Goal: Use online tool/utility: Utilize a website feature to perform a specific function

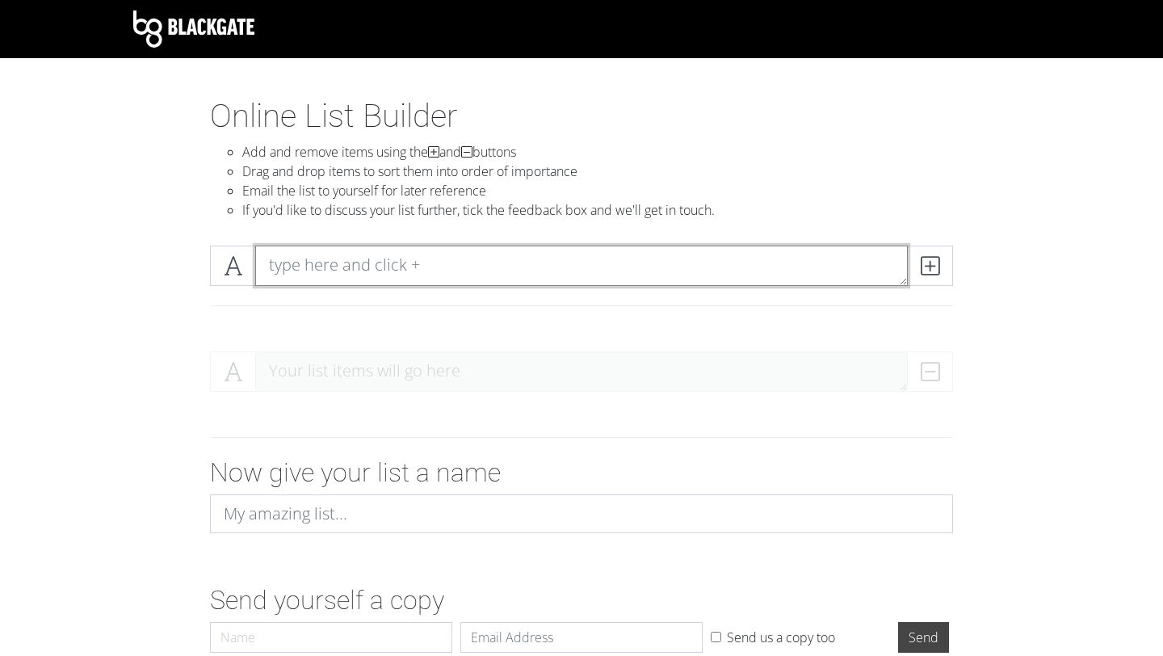
click at [414, 260] on textarea at bounding box center [581, 266] width 653 height 40
paste textarea "Loving [DEMOGRAPHIC_DATA] (Worship, reverence, obedience + adoration of [DEMOGR…"
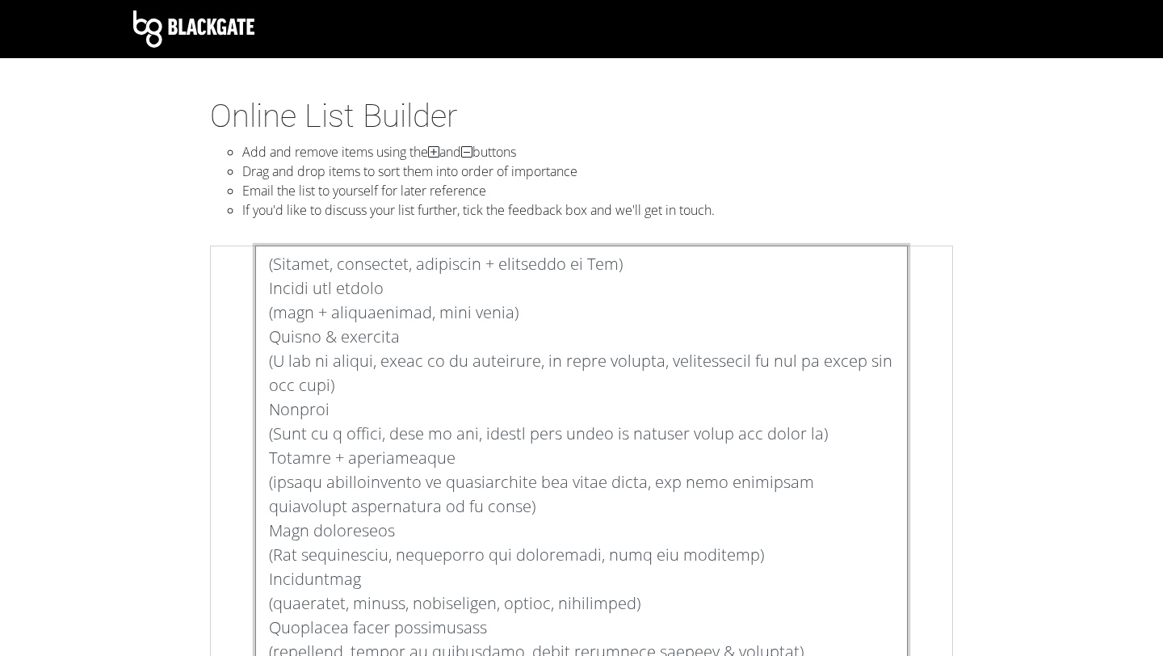
scroll to position [1, 0]
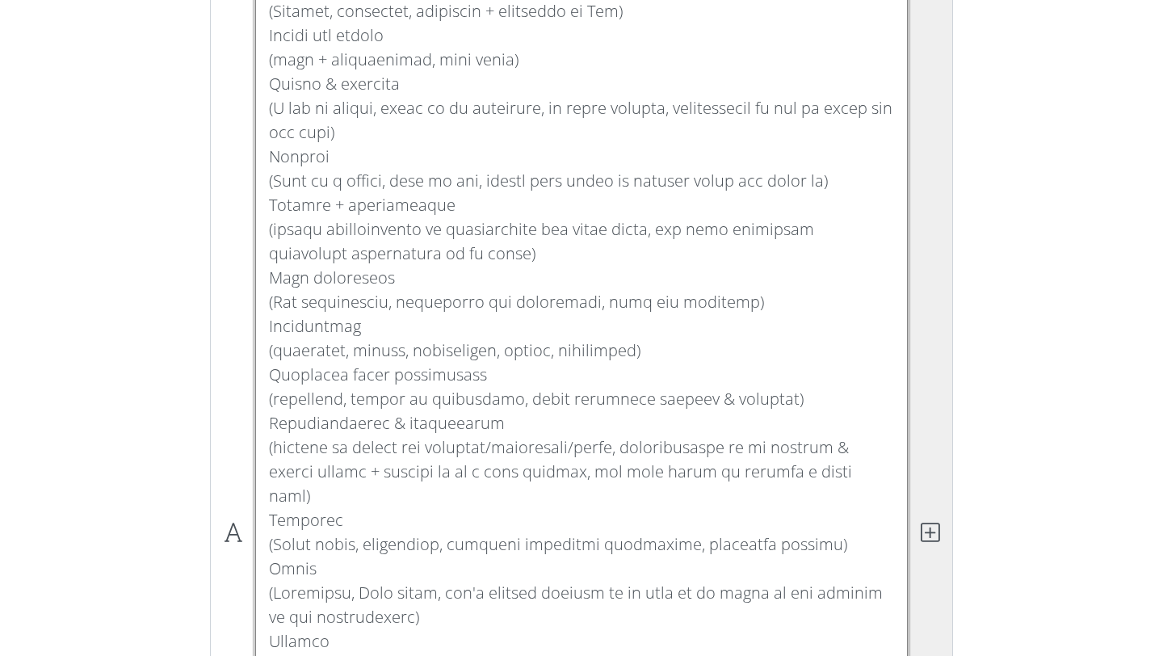
drag, startPoint x: 269, startPoint y: 311, endPoint x: 909, endPoint y: 553, distance: 684.2
click at [909, 553] on div at bounding box center [581, 532] width 743 height 1129
type textarea "Loving [DEMOGRAPHIC_DATA] (Worship, reverence, obedience + adoration of [DEMOGR…"
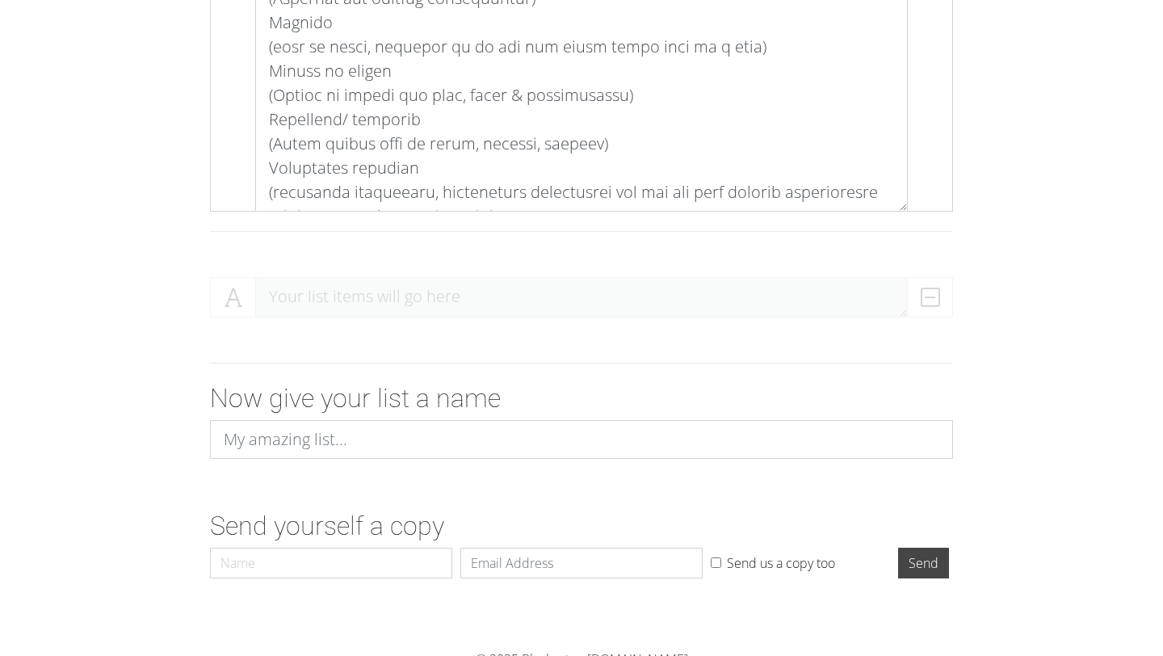
scroll to position [1175, 0]
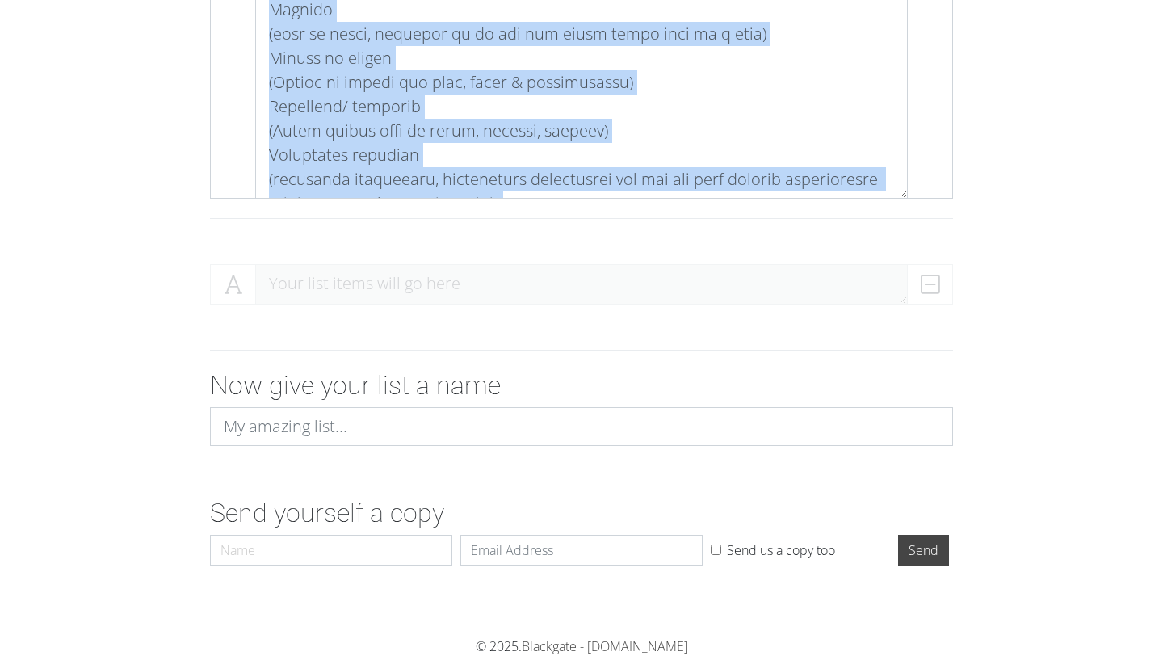
drag, startPoint x: 909, startPoint y: 553, endPoint x: 647, endPoint y: 197, distance: 442.1
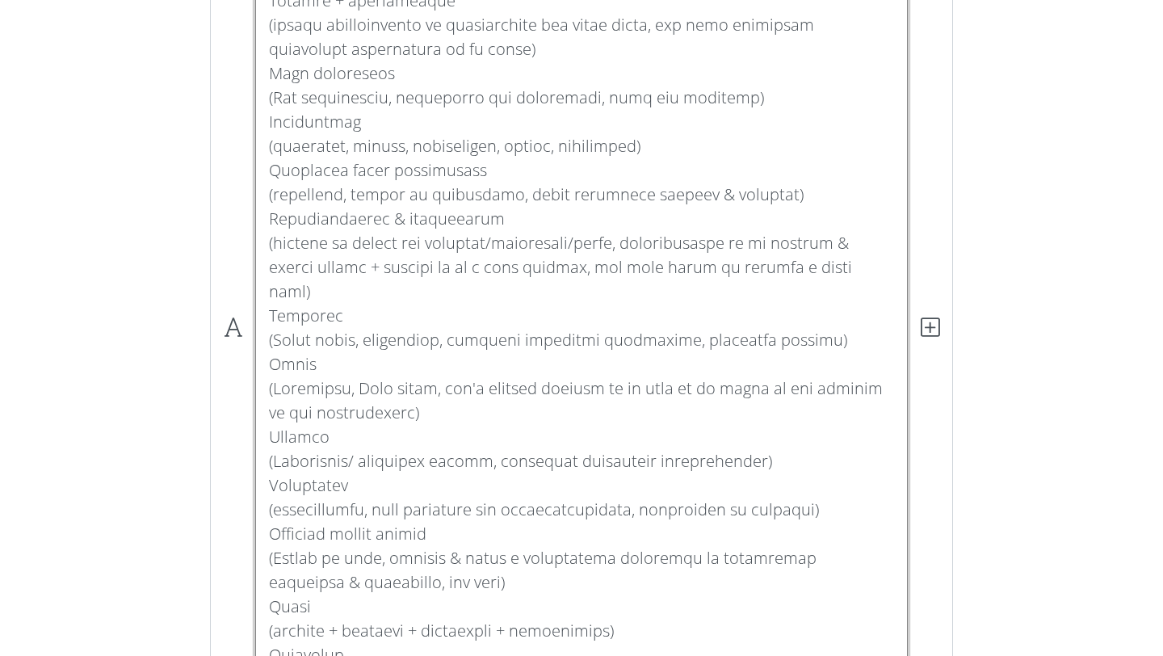
scroll to position [197, 0]
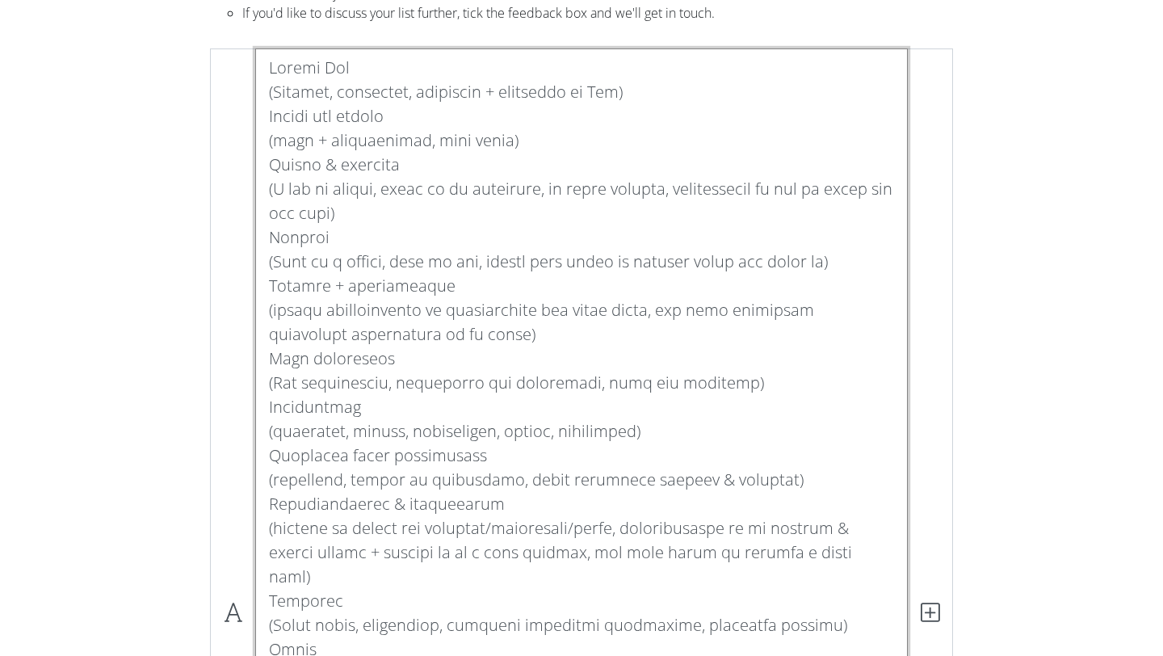
drag, startPoint x: 643, startPoint y: 186, endPoint x: 425, endPoint y: 115, distance: 229.4
click at [425, 115] on textarea at bounding box center [581, 612] width 653 height 1129
click at [271, 120] on textarea at bounding box center [581, 612] width 653 height 1129
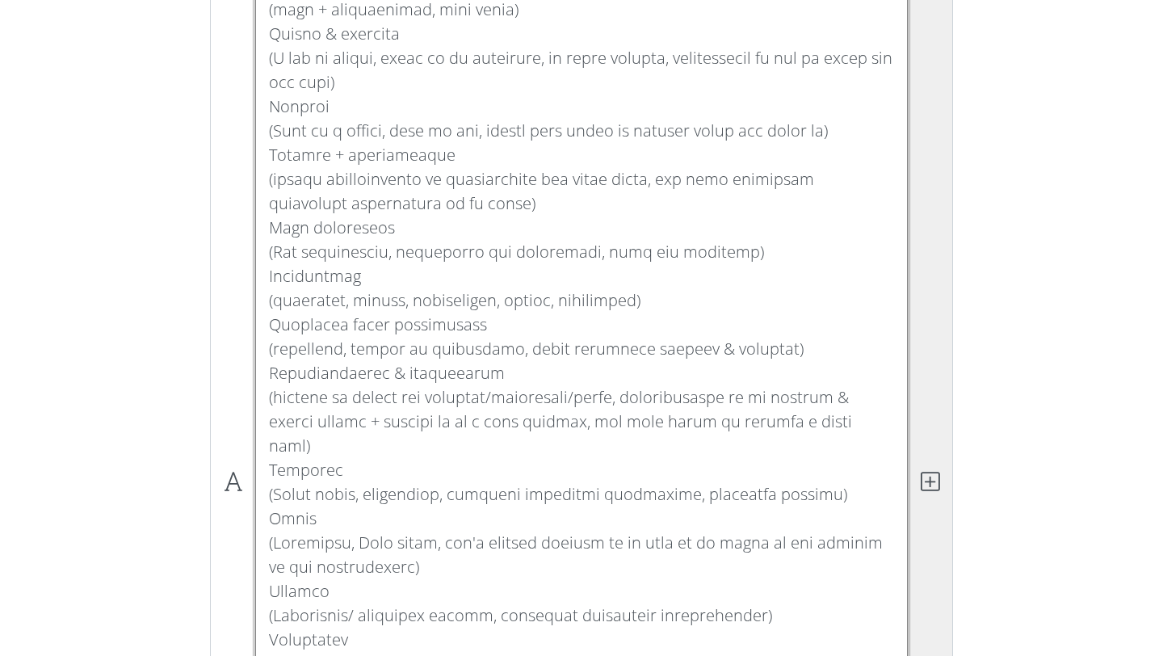
scroll to position [330, 0]
drag, startPoint x: 271, startPoint y: 120, endPoint x: 909, endPoint y: 655, distance: 832.7
click at [909, 655] on div at bounding box center [581, 479] width 743 height 1129
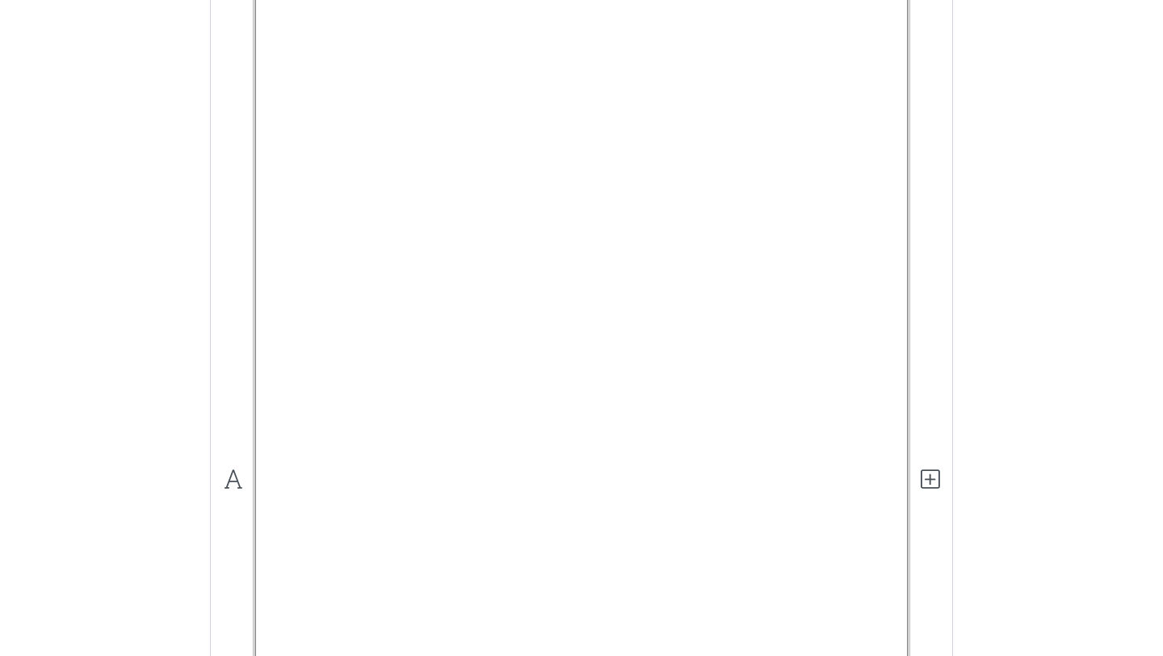
scroll to position [0, 0]
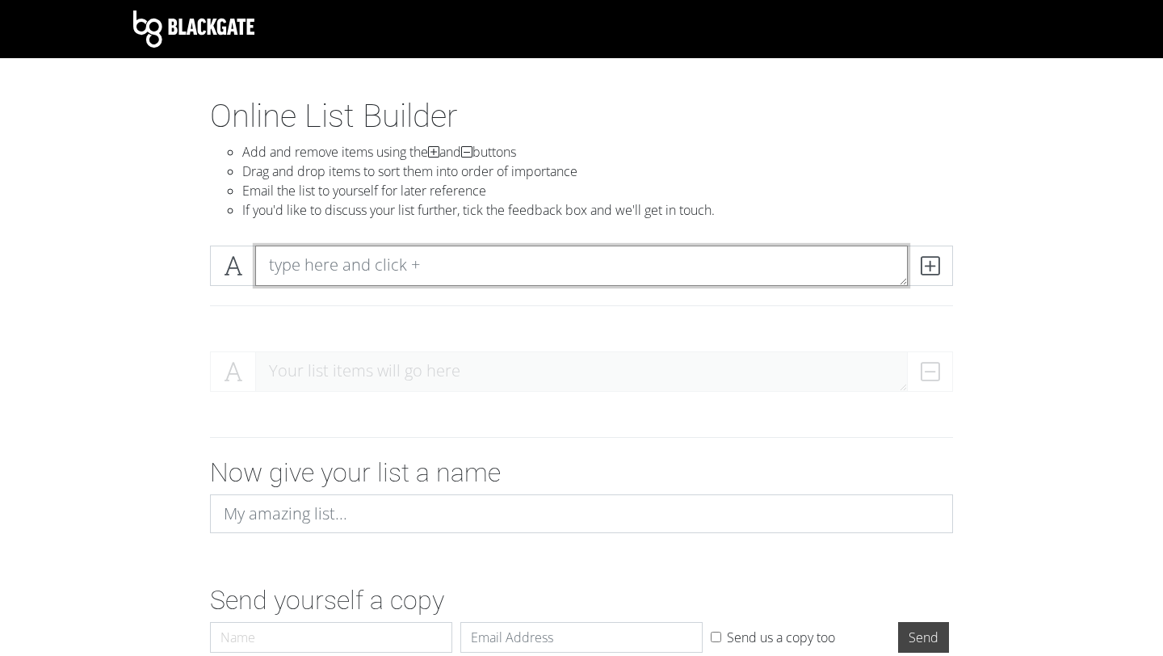
paste textarea "Desire for growth (self + relationship, work ethic)"
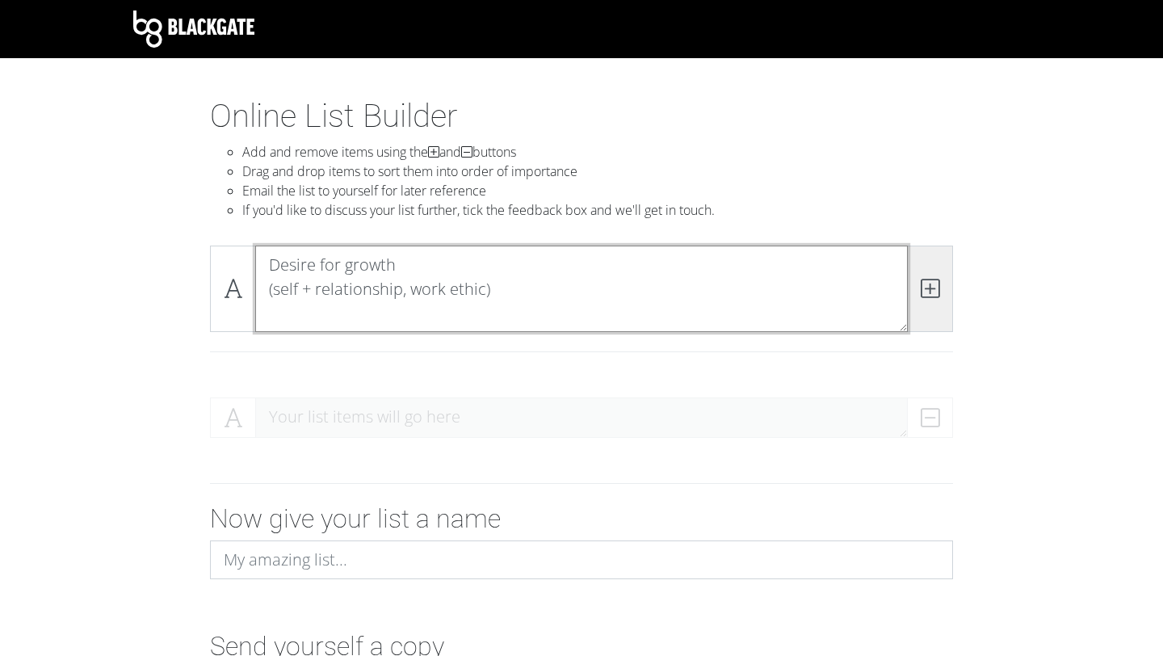
type textarea "Desire for growth (self + relationship, work ethic)"
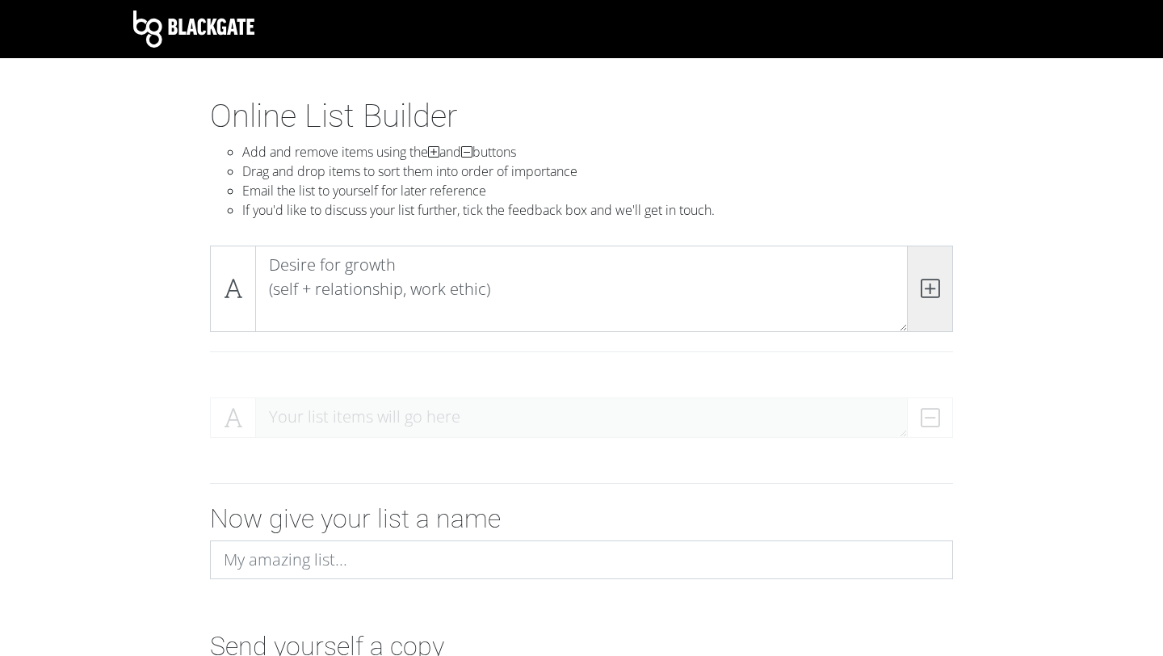
click at [923, 311] on span at bounding box center [930, 289] width 46 height 86
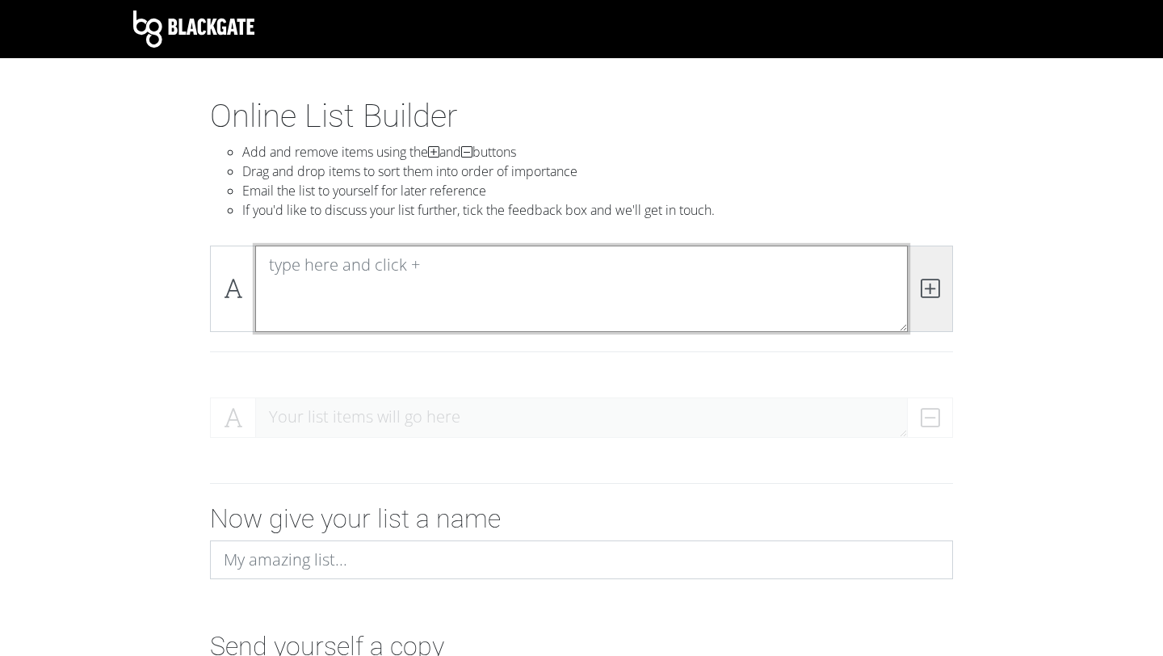
scroll to position [0, 0]
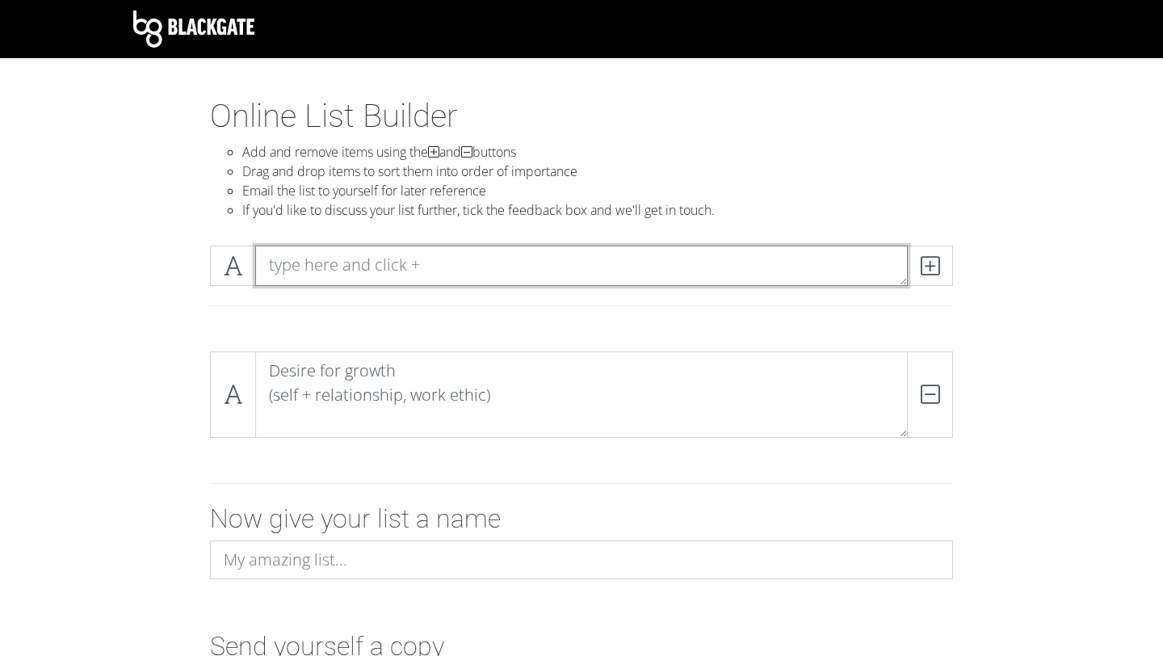
paste textarea "Loving [DEMOGRAPHIC_DATA] (Worship, reverence, obedience + adoration of [DEMOGR…"
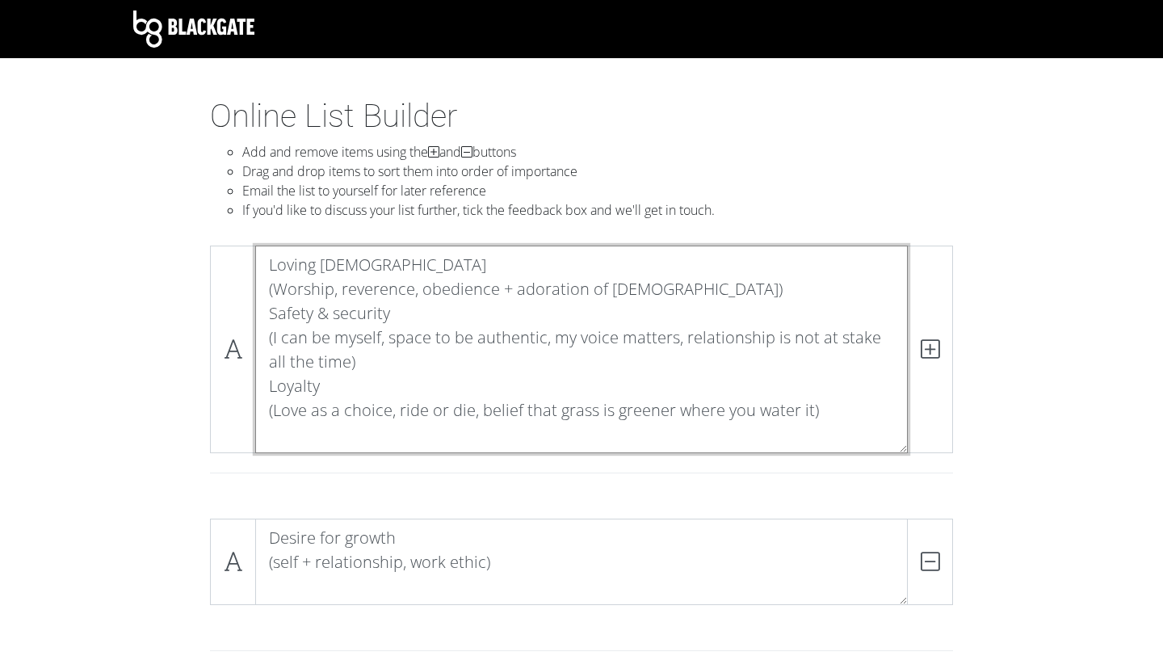
drag, startPoint x: 259, startPoint y: 309, endPoint x: 849, endPoint y: 401, distance: 596.9
click at [849, 401] on textarea "Loving [DEMOGRAPHIC_DATA] (Worship, reverence, obedience + adoration of [DEMOGR…" at bounding box center [581, 350] width 653 height 208
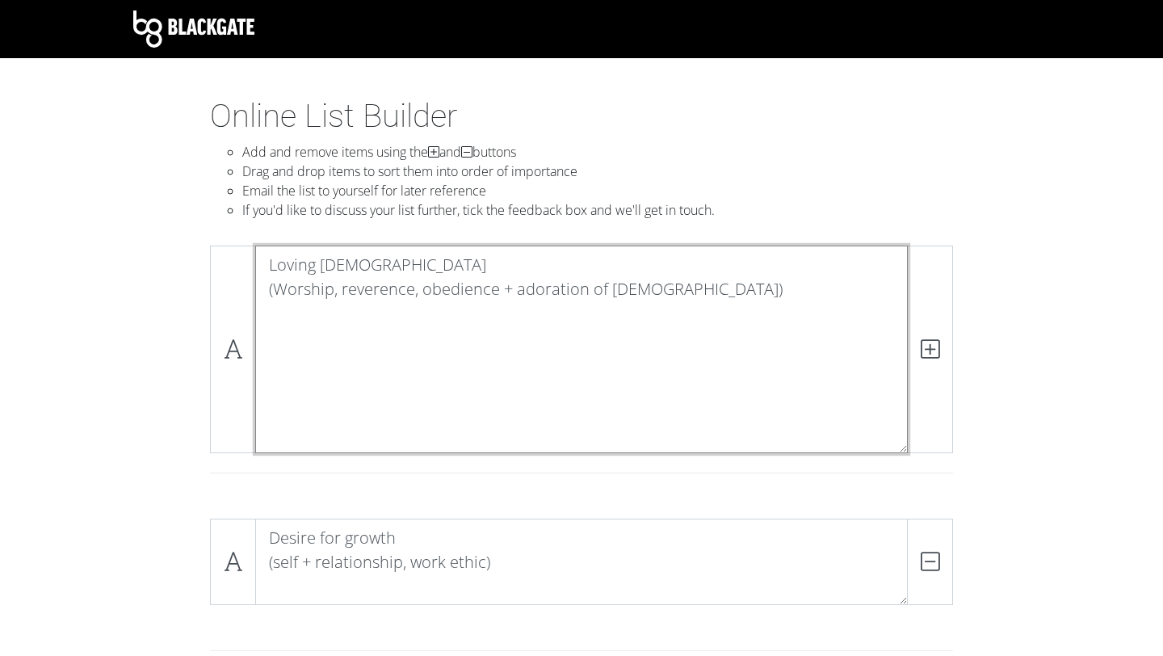
scroll to position [0, 0]
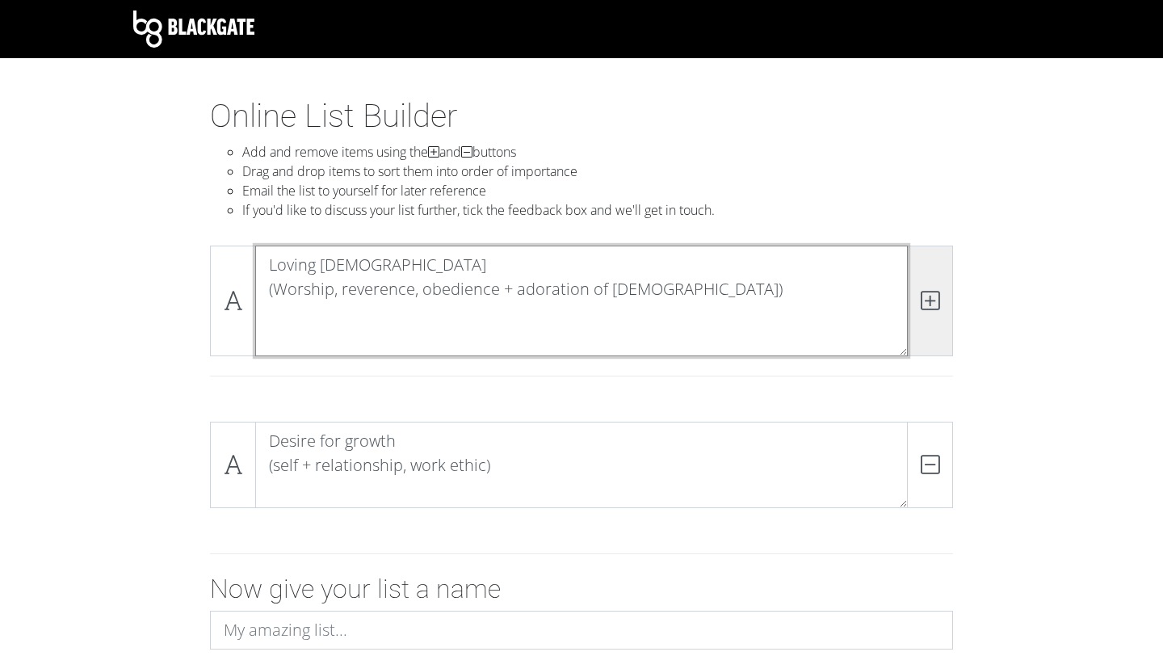
type textarea "Loving [DEMOGRAPHIC_DATA] (Worship, reverence, obedience + adoration of [DEMOGR…"
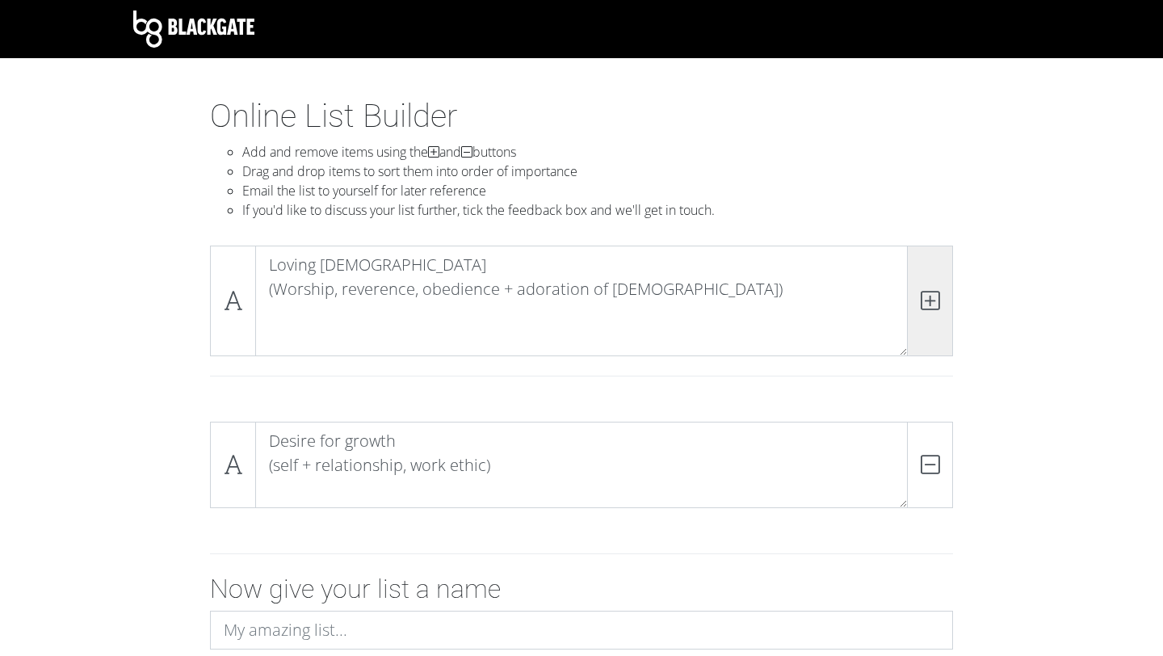
click at [926, 305] on icon at bounding box center [930, 300] width 19 height 16
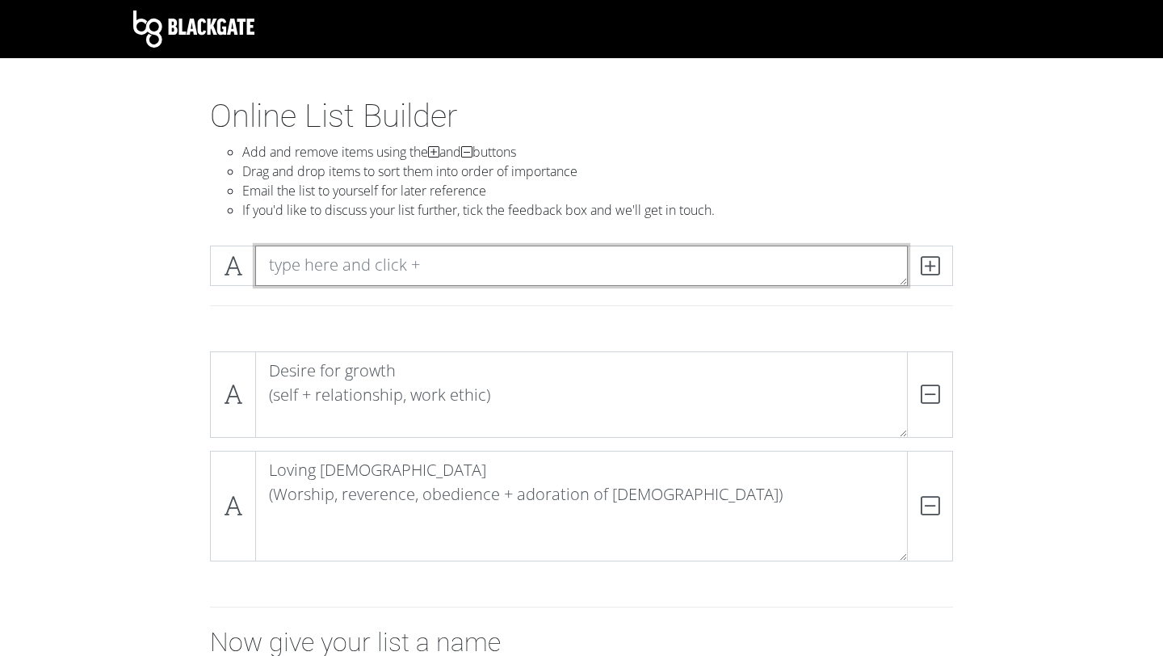
paste textarea "Safety & security (I can be myself, space to be authentic, my voice matters, re…"
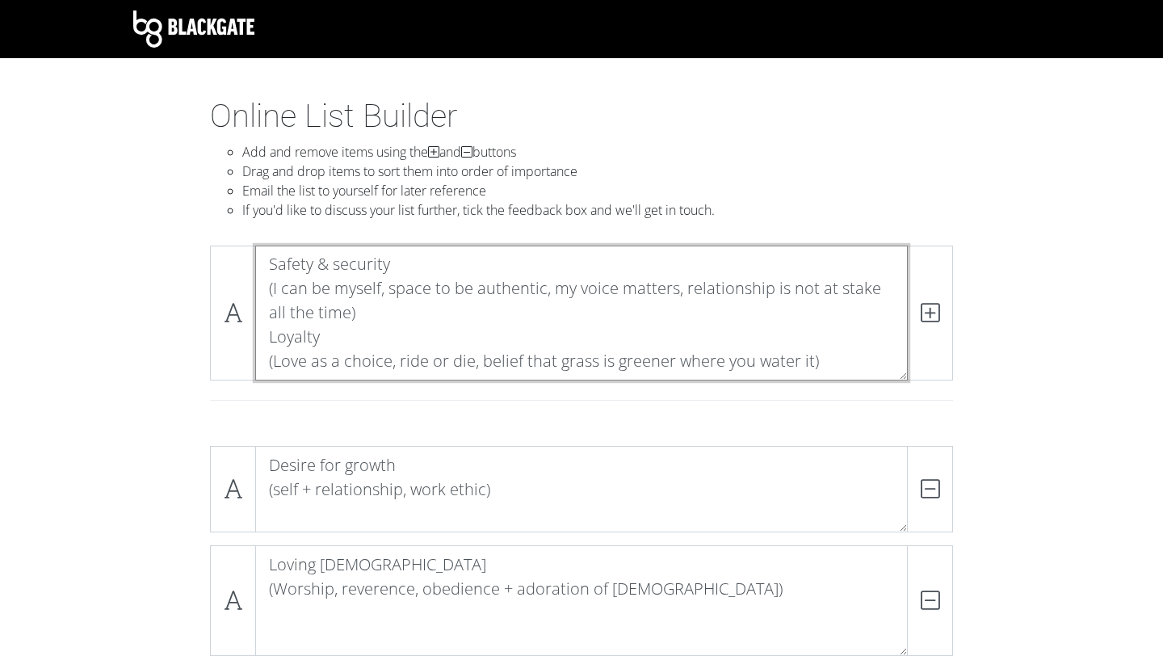
scroll to position [1, 0]
drag, startPoint x: 863, startPoint y: 359, endPoint x: 246, endPoint y: 341, distance: 616.7
click at [246, 341] on div "Safety & security (I can be myself, space to be authentic, my voice matters, re…" at bounding box center [581, 313] width 743 height 135
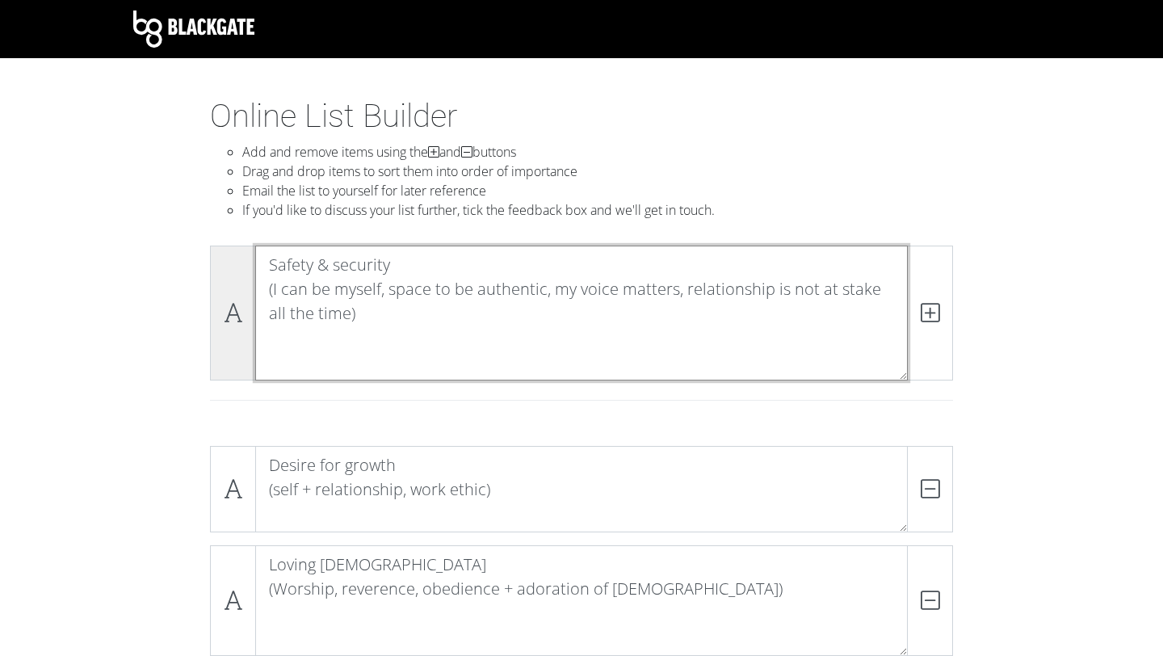
scroll to position [0, 0]
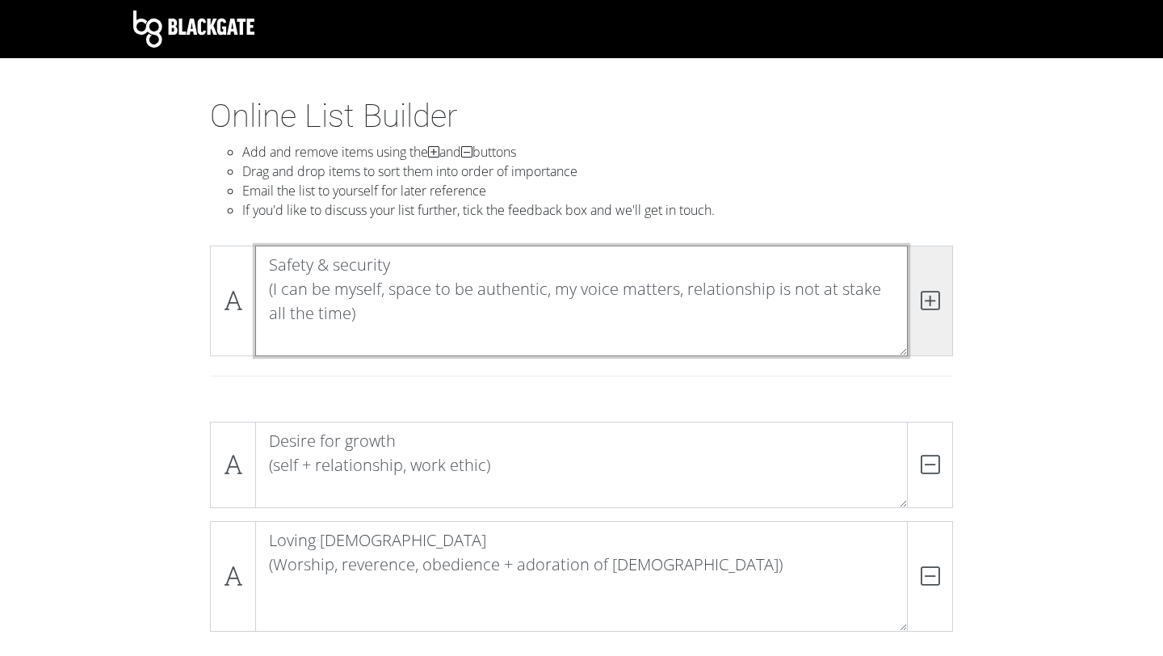
type textarea "Safety & security (I can be myself, space to be authentic, my voice matters, re…"
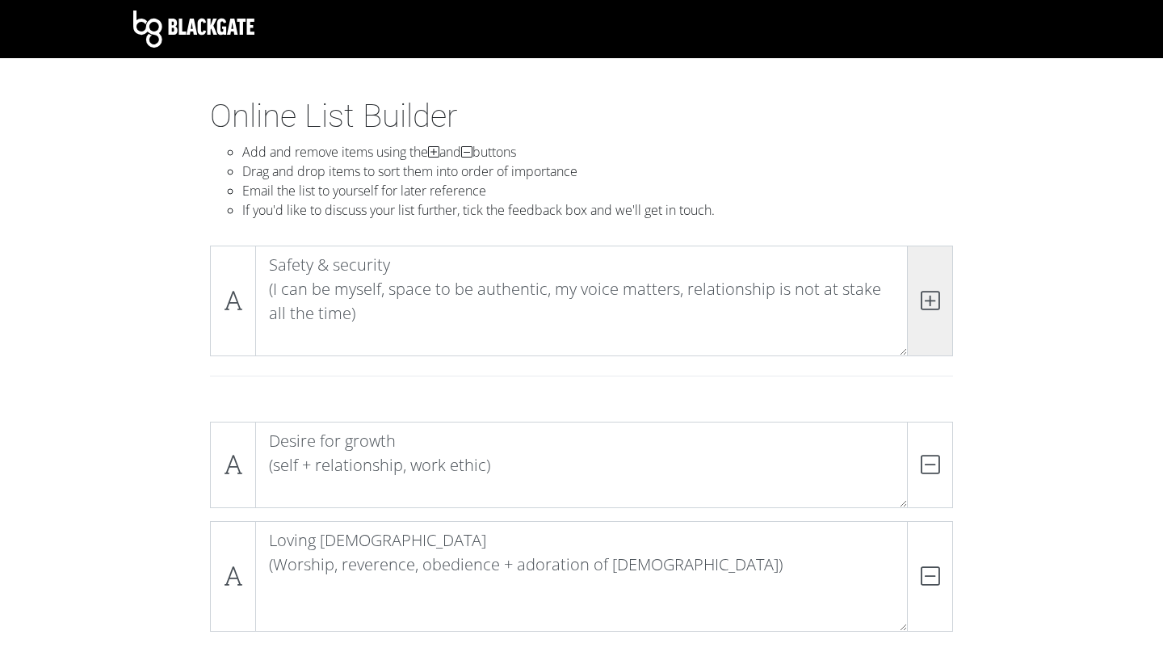
click at [946, 296] on span at bounding box center [930, 301] width 46 height 111
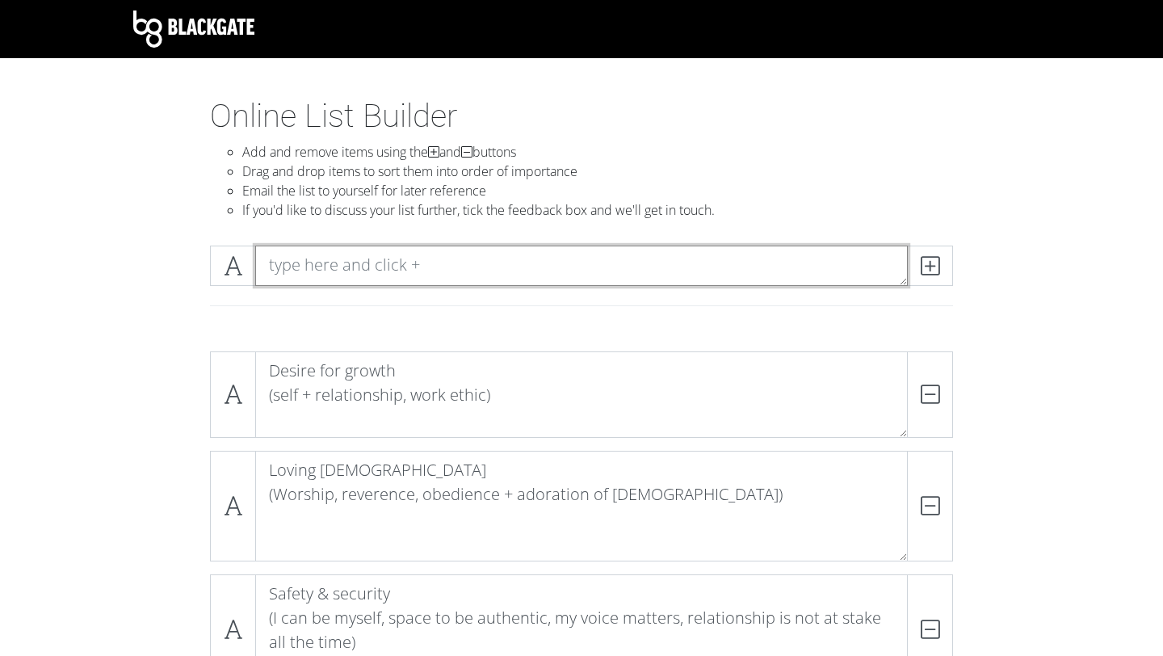
paste textarea "Loyalty (Love as a choice, ride or die, belief that grass is greener where you …"
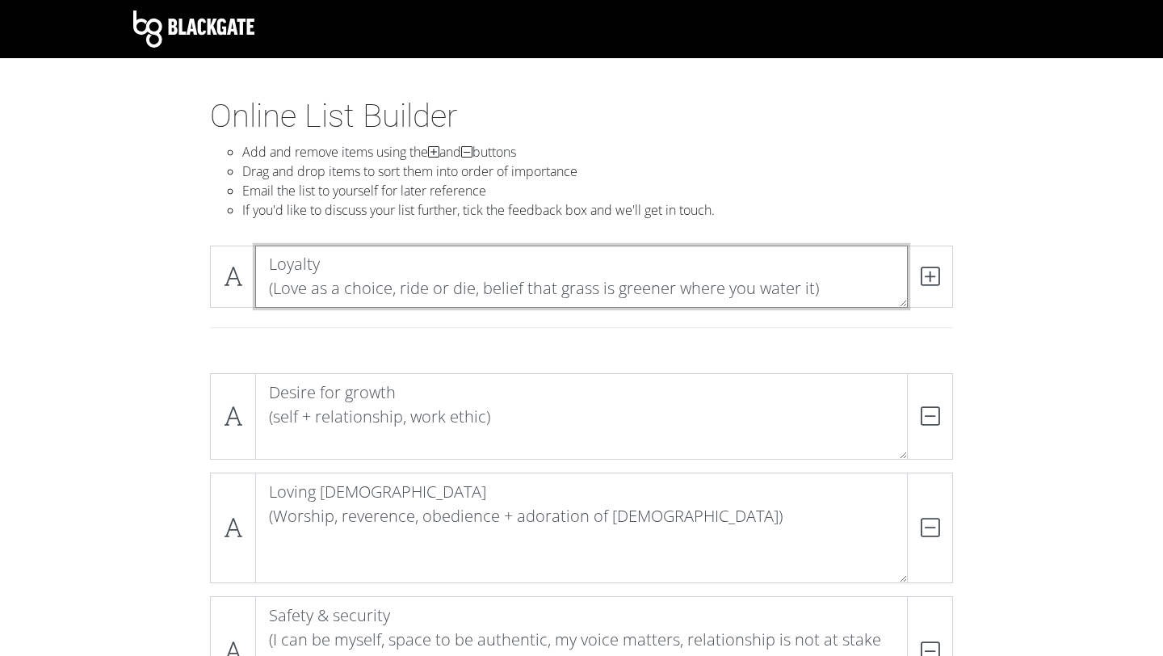
scroll to position [1, 0]
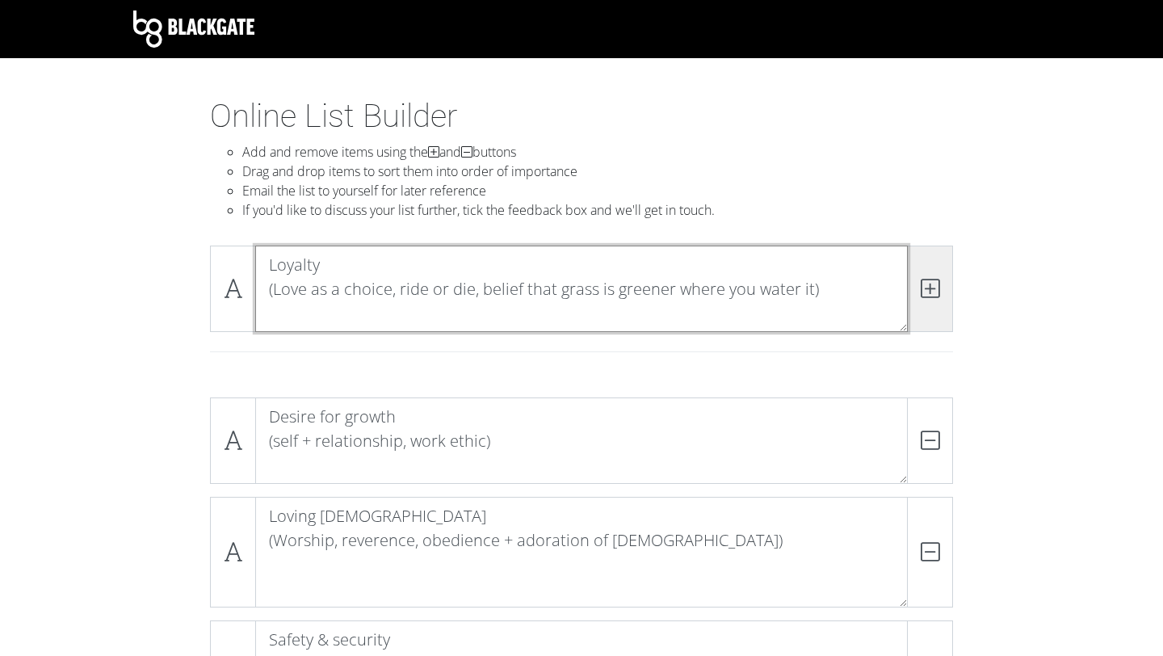
type textarea "Loyalty (Love as a choice, ride or die, belief that grass is greener where you …"
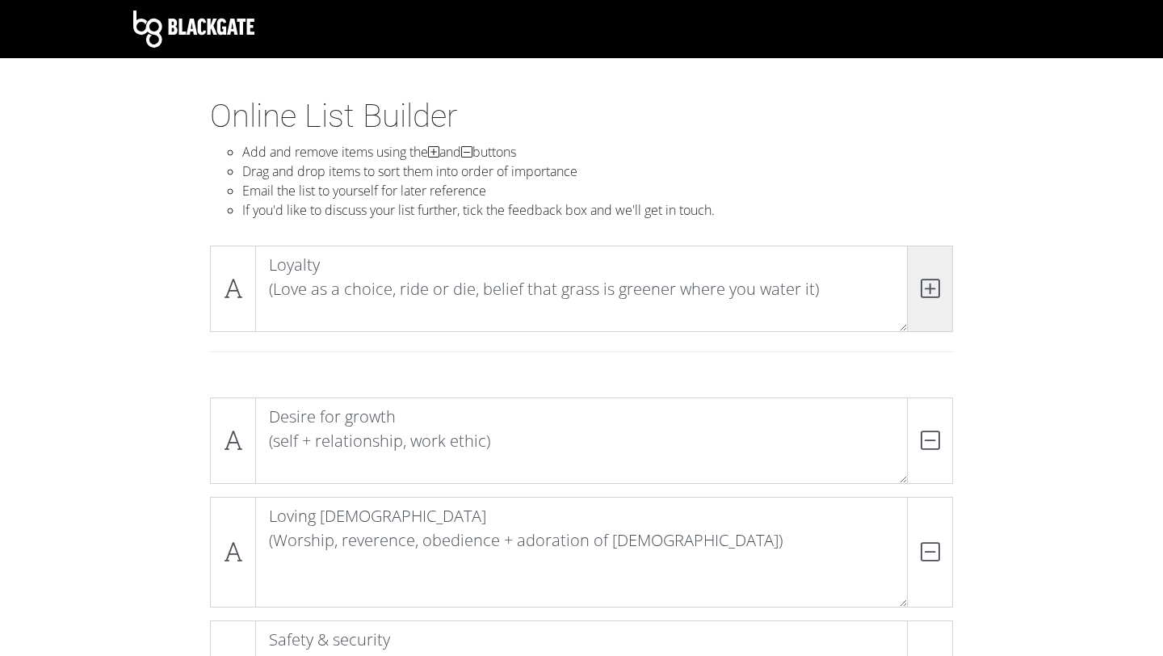
click at [930, 282] on icon at bounding box center [930, 288] width 19 height 16
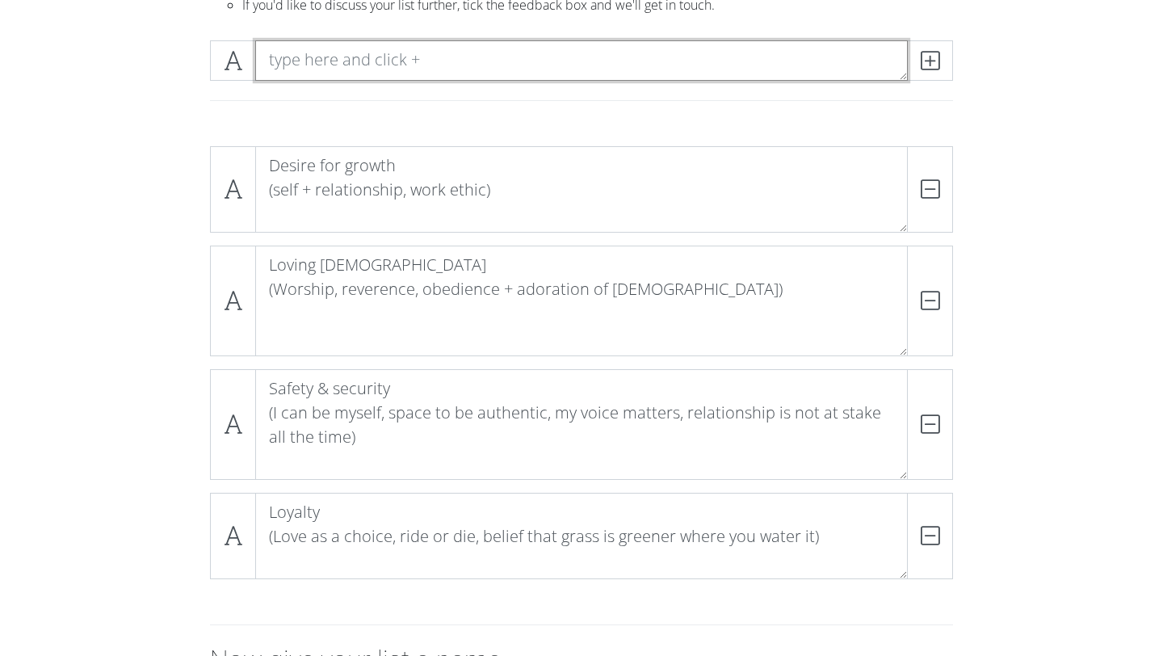
scroll to position [212, 0]
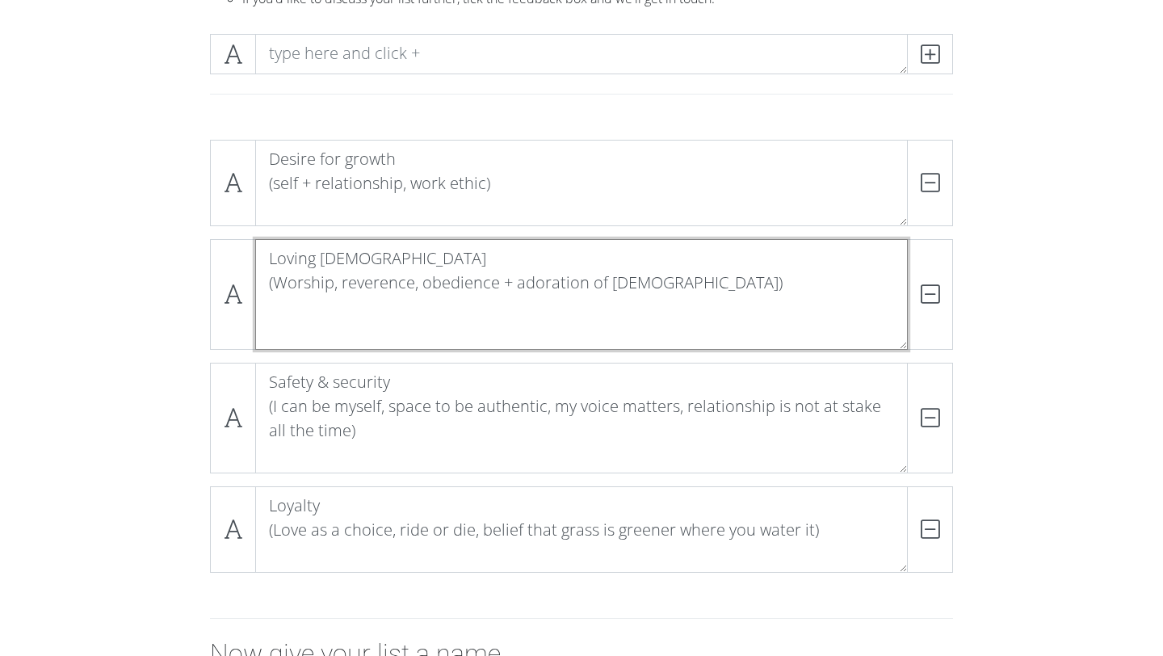
click at [698, 342] on textarea "Loving [DEMOGRAPHIC_DATA] (Worship, reverence, obedience + adoration of [DEMOGR…" at bounding box center [581, 294] width 653 height 111
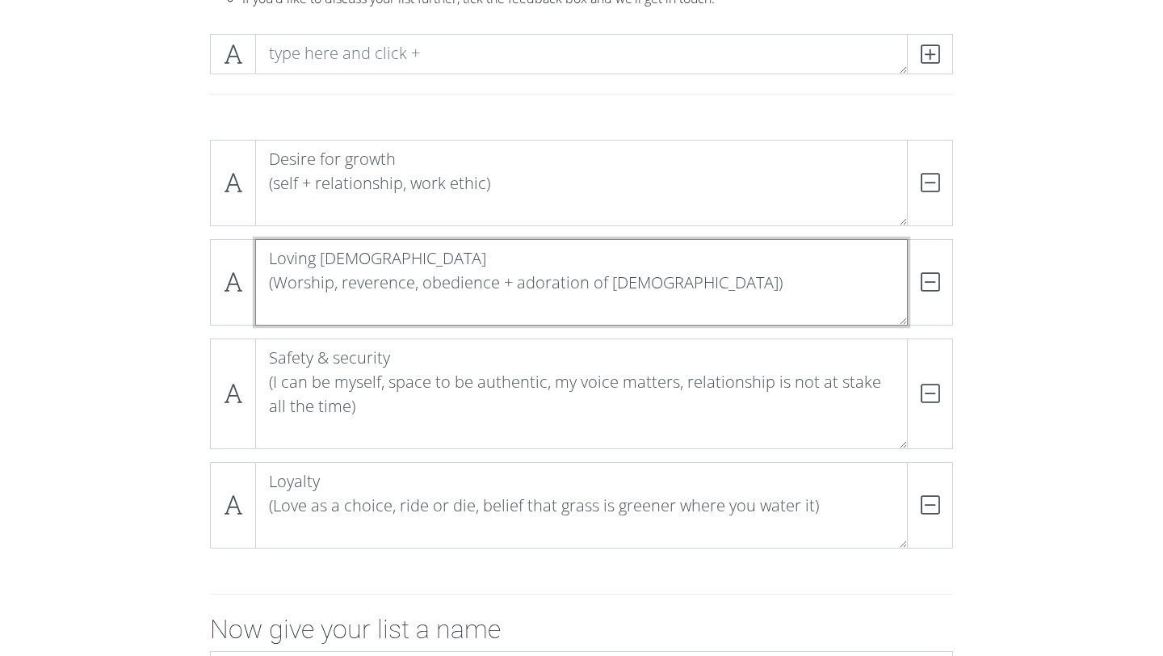
type textarea "Loving [DEMOGRAPHIC_DATA] (Worship, reverence, obedience + adoration of [DEMOGR…"
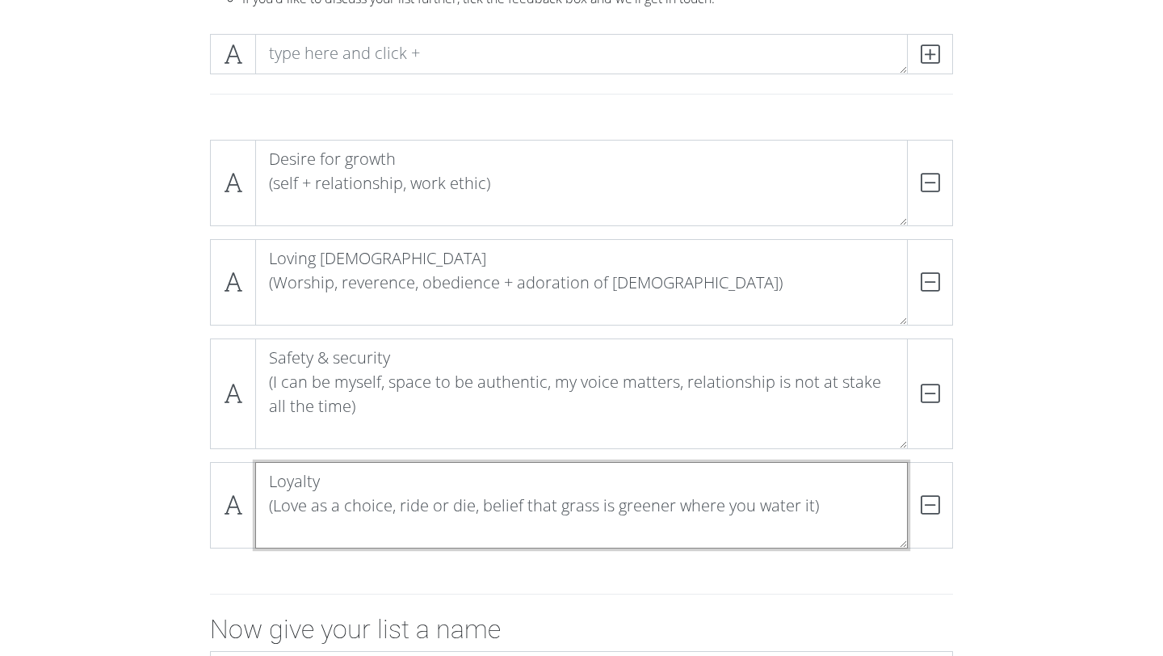
click at [580, 519] on textarea "Loyalty (Love as a choice, ride or die, belief that grass is greener where you …" at bounding box center [581, 505] width 653 height 86
drag, startPoint x: 477, startPoint y: 504, endPoint x: 399, endPoint y: 502, distance: 78.4
click at [399, 502] on textarea "Loyalty (Love as a choice, ride or die, belief that grass is greener where you …" at bounding box center [581, 505] width 653 height 86
type textarea "Loyalty (Love as a choice, belief that grass is greener where you water it)"
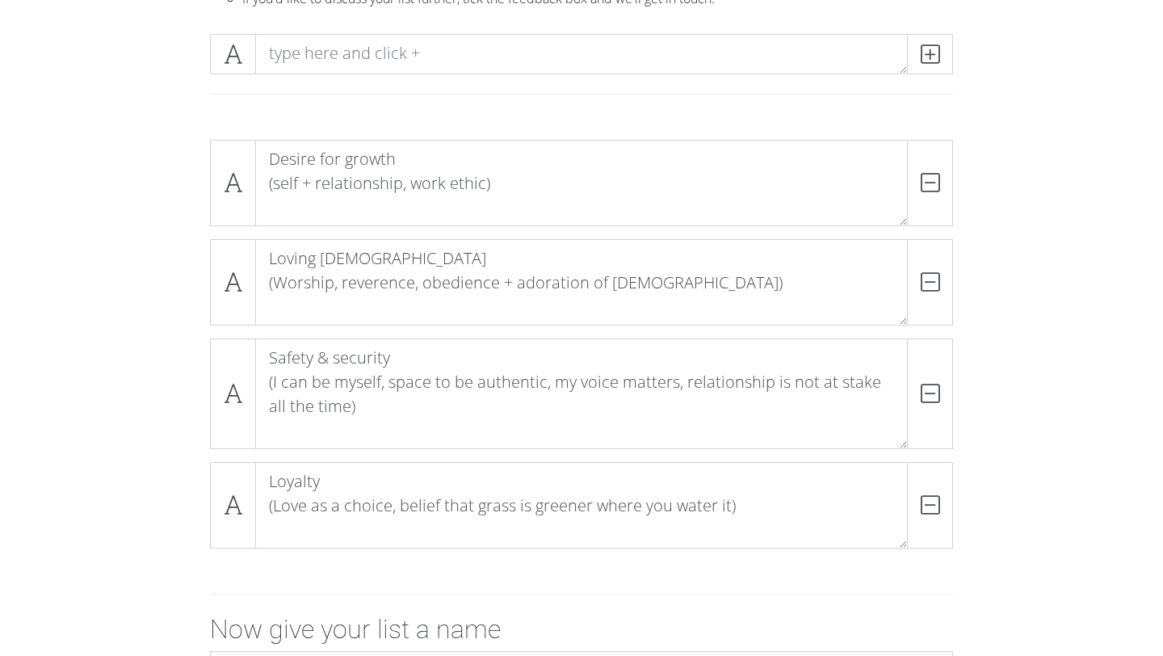
click at [1069, 382] on form "Desire for growth (self + relationship, work ethic) DELETE Loving [DEMOGRAPHIC_…" at bounding box center [581, 472] width 1163 height 690
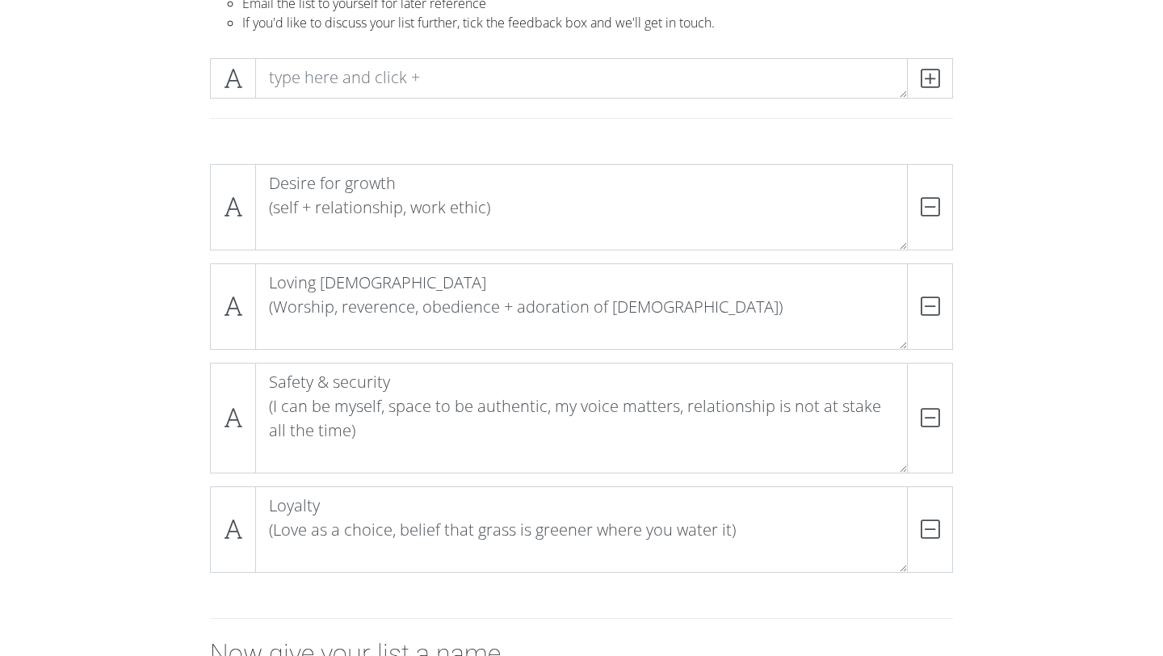
scroll to position [139, 0]
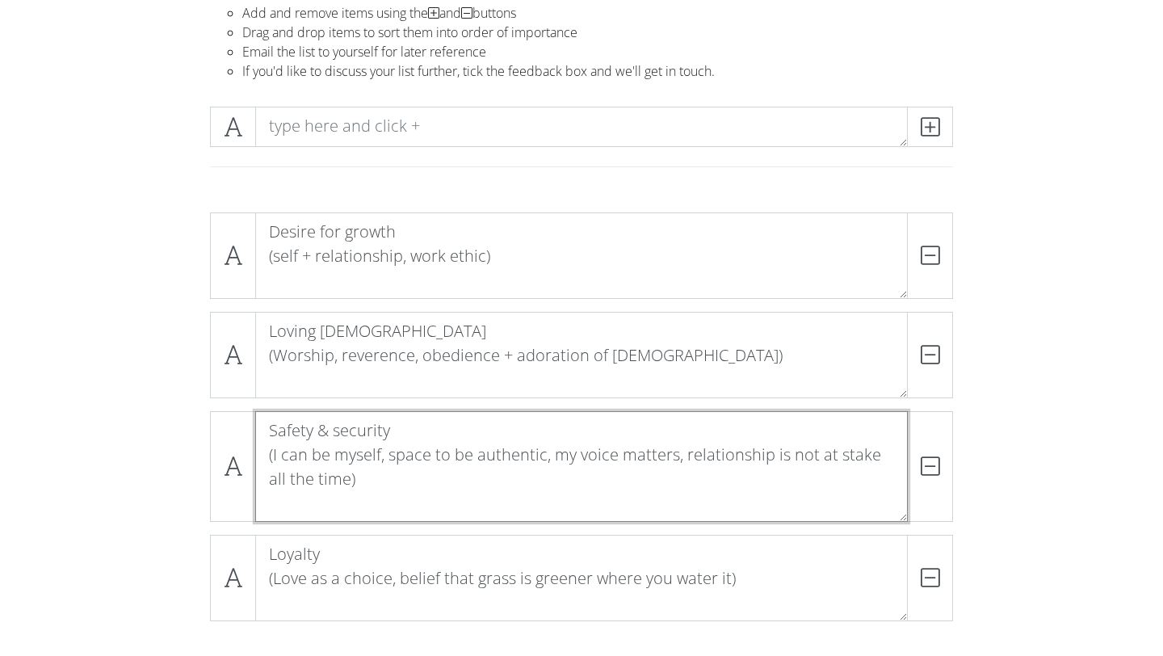
drag, startPoint x: 680, startPoint y: 452, endPoint x: 746, endPoint y: 487, distance: 74.8
click at [746, 488] on textarea "Safety & security (I can be myself, space to be authentic, my voice matters, re…" at bounding box center [581, 466] width 653 height 111
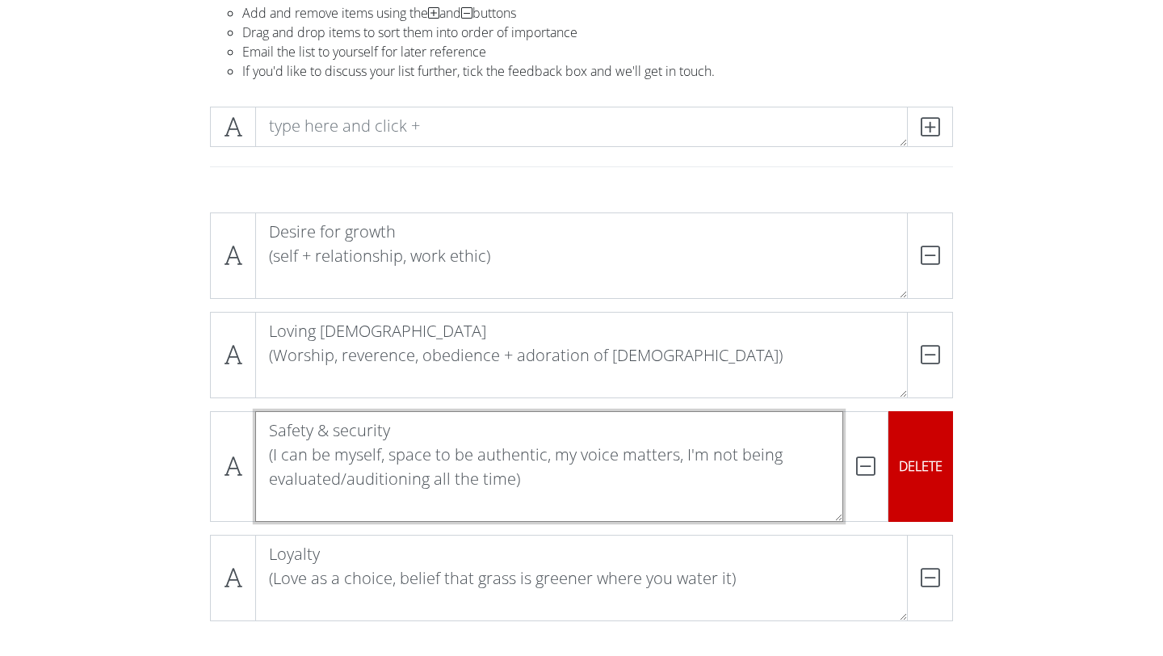
type textarea "Safety & security (I can be myself, space to be authentic, my voice matters, I'…"
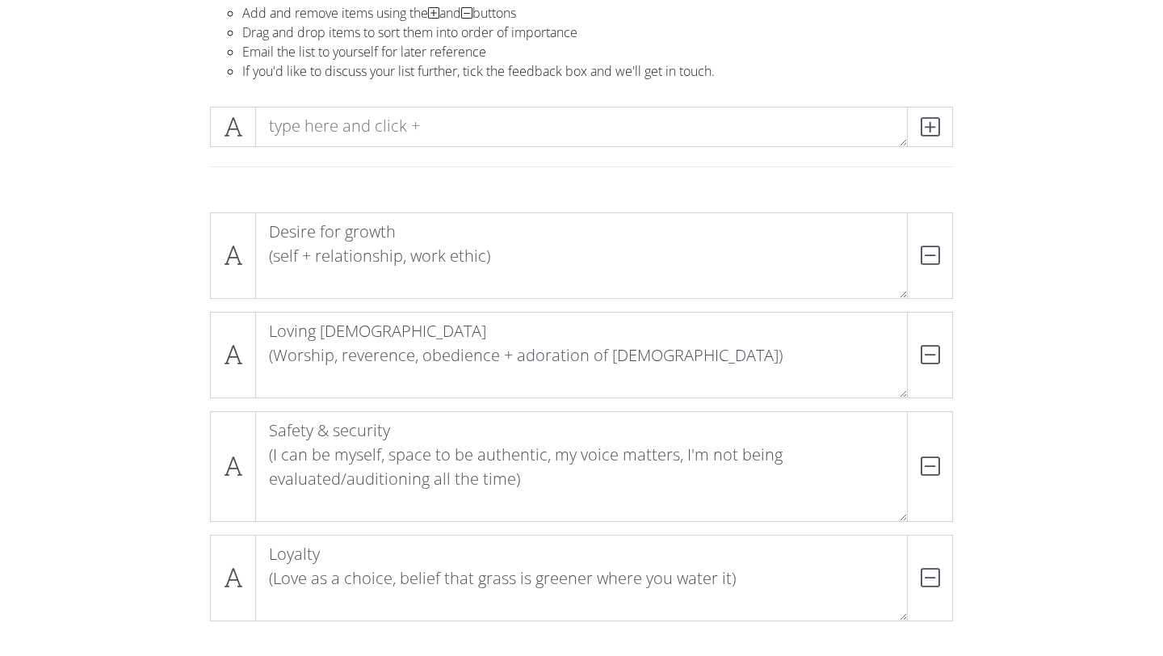
click at [995, 456] on div "Desire for growth (self + relationship, work ethic) DELETE Loving [DEMOGRAPHIC_…" at bounding box center [581, 424] width 921 height 448
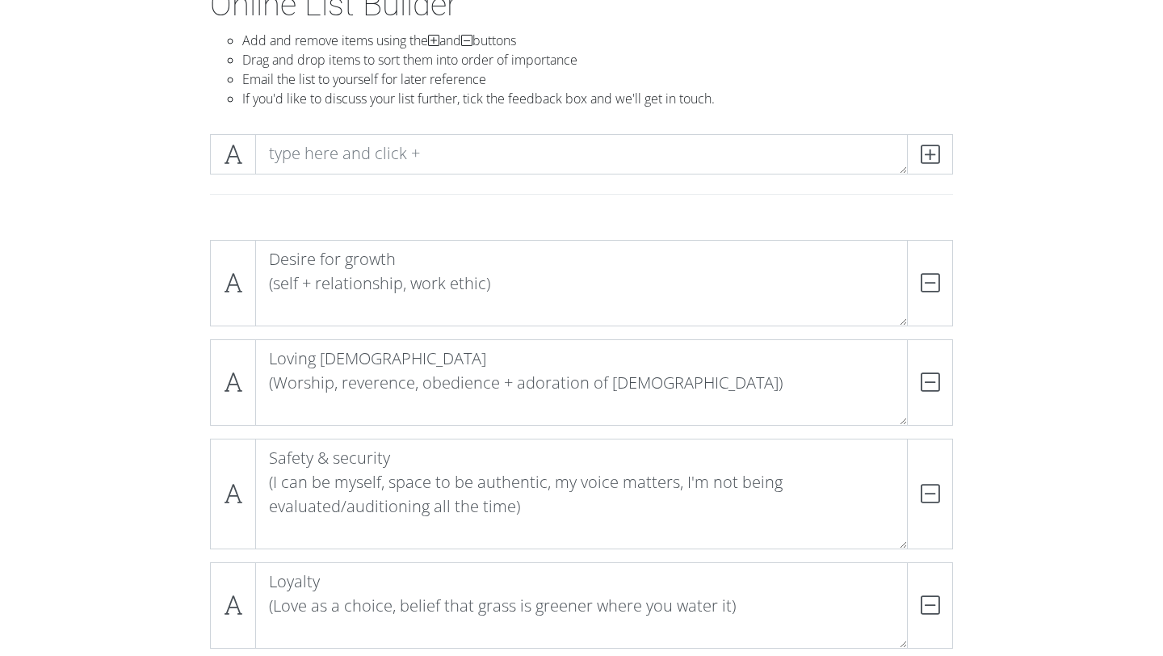
scroll to position [110, 0]
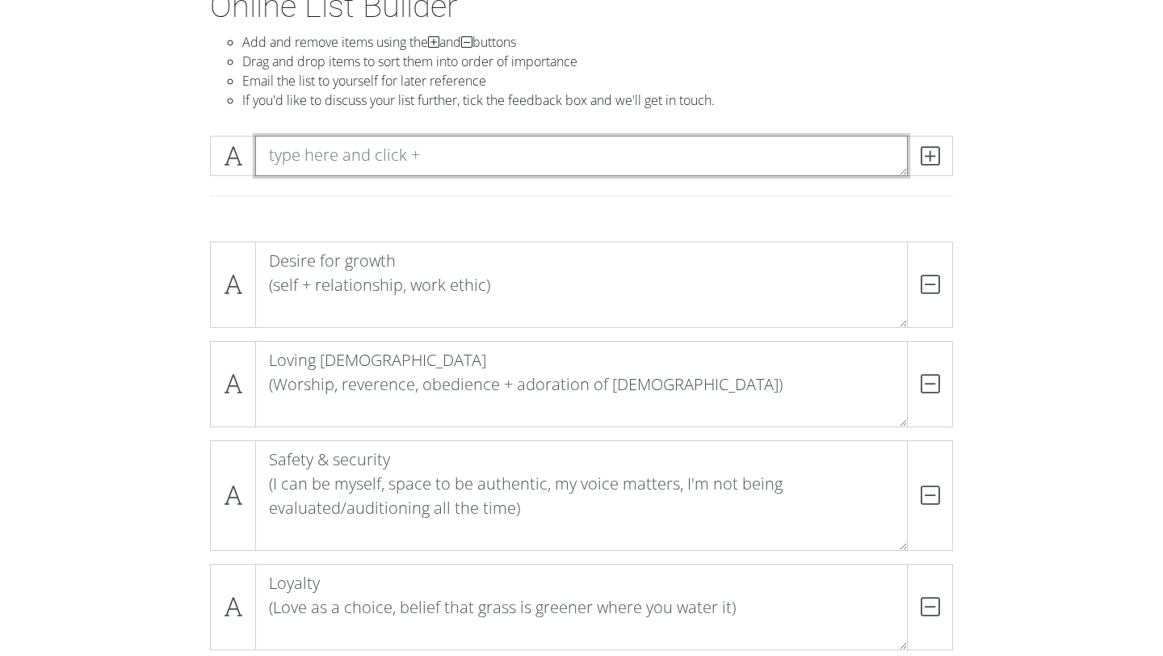
click at [489, 170] on textarea at bounding box center [581, 156] width 653 height 40
click at [464, 145] on textarea at bounding box center [581, 156] width 653 height 40
paste textarea "Honesty + transparency (humble vulnerability in surrendering the whole truth, n…"
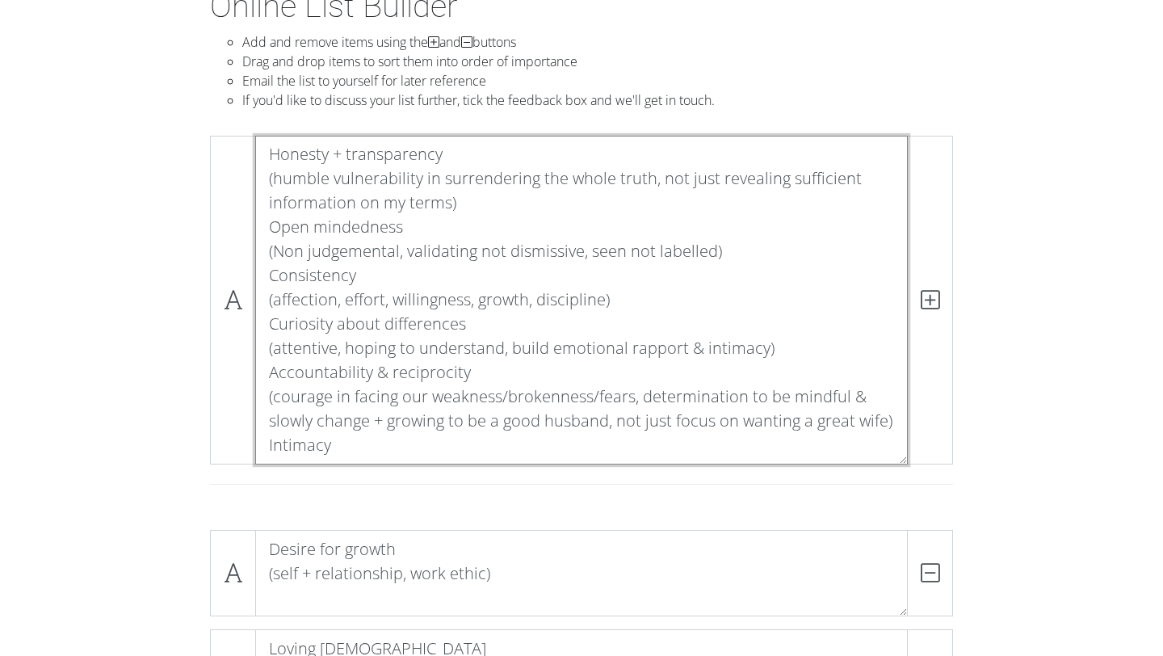
drag, startPoint x: 267, startPoint y: 228, endPoint x: 532, endPoint y: 439, distance: 339.3
click at [532, 439] on textarea "Honesty + transparency (humble vulnerability in surrendering the whole truth, n…" at bounding box center [581, 300] width 653 height 329
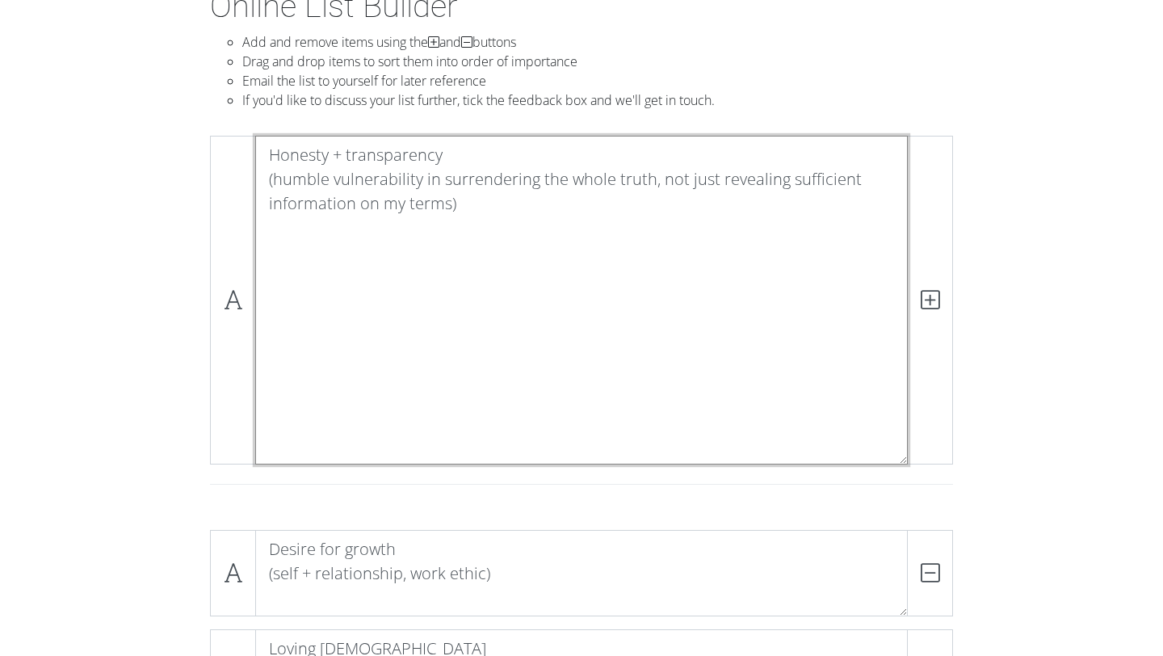
scroll to position [0, 0]
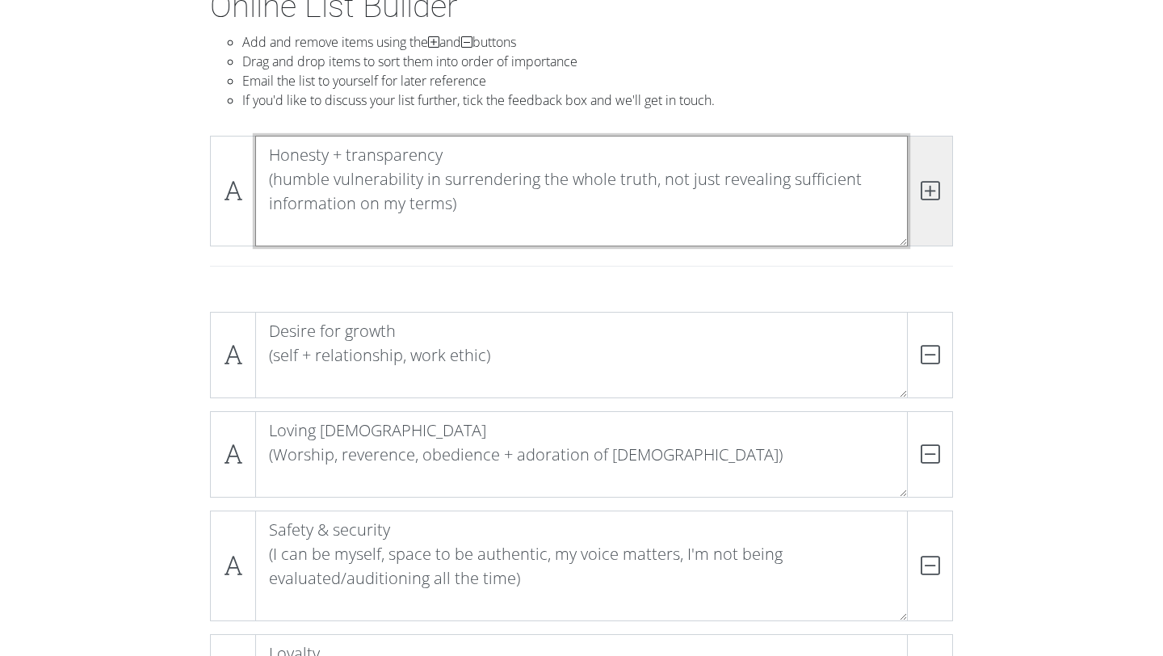
type textarea "Honesty + transparency (humble vulnerability in surrendering the whole truth, n…"
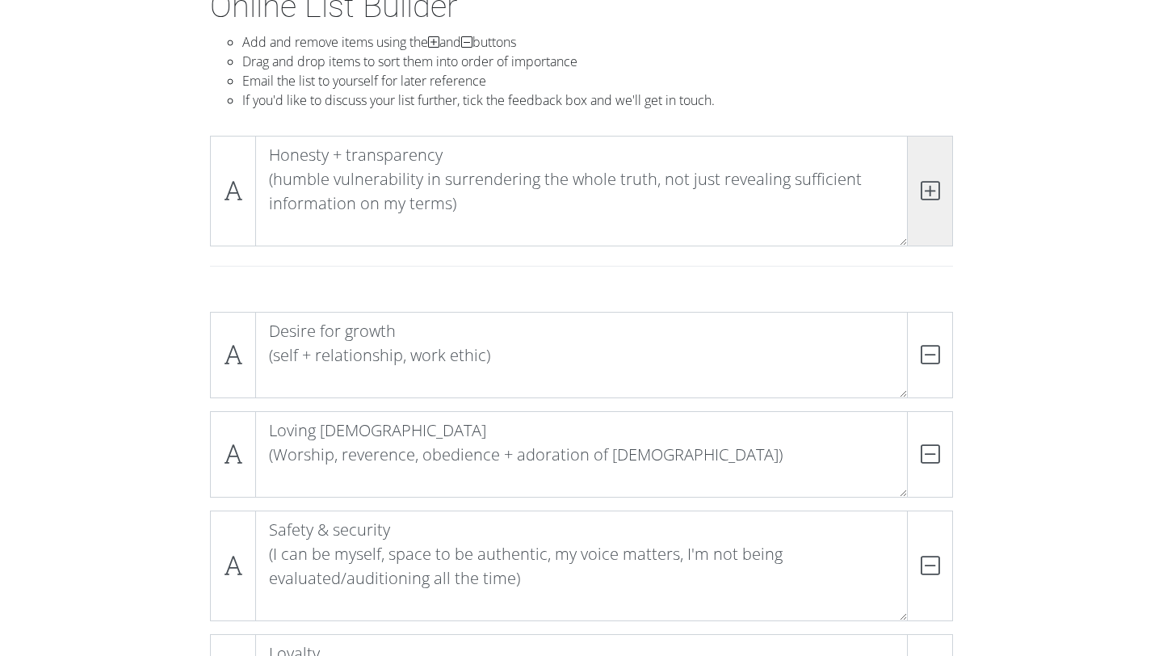
click at [936, 196] on icon at bounding box center [930, 191] width 19 height 16
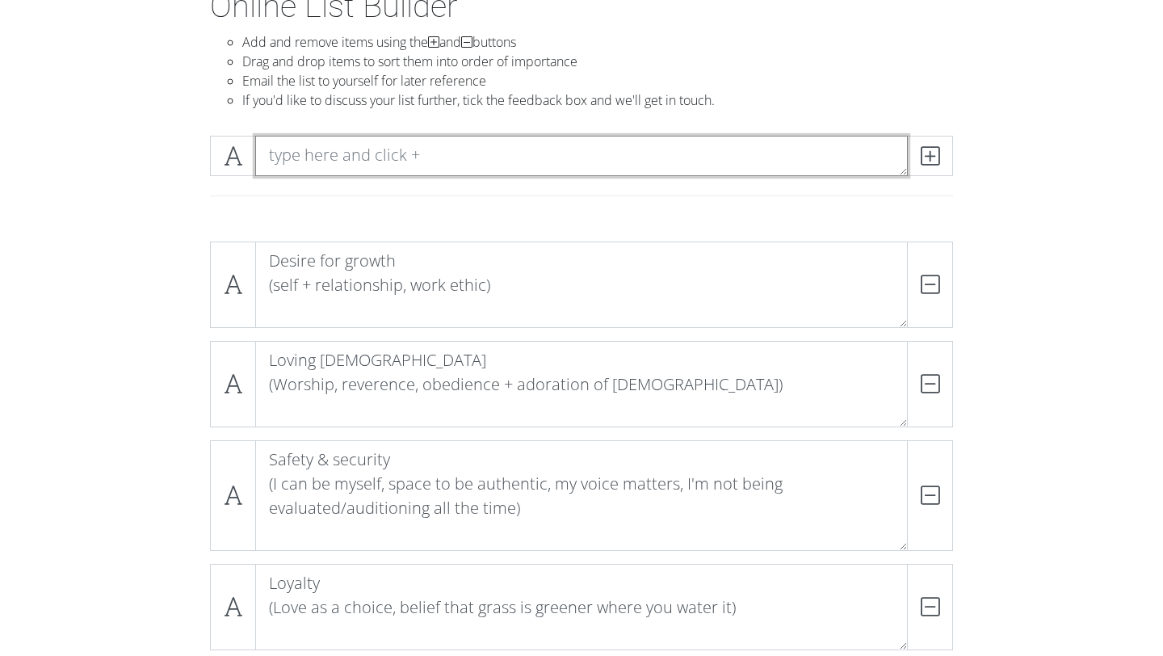
paste textarea "Open mindedness (Non judgemental, validating not dismissive, seen not labelled)…"
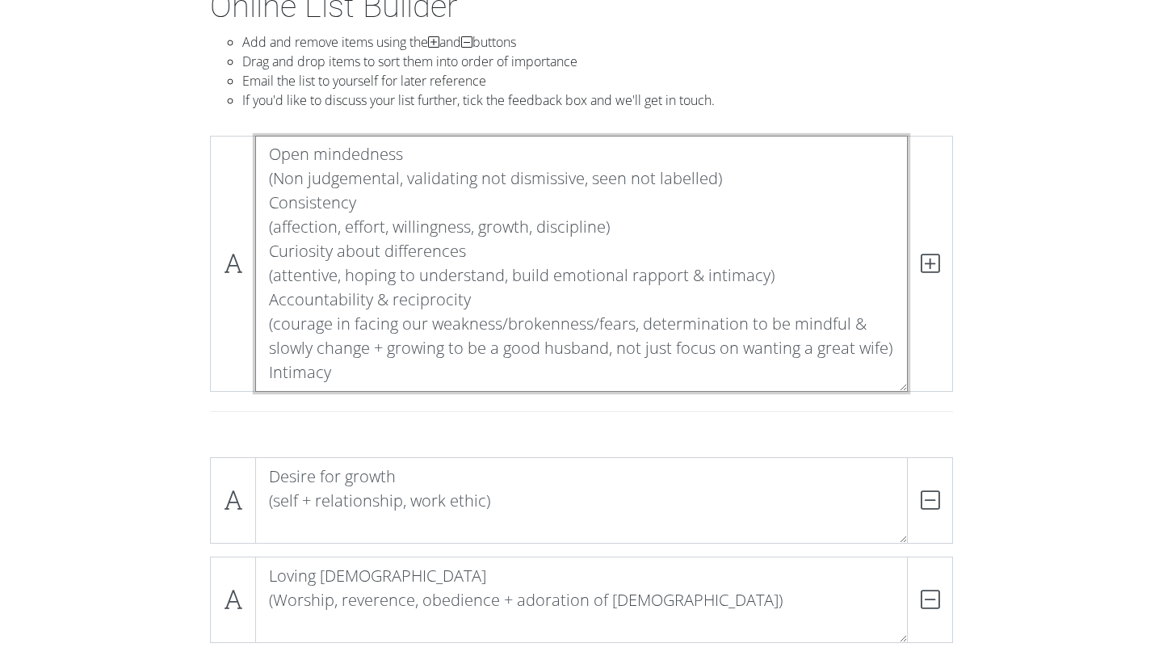
scroll to position [1, 0]
drag, startPoint x: 265, startPoint y: 201, endPoint x: 473, endPoint y: 370, distance: 267.6
click at [473, 370] on textarea "Open mindedness (Non judgemental, validating not dismissive, seen not labelled)…" at bounding box center [581, 264] width 653 height 256
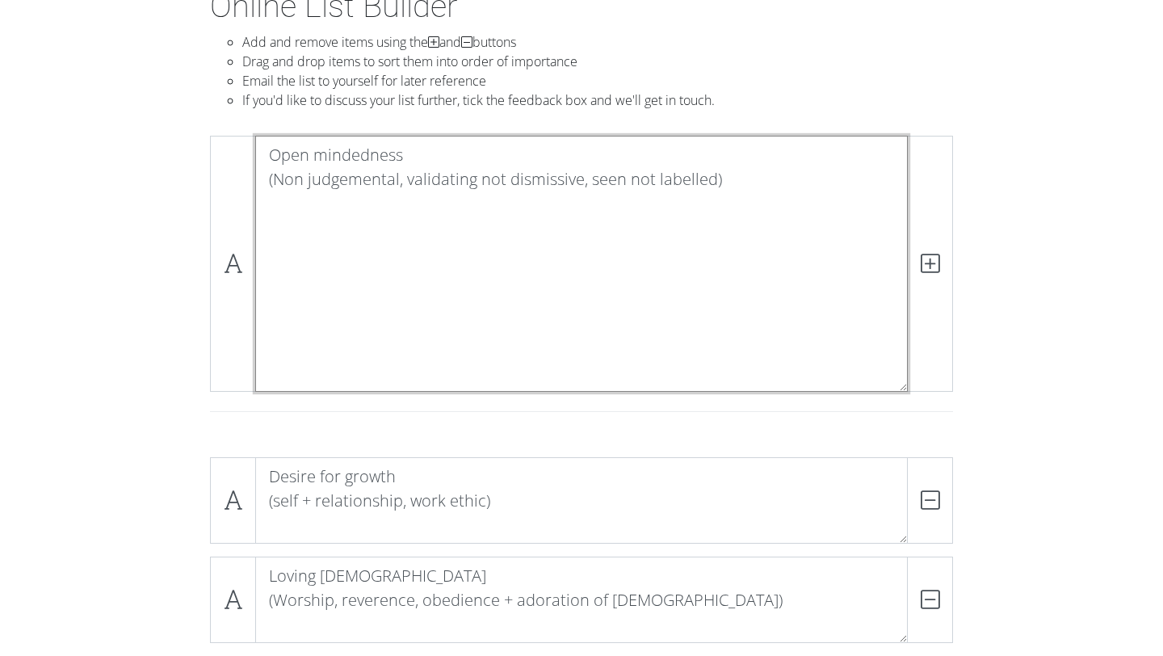
scroll to position [0, 0]
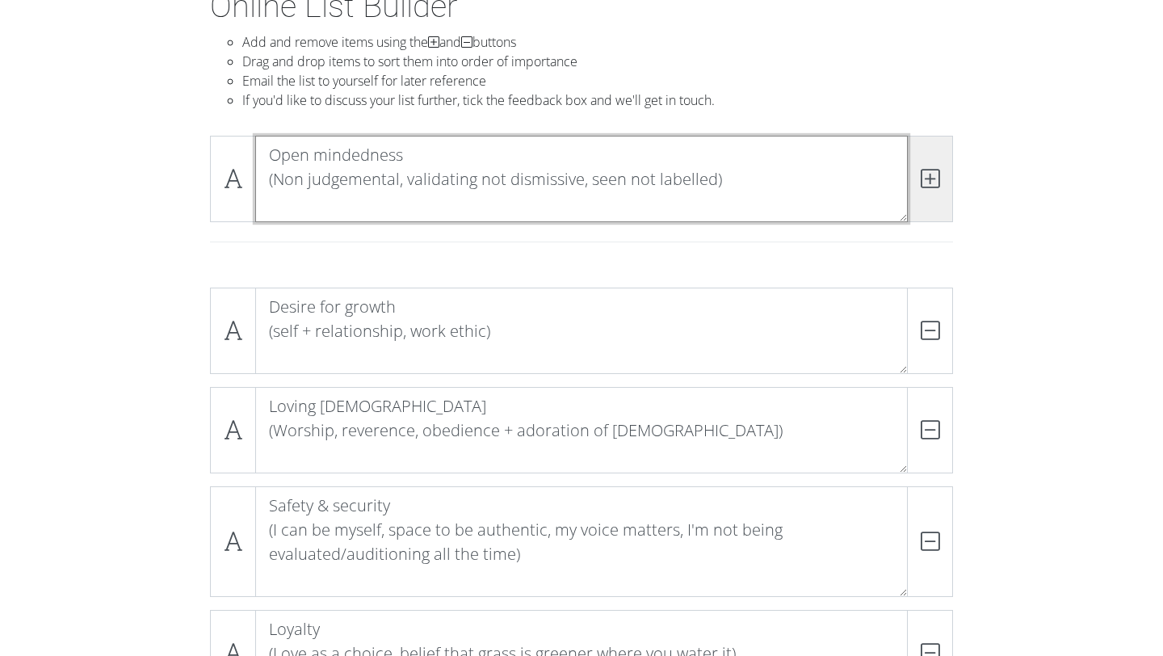
type textarea "Open mindedness (Non judgemental, validating not dismissive, seen not labelled)"
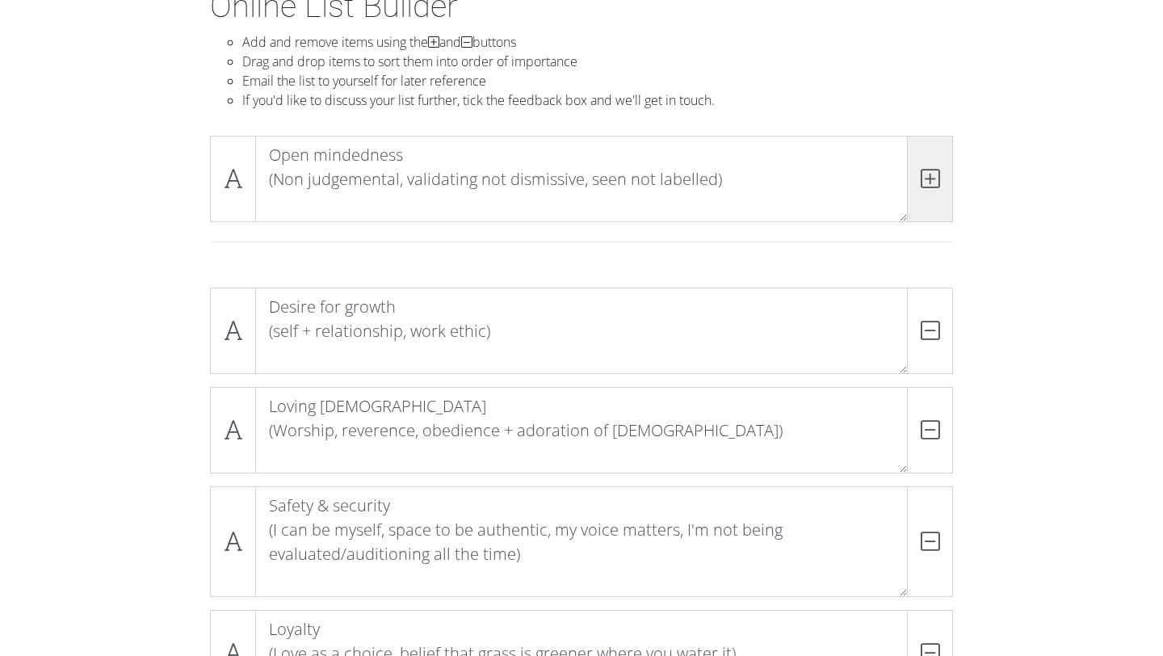
click at [933, 201] on span at bounding box center [930, 179] width 46 height 86
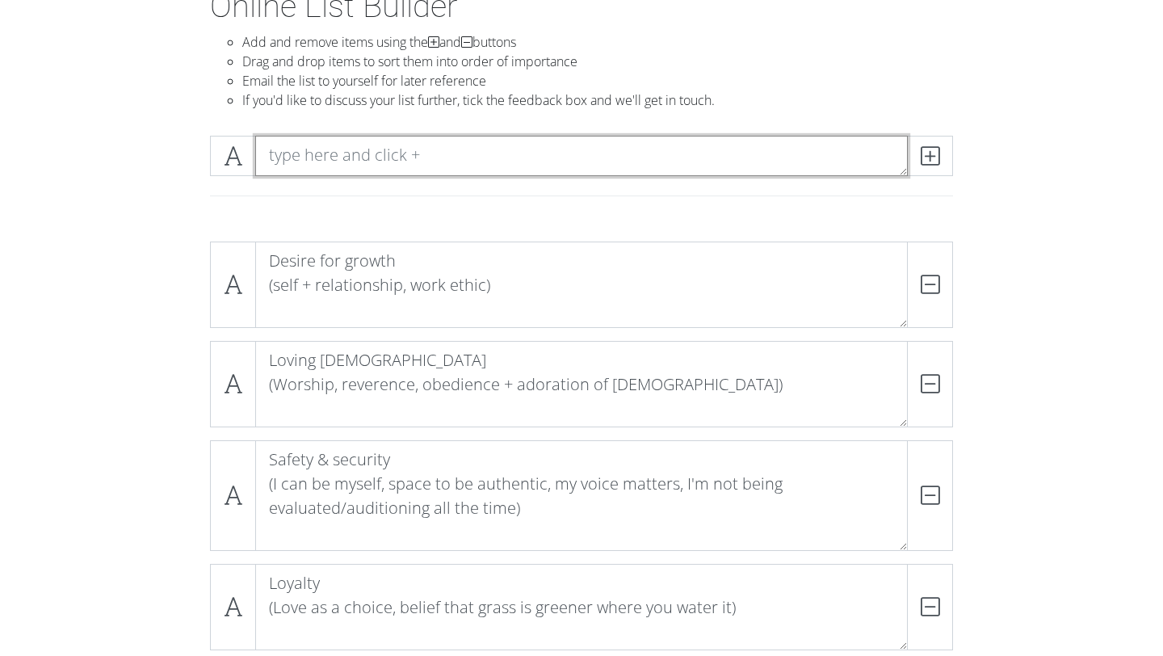
paste textarea "Consistency (affection, effort, willingness, growth, discipline) Curiosity abou…"
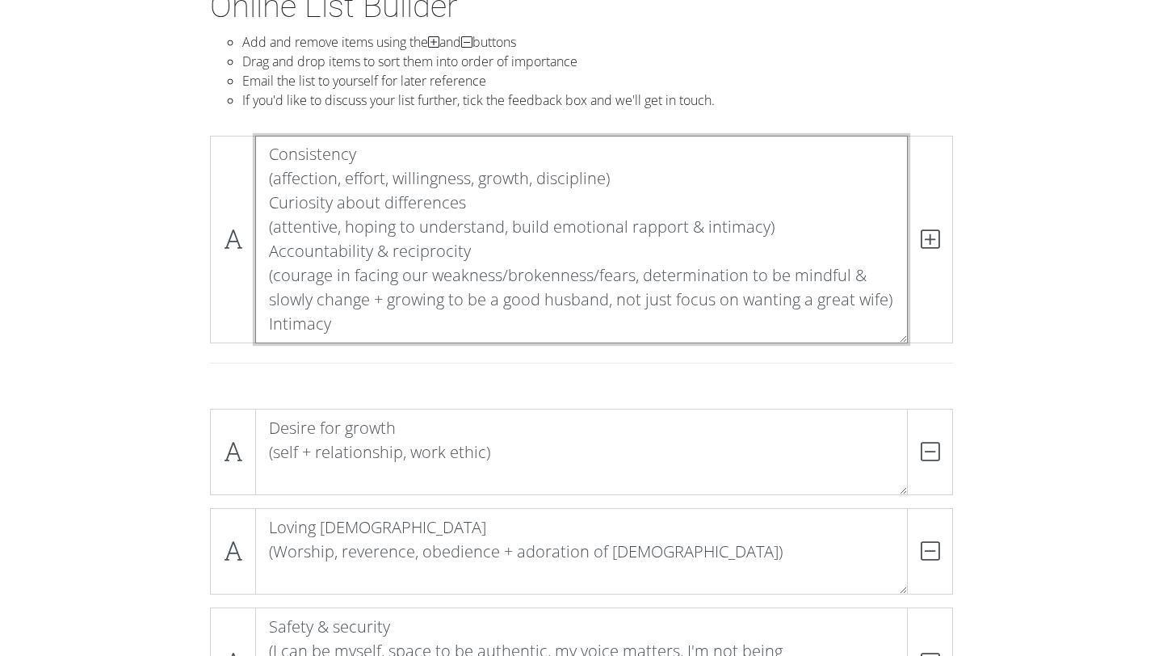
drag, startPoint x: 262, startPoint y: 200, endPoint x: 462, endPoint y: 317, distance: 232.5
click at [462, 317] on textarea "Consistency (affection, effort, willingness, growth, discipline) Curiosity abou…" at bounding box center [581, 240] width 653 height 208
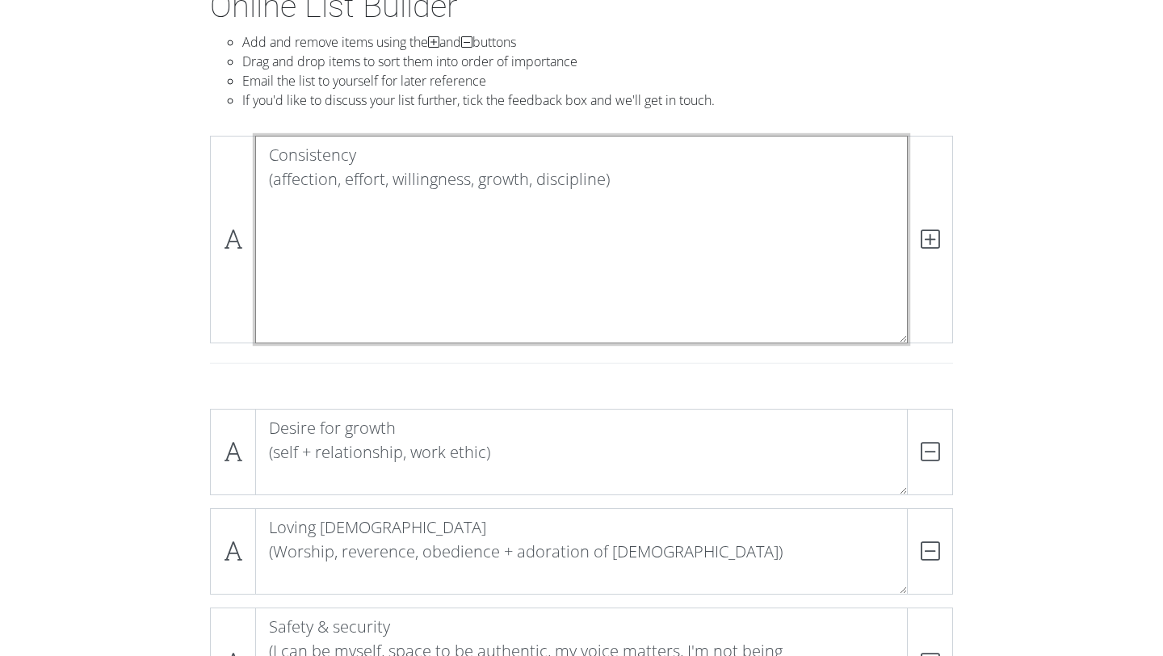
scroll to position [0, 0]
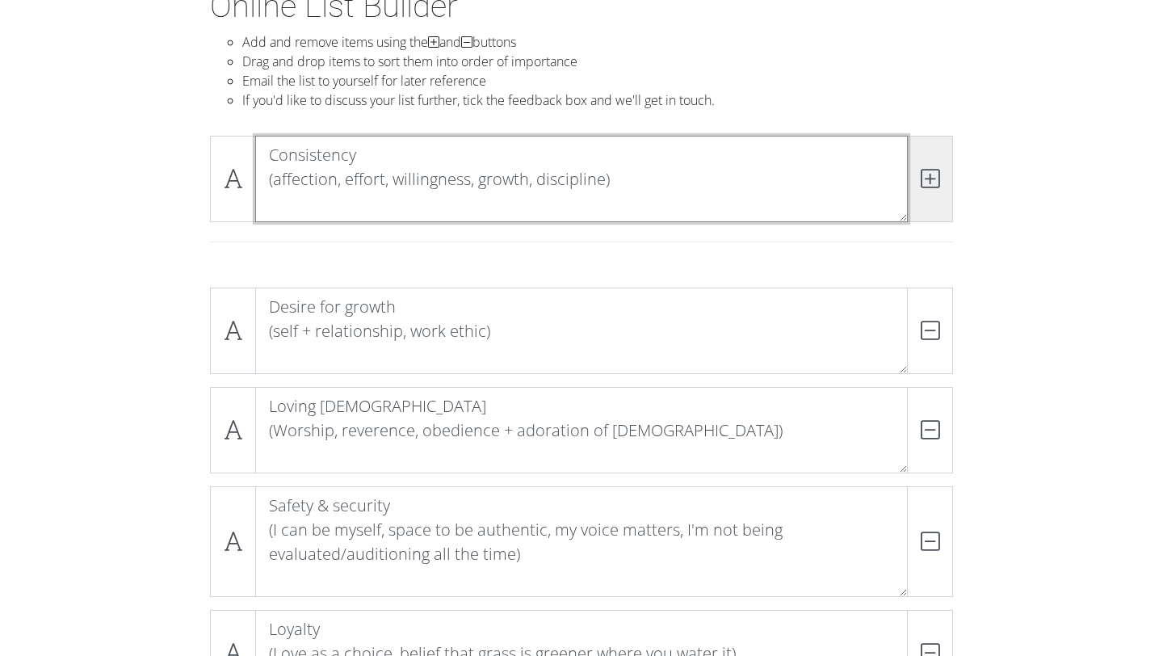
type textarea "Consistency (affection, effort, willingness, growth, discipline)"
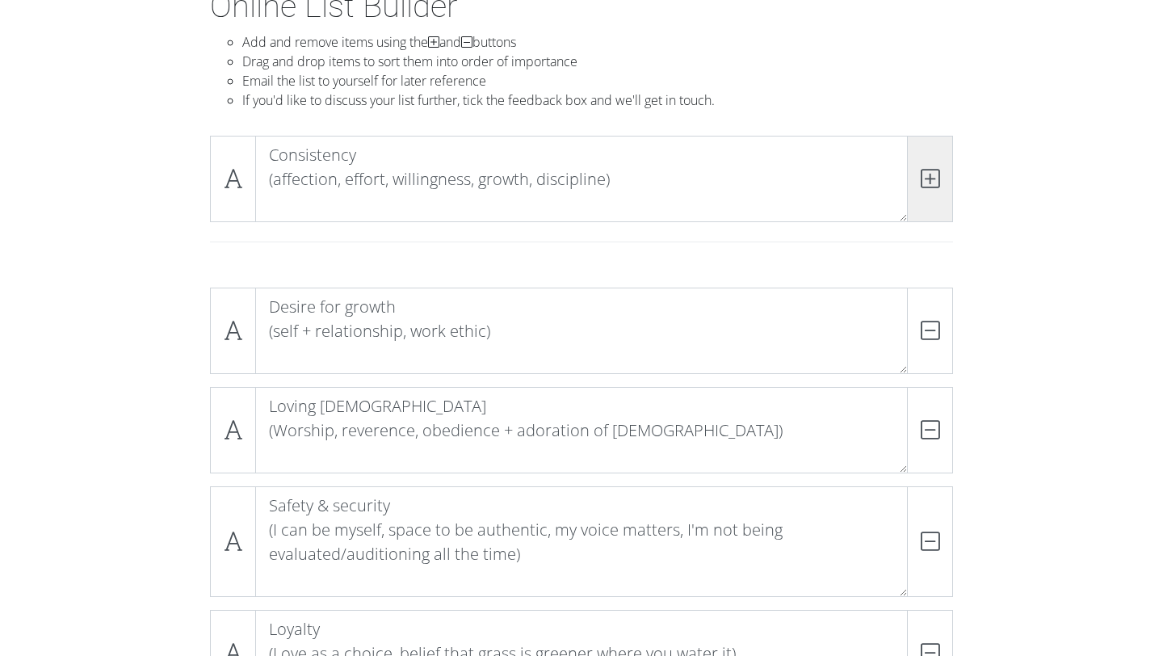
click at [926, 200] on span at bounding box center [930, 179] width 46 height 86
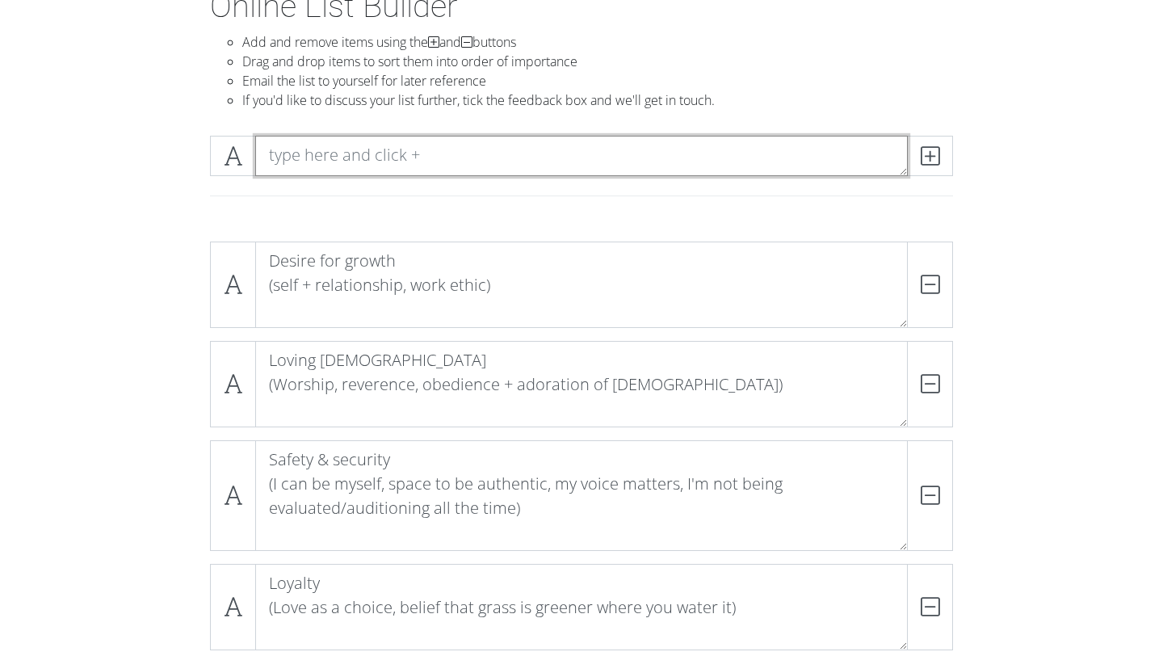
paste textarea "Curiosity about differences (attentive, hoping to understand, build emotional r…"
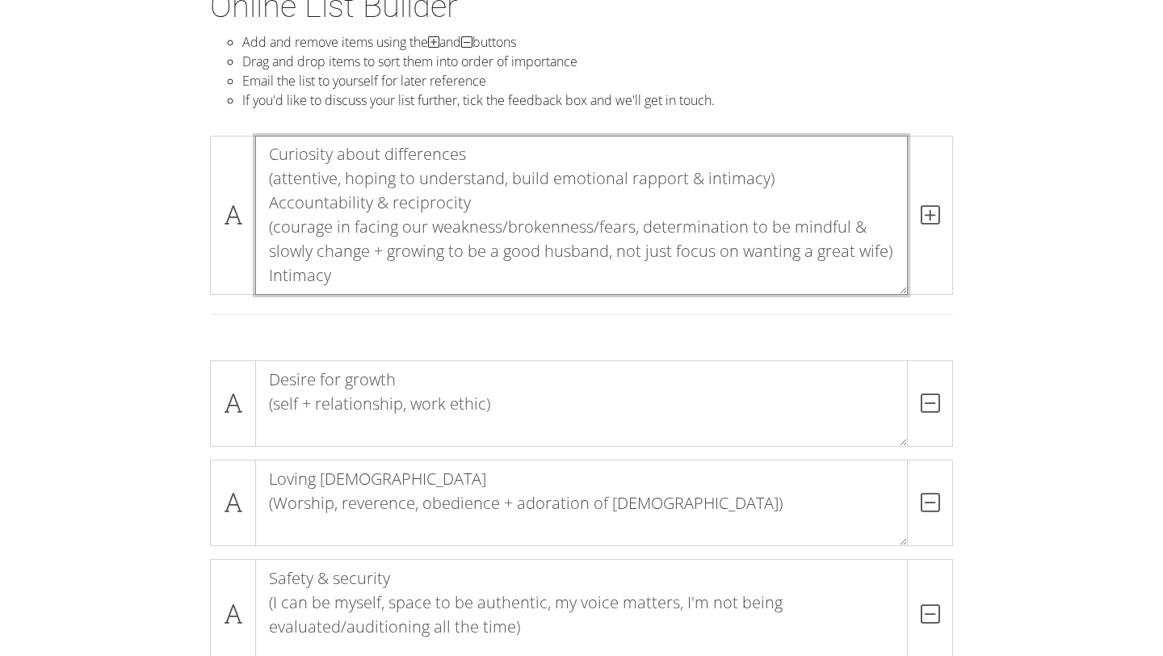
scroll to position [1, 0]
drag, startPoint x: 267, startPoint y: 207, endPoint x: 470, endPoint y: 292, distance: 220.1
click at [470, 292] on textarea "Curiosity about differences (attentive, hoping to understand, build emotional r…" at bounding box center [581, 215] width 653 height 159
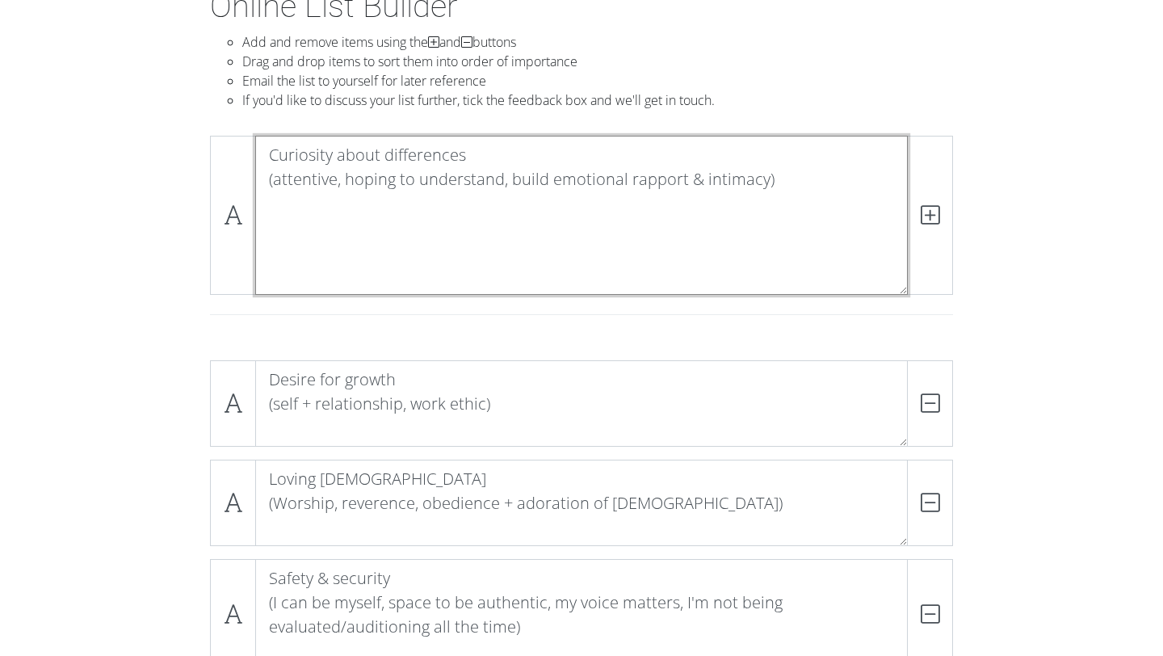
scroll to position [0, 0]
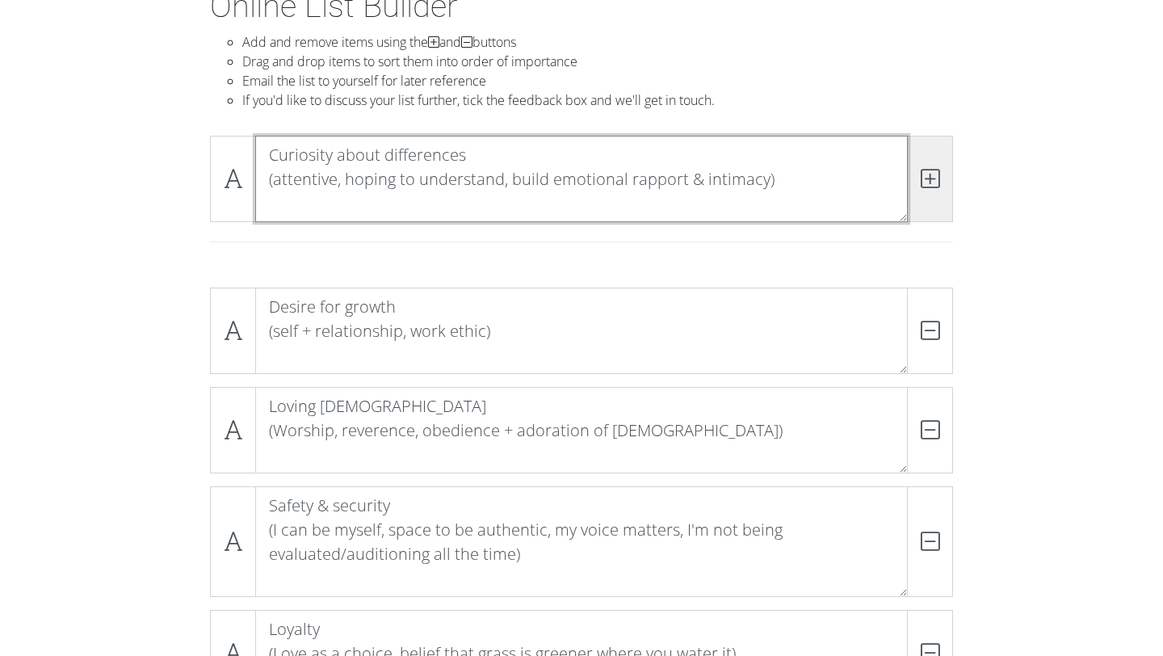
type textarea "Curiosity about differences (attentive, hoping to understand, build emotional r…"
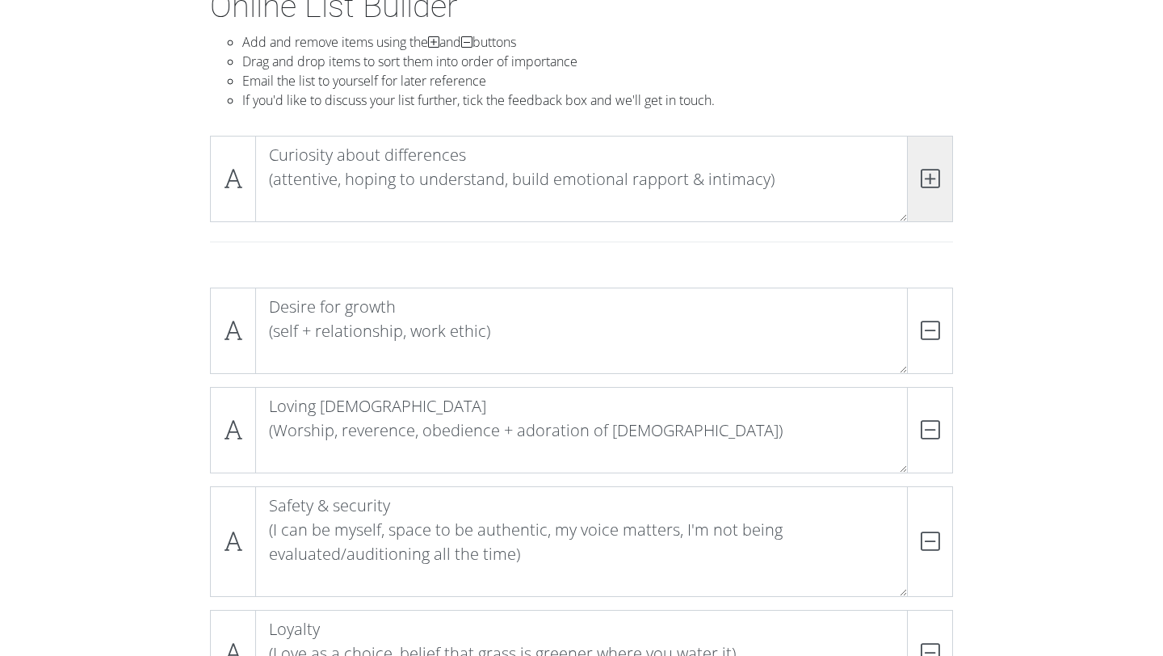
click at [932, 170] on icon at bounding box center [930, 178] width 19 height 16
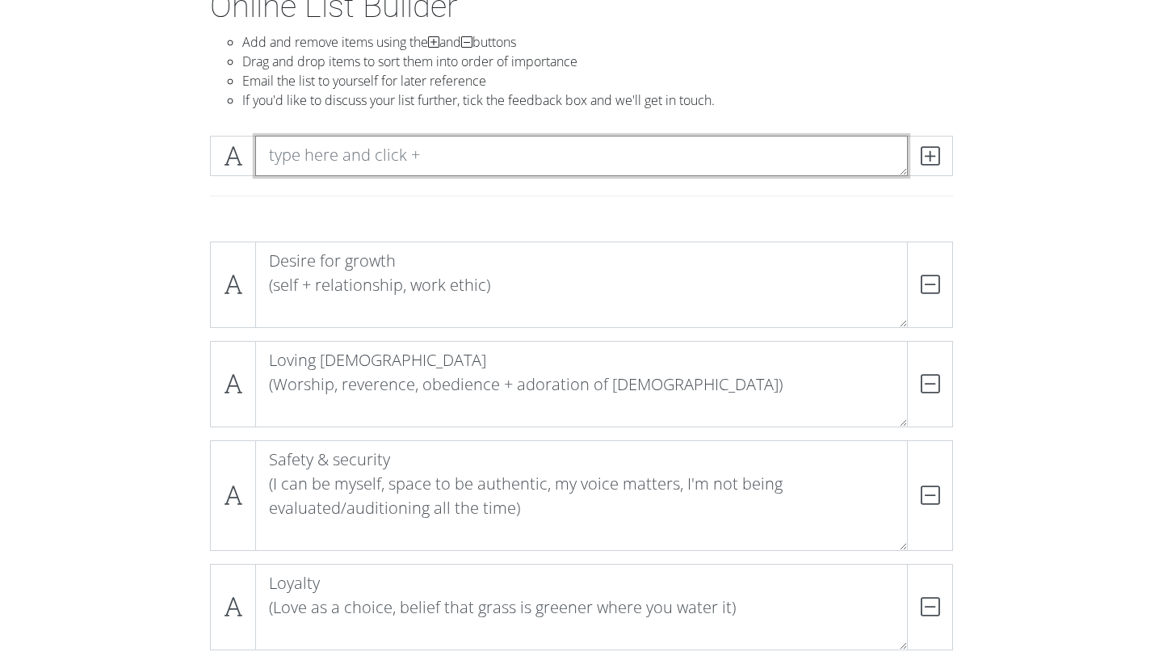
paste textarea "Accountability & reciprocity (courage in facing our weakness/brokenness/fears, …"
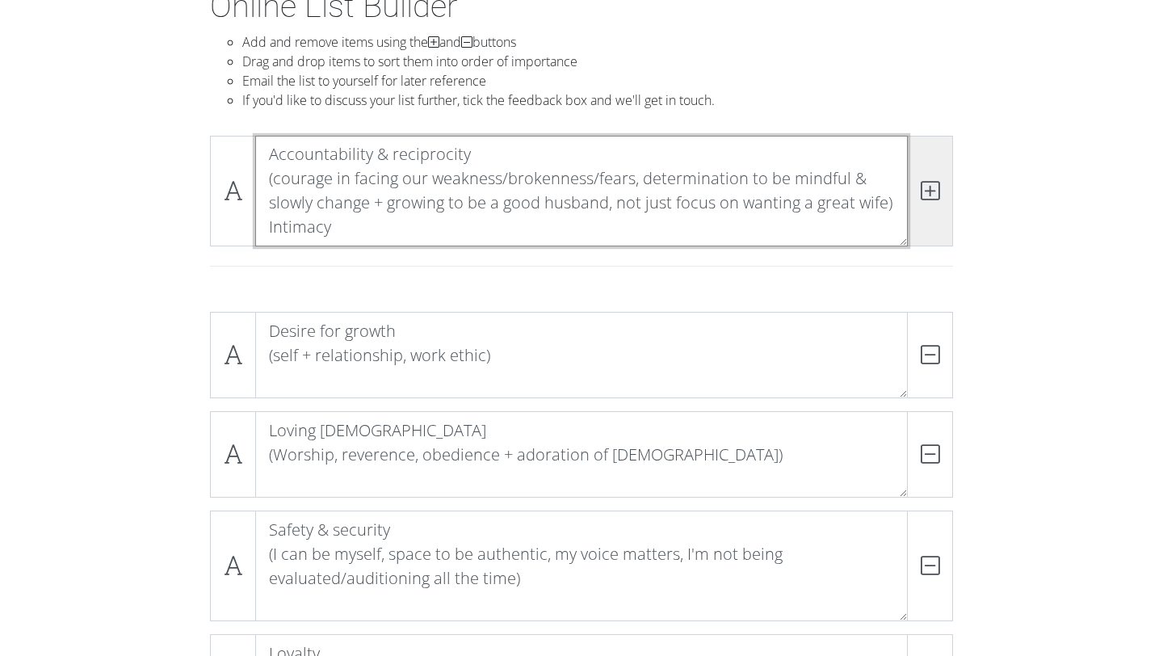
scroll to position [1, 0]
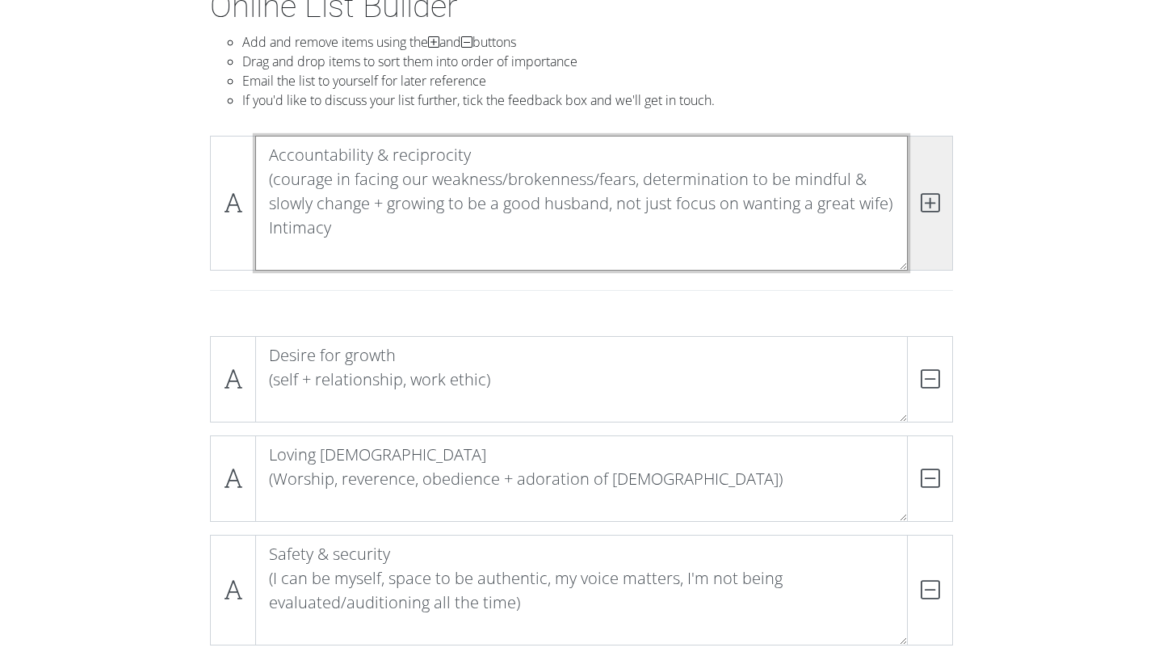
type textarea "Accountability & reciprocity (courage in facing our weakness/brokenness/fears, …"
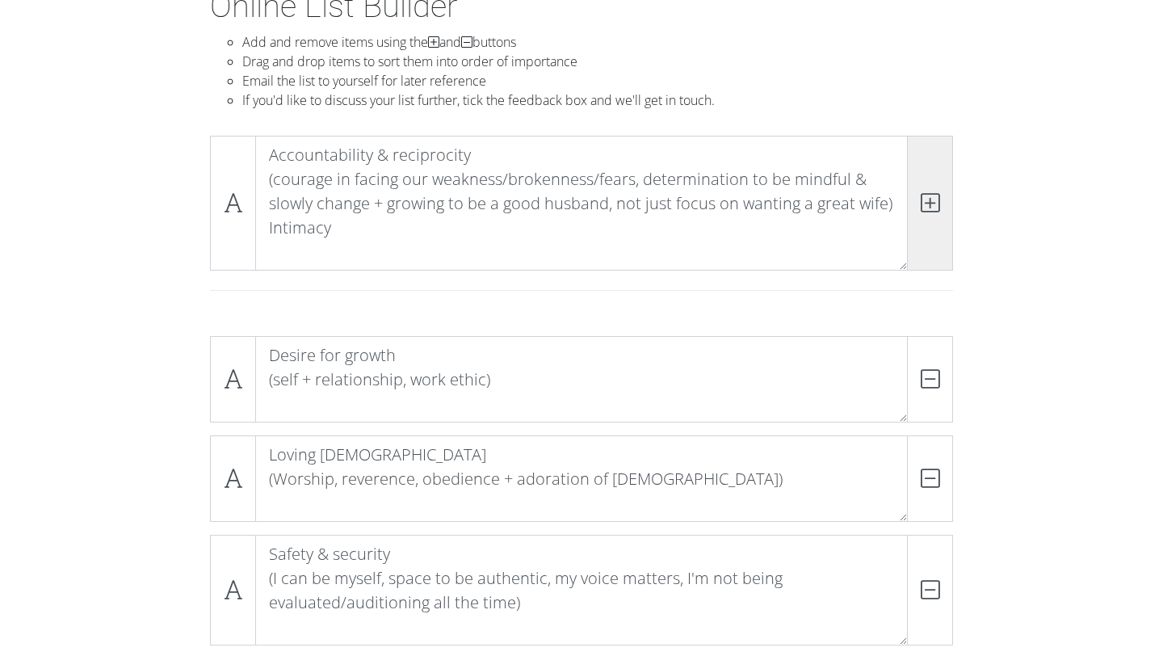
click at [938, 217] on span at bounding box center [930, 203] width 46 height 135
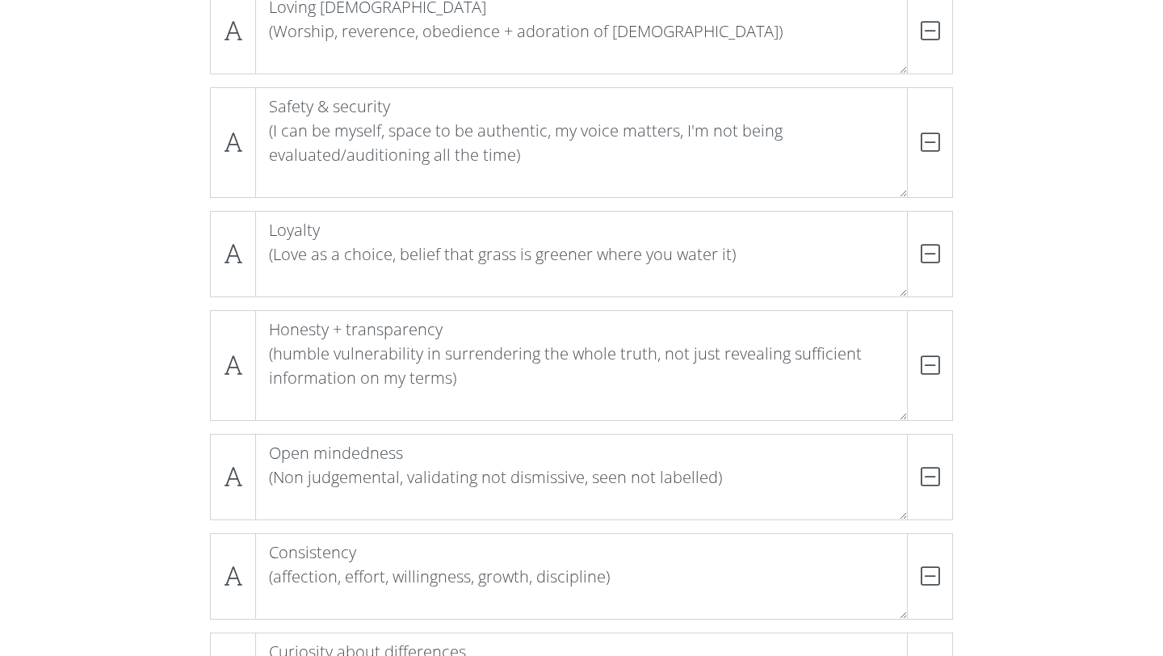
scroll to position [0, 0]
click at [996, 329] on div "Desire for growth (self + relationship, work ethic) DELETE Loving [DEMOGRAPHIC_…" at bounding box center [581, 384] width 921 height 1017
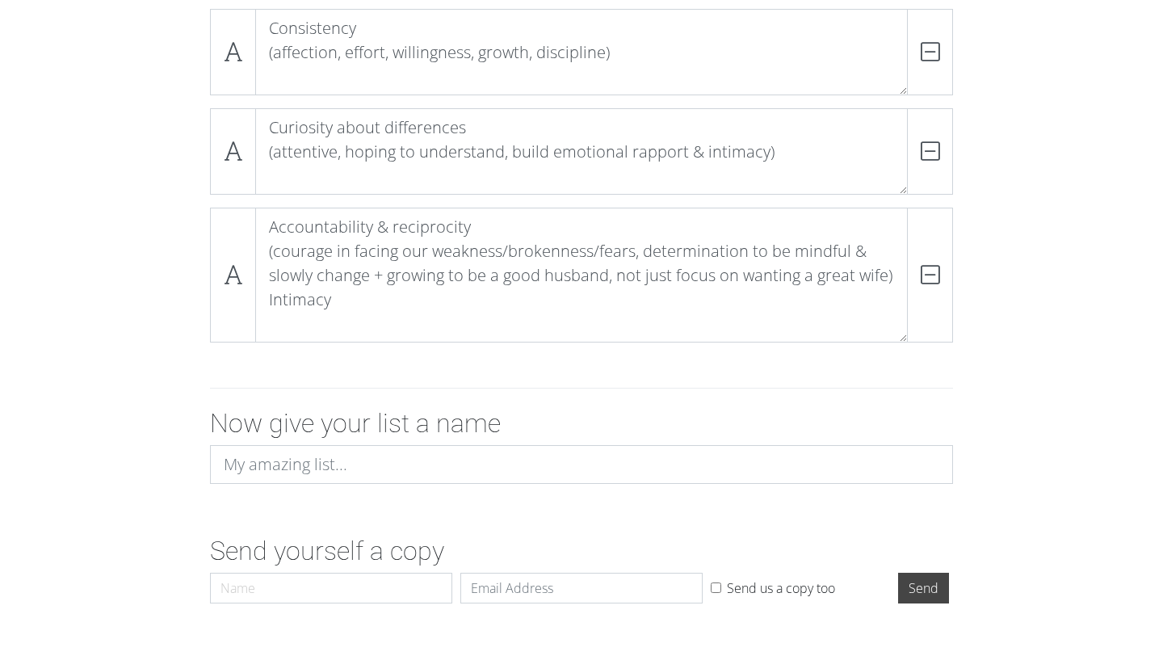
scroll to position [983, 0]
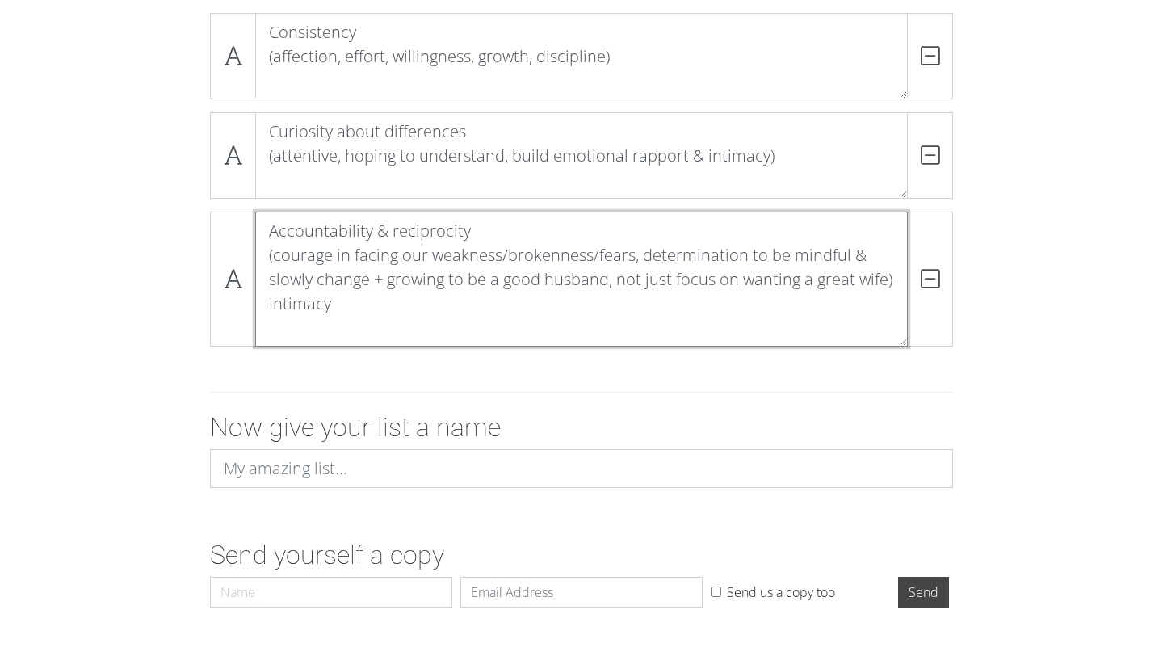
click at [754, 327] on textarea "Accountability & reciprocity (courage in facing our weakness/brokenness/fears, …" at bounding box center [581, 279] width 653 height 135
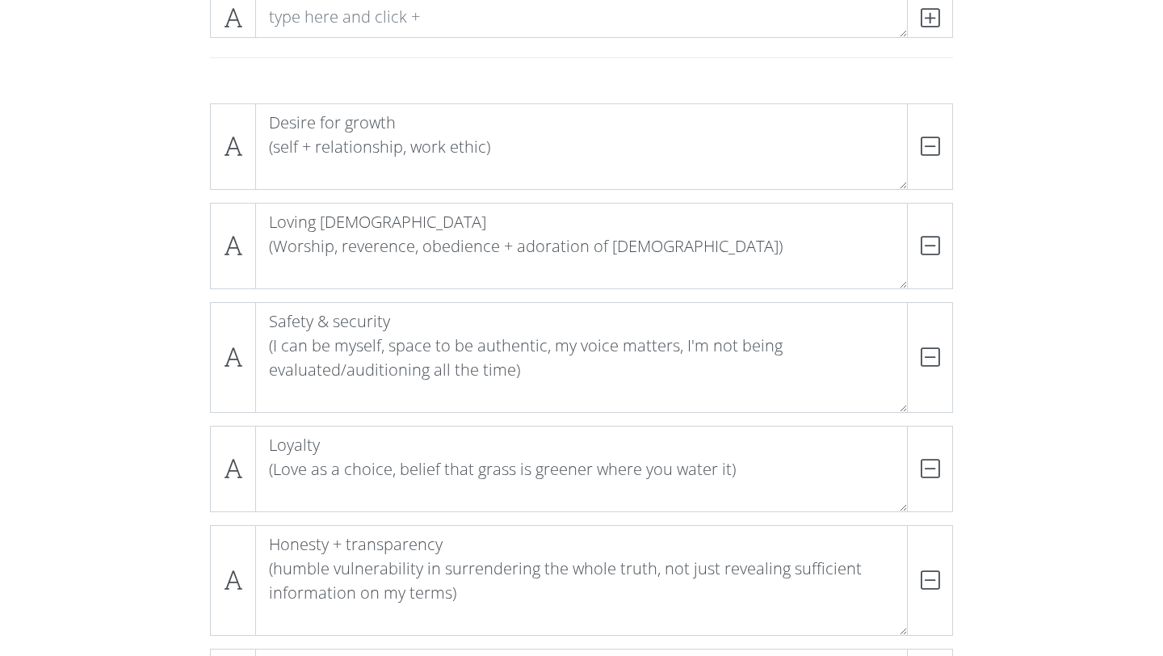
scroll to position [132, 0]
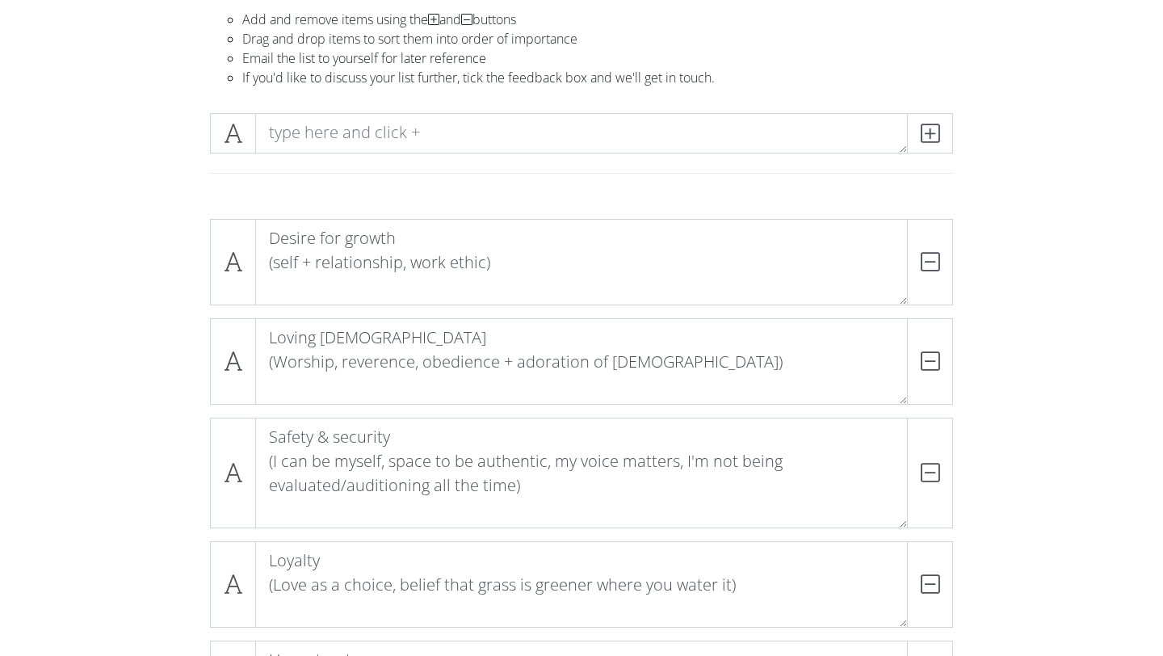
type textarea "Accountability & reciprocity (courage in facing our weakness/brokenness/fears, …"
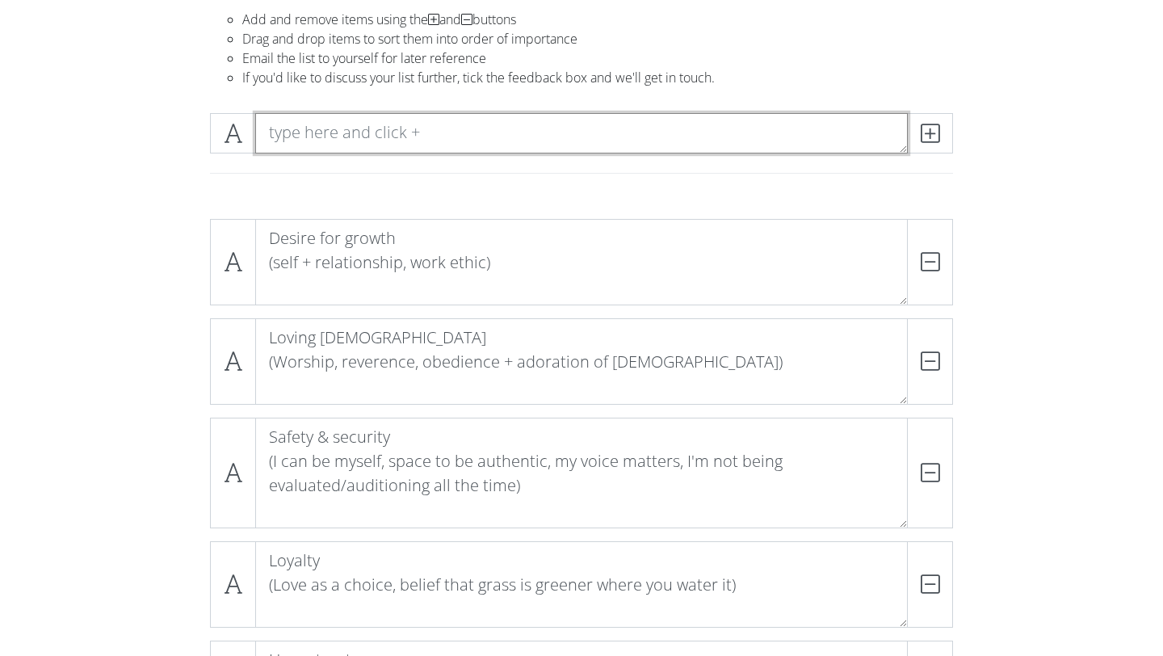
click at [608, 130] on textarea at bounding box center [581, 133] width 653 height 40
paste textarea "Being known, vulnerable, desiring emotional connection, emotional support) Trus…"
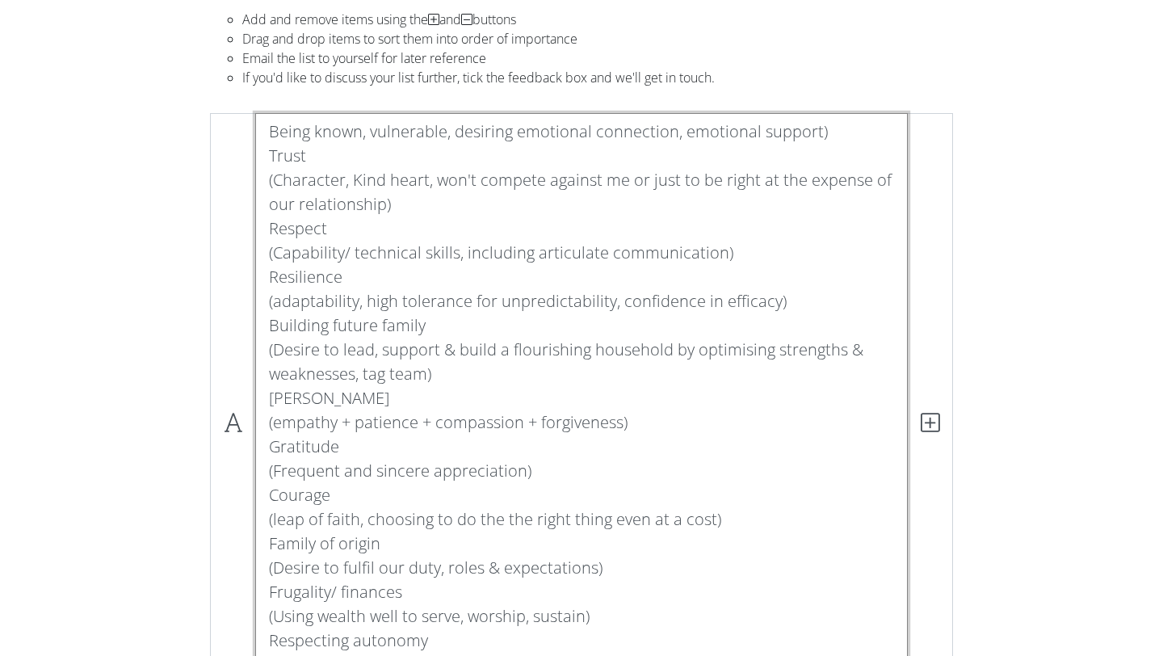
click at [270, 128] on textarea "Being known, vulnerable, desiring emotional connection, emotional support) Trus…" at bounding box center [581, 423] width 653 height 620
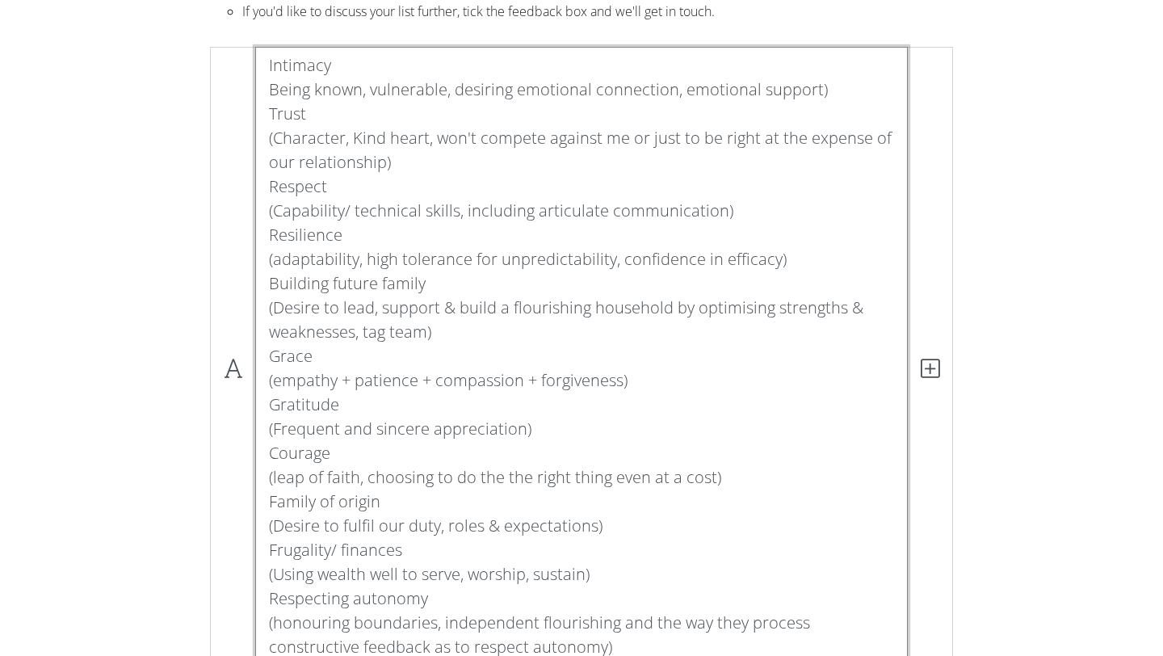
scroll to position [201, 0]
drag, startPoint x: 263, startPoint y: 178, endPoint x: 717, endPoint y: 325, distance: 477.2
click at [717, 325] on textarea "Intimacy Being known, vulnerable, desiring emotional connection, emotional supp…" at bounding box center [581, 366] width 653 height 644
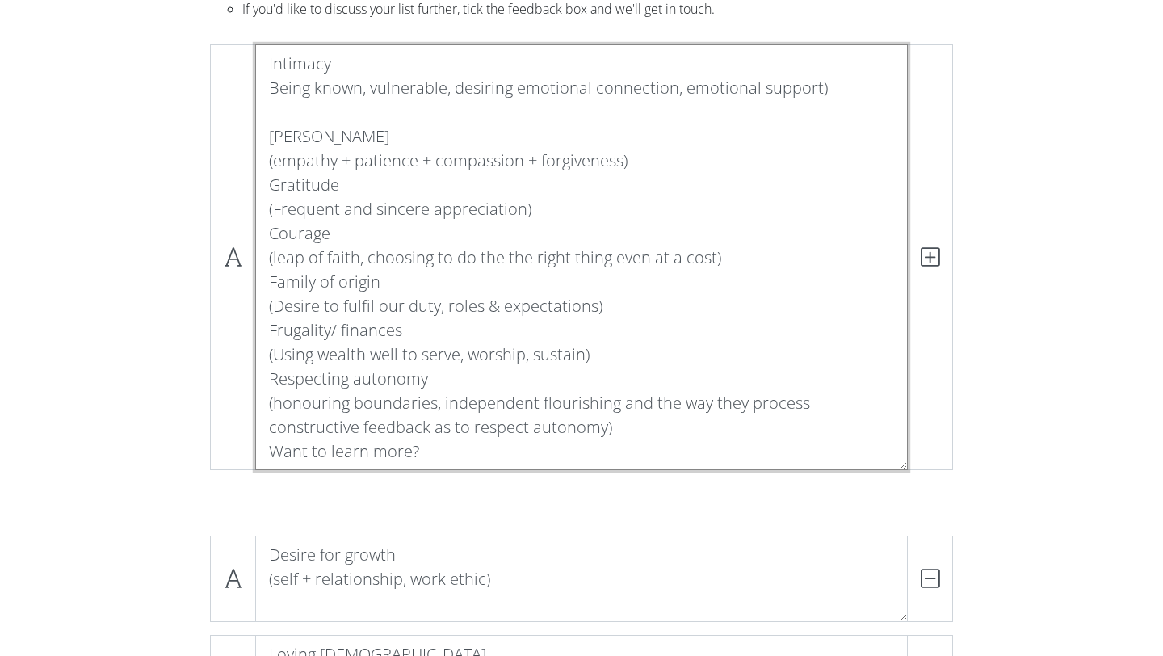
scroll to position [1, 0]
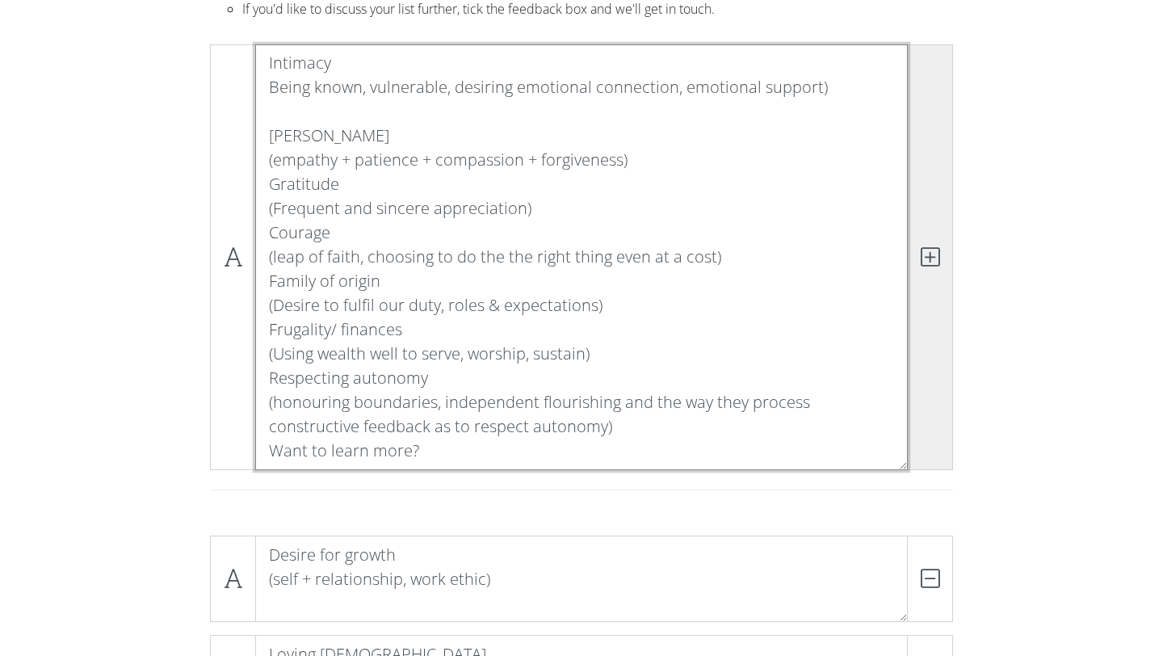
type textarea "Intimacy Being known, vulnerable, desiring emotional connection, emotional supp…"
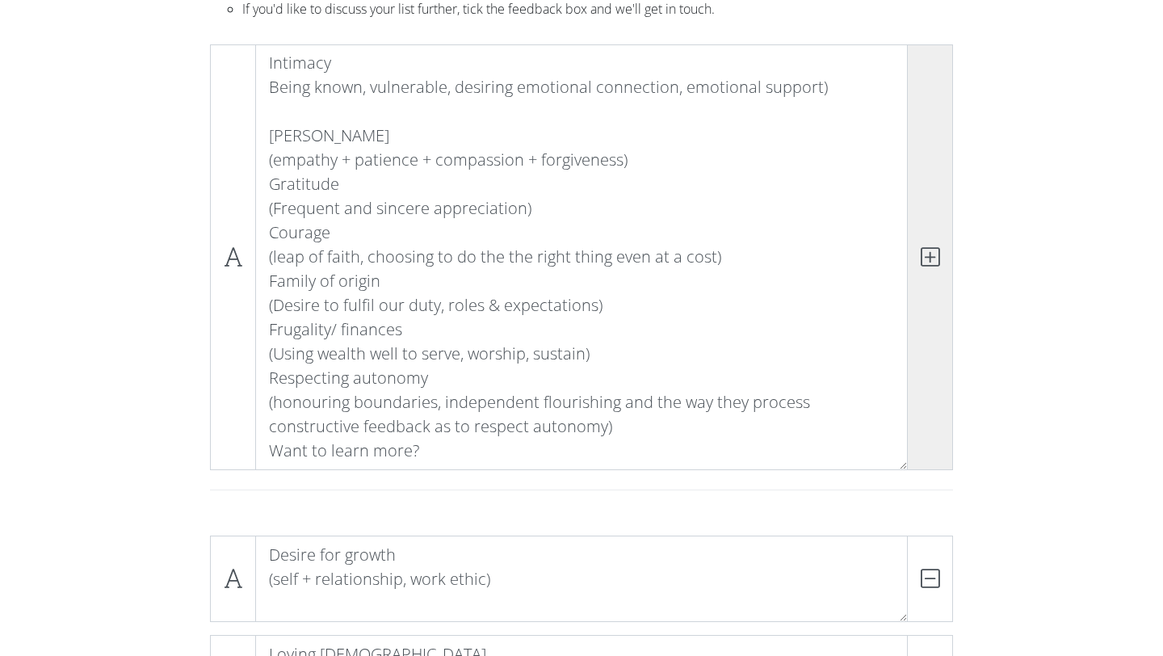
click at [937, 285] on span at bounding box center [930, 257] width 46 height 426
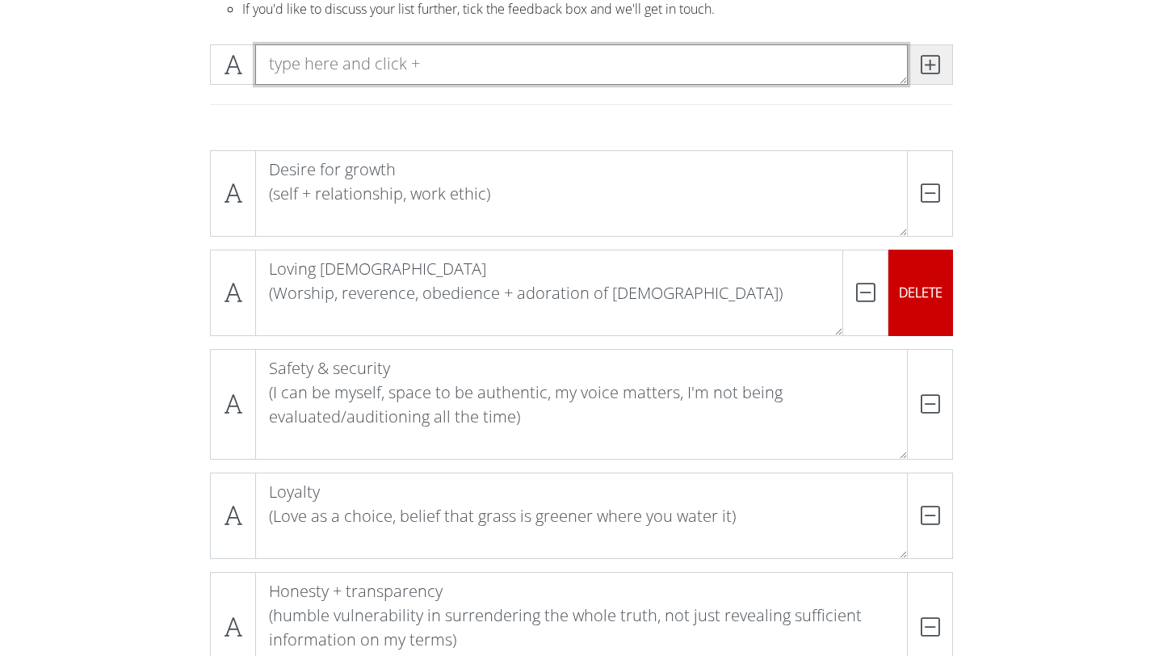
scroll to position [0, 0]
paste textarea "Trust (Character, Kind heart, won't compete against me or just to be right at t…"
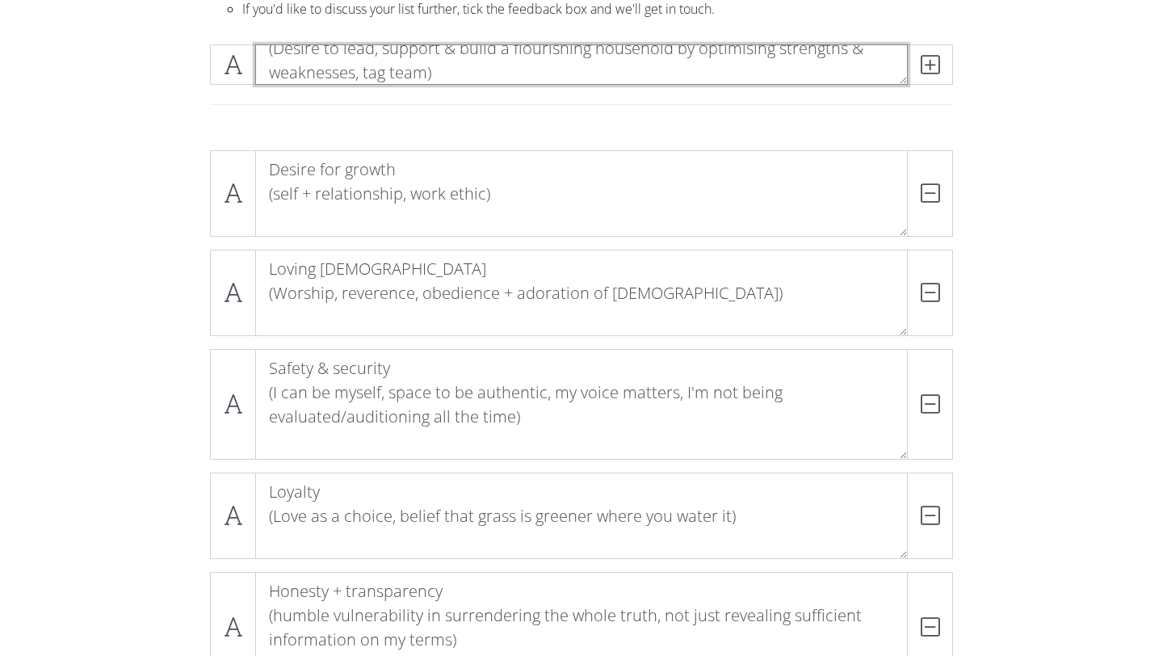
scroll to position [1, 0]
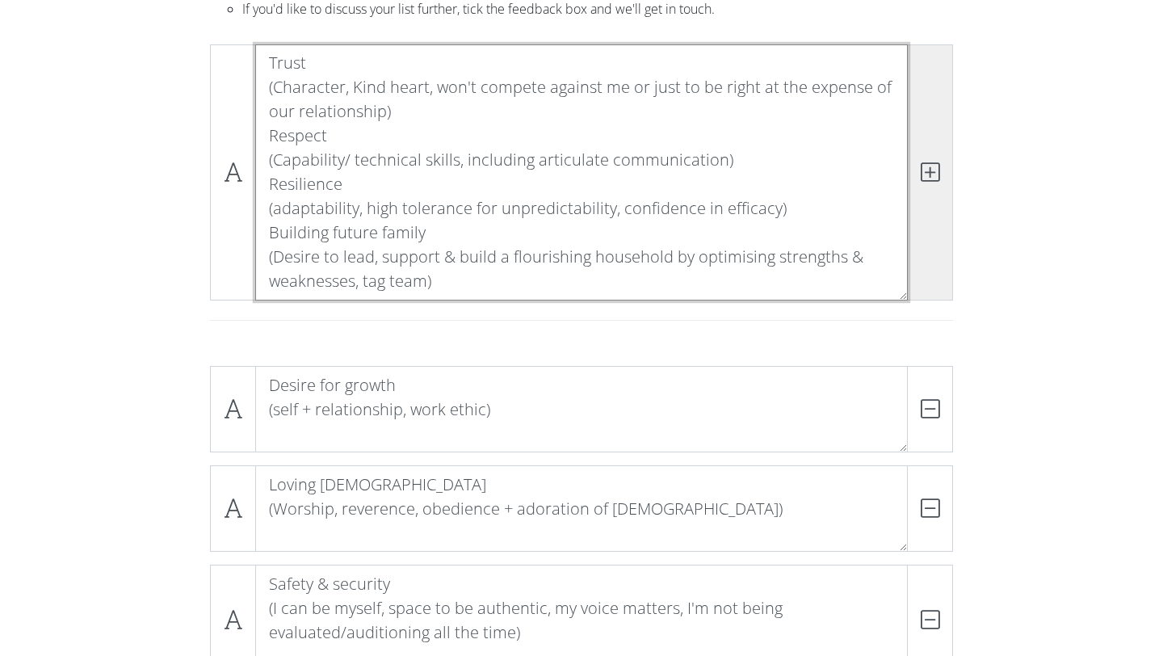
type textarea "Trust (Character, Kind heart, won't compete against me or just to be right at t…"
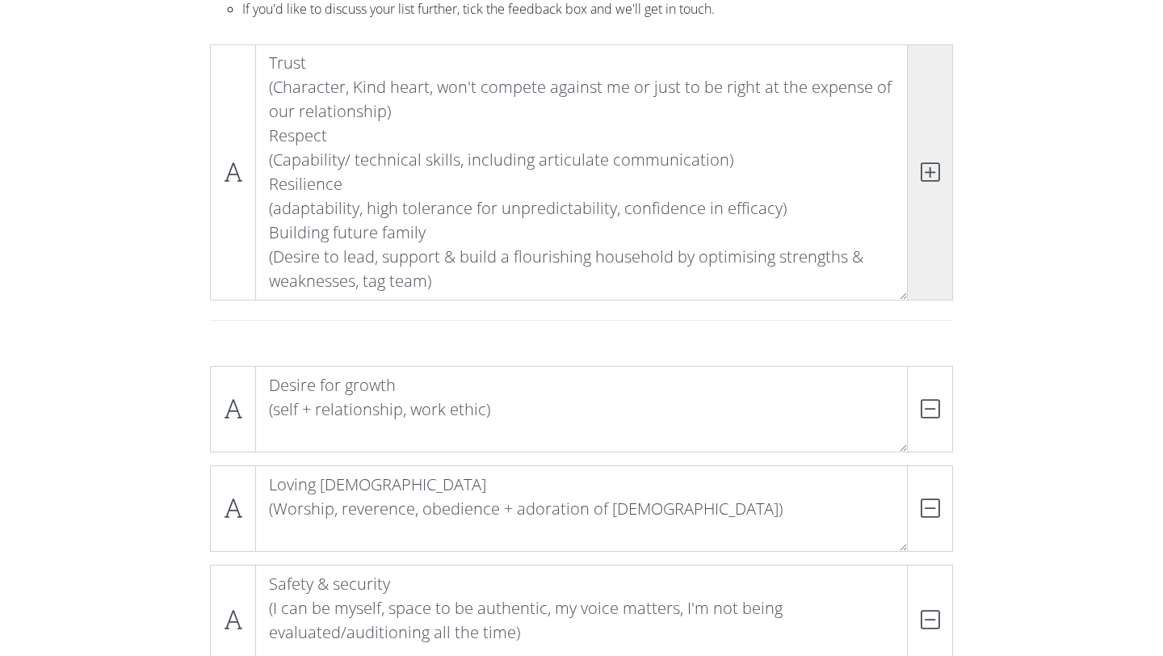
click at [931, 180] on icon at bounding box center [930, 172] width 19 height 16
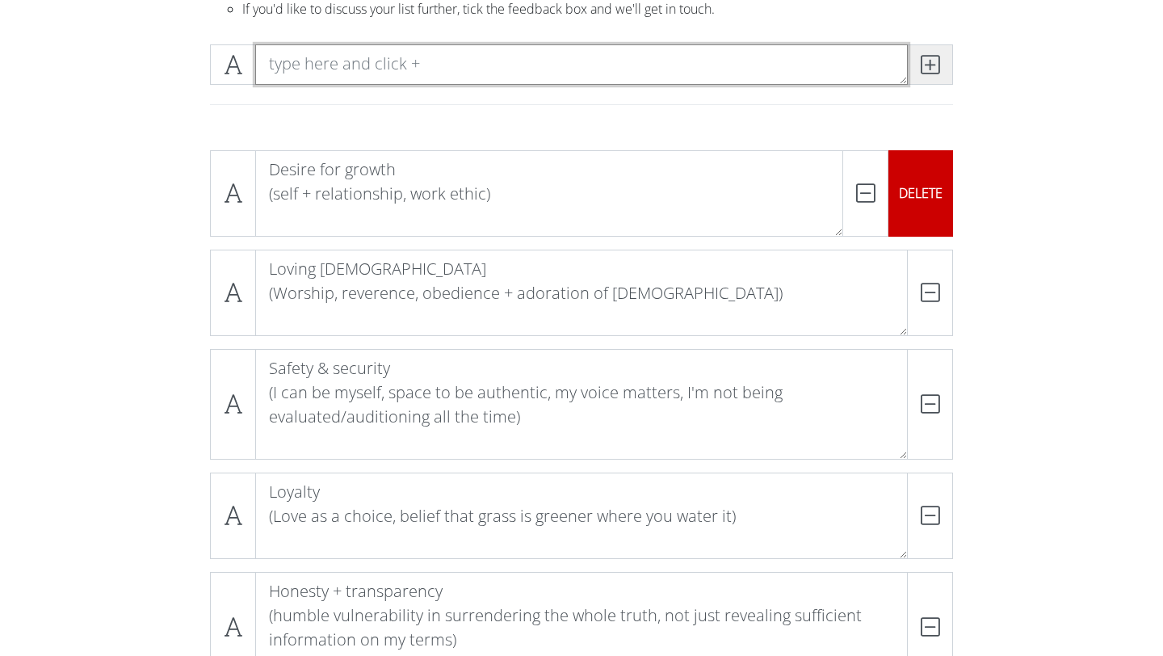
scroll to position [0, 0]
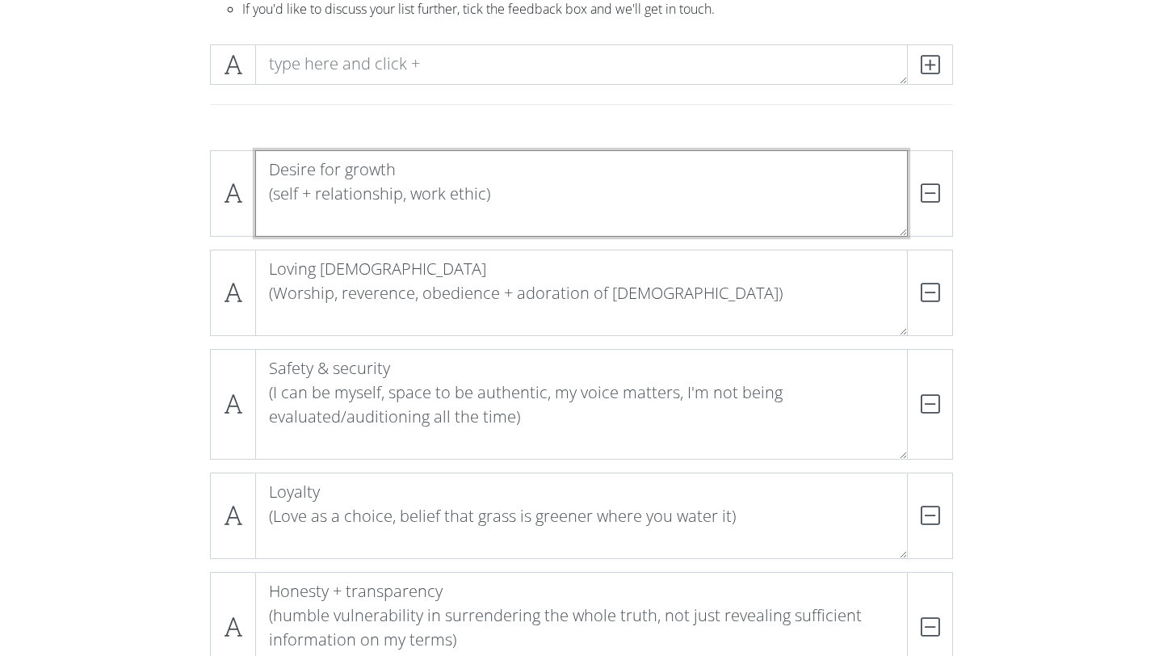
click at [545, 213] on textarea "Desire for growth (self + relationship, work ethic)" at bounding box center [581, 193] width 653 height 86
click at [269, 167] on textarea "Desire for growth (self + relationship, work ethic)" at bounding box center [581, 193] width 653 height 86
click at [448, 170] on textarea "Willingness & desire for growth (self + relationship, work ethic)" at bounding box center [581, 193] width 653 height 86
click at [447, 170] on textarea "Willingness & desire for growth (self + relationship, work ethic)" at bounding box center [581, 193] width 653 height 86
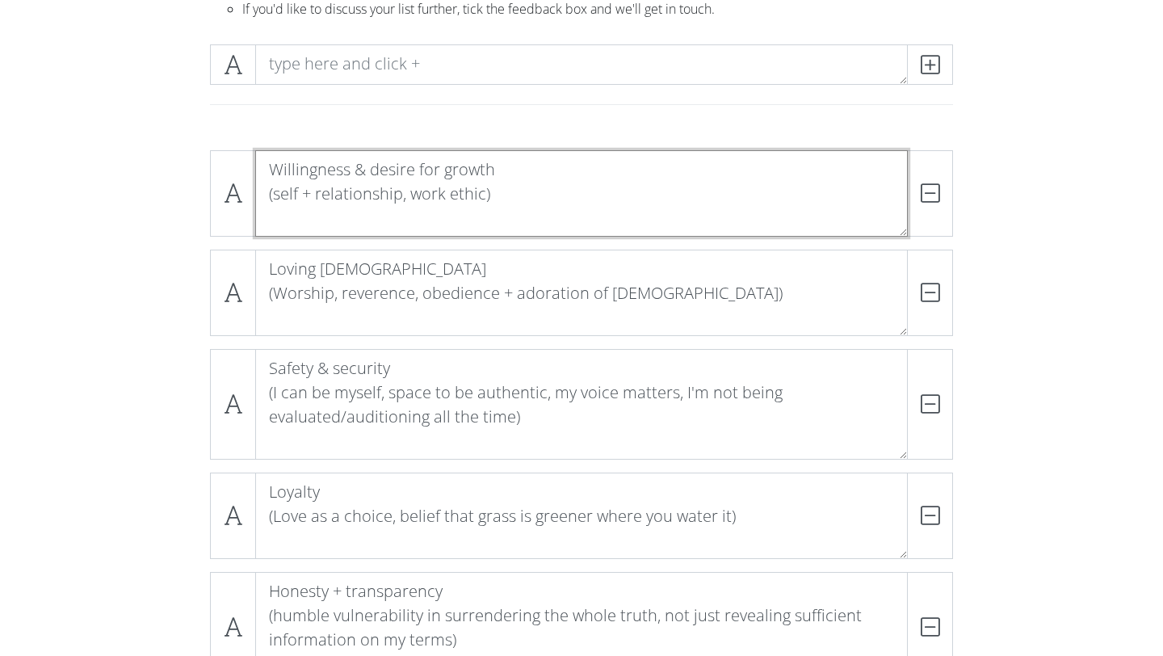
click at [582, 168] on textarea "Willingness & desire for growth (self + relationship, work ethic)" at bounding box center [581, 193] width 653 height 86
type textarea "Willingness & desire for growth (self + relationship, work ethic)"
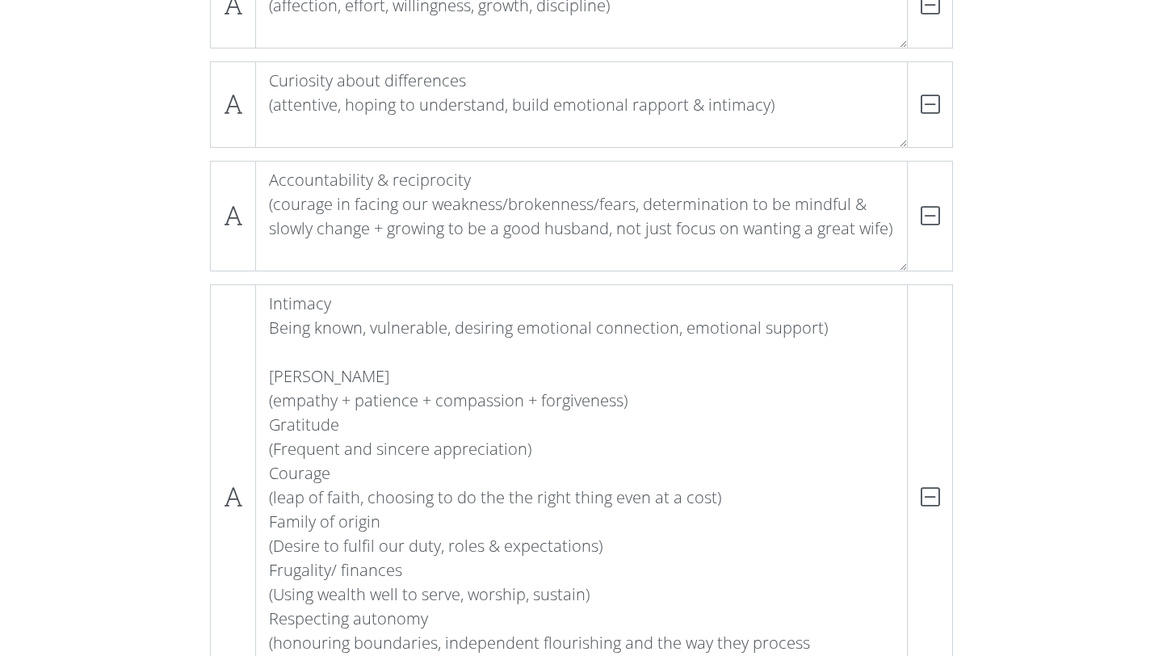
scroll to position [1, 0]
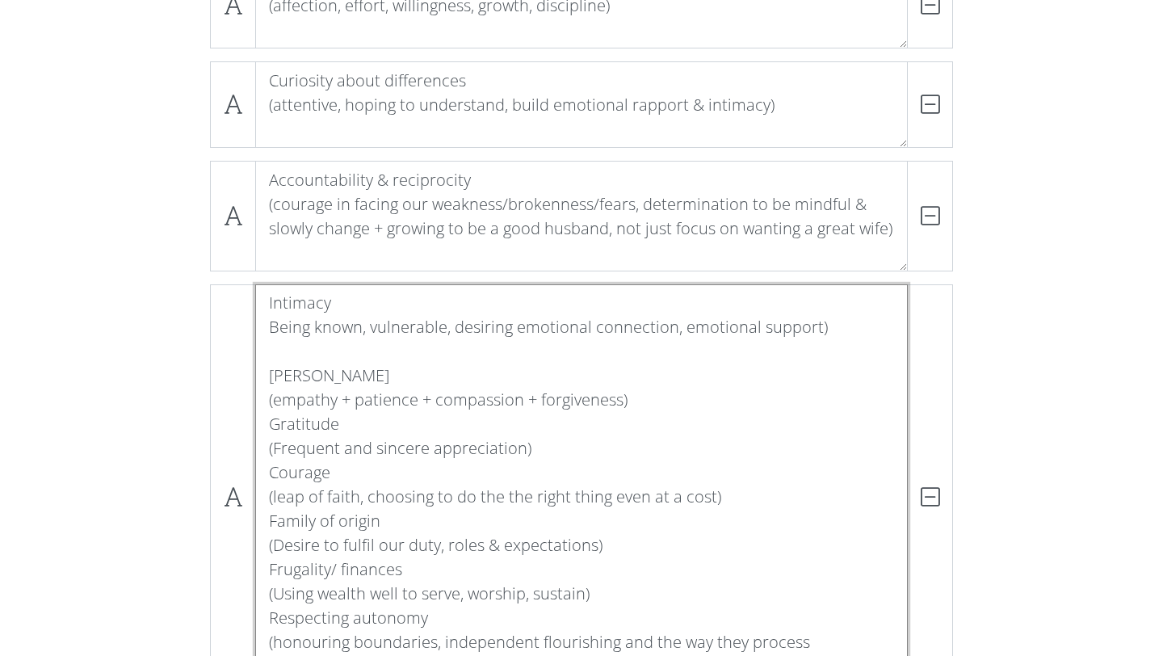
click at [650, 336] on textarea "Intimacy Being known, vulnerable, desiring emotional connection, emotional supp…" at bounding box center [581, 497] width 653 height 426
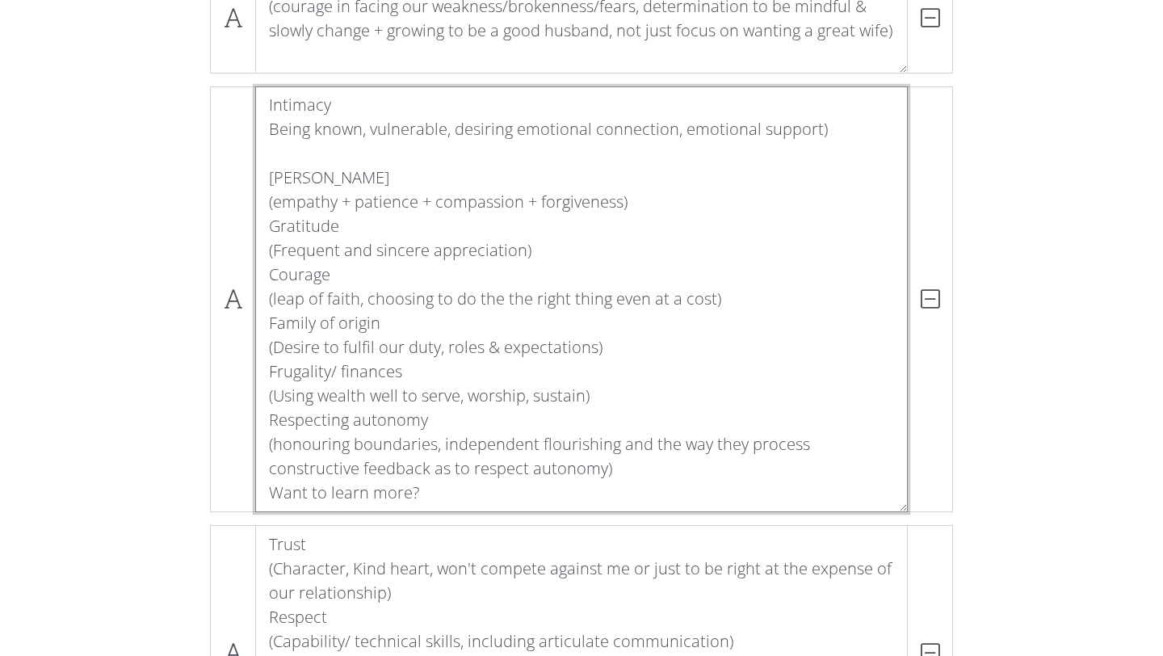
scroll to position [1239, 0]
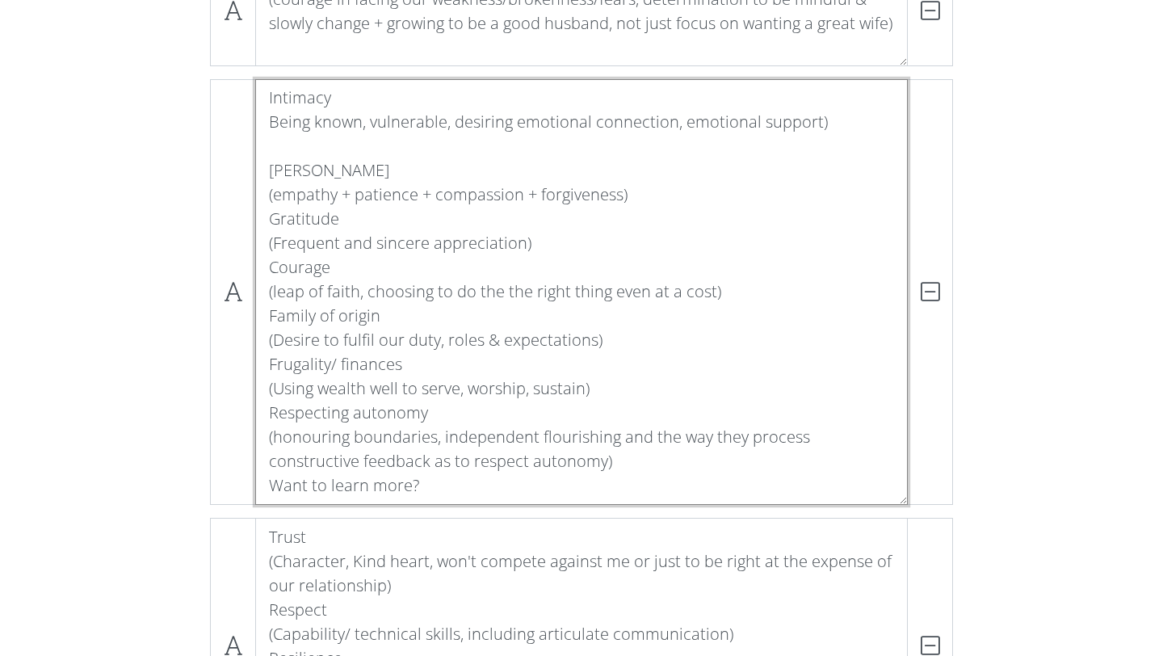
drag, startPoint x: 415, startPoint y: 479, endPoint x: 277, endPoint y: 155, distance: 352.2
click at [277, 155] on textarea "Intimacy Being known, vulnerable, desiring emotional connection, emotional supp…" at bounding box center [581, 292] width 653 height 426
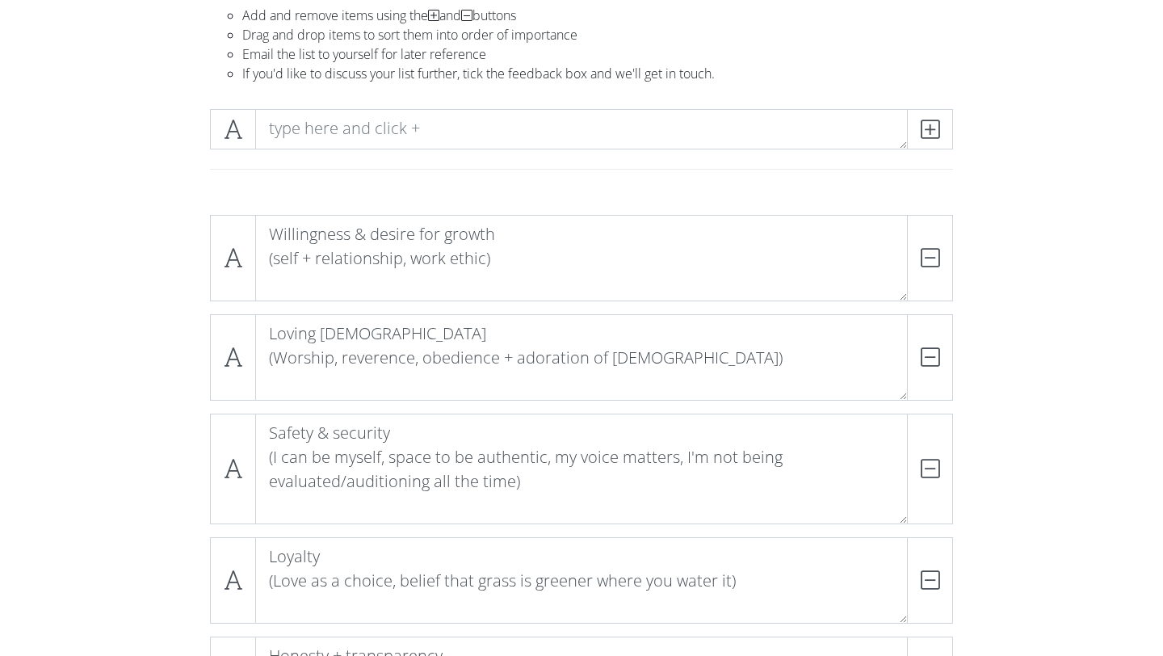
scroll to position [0, 0]
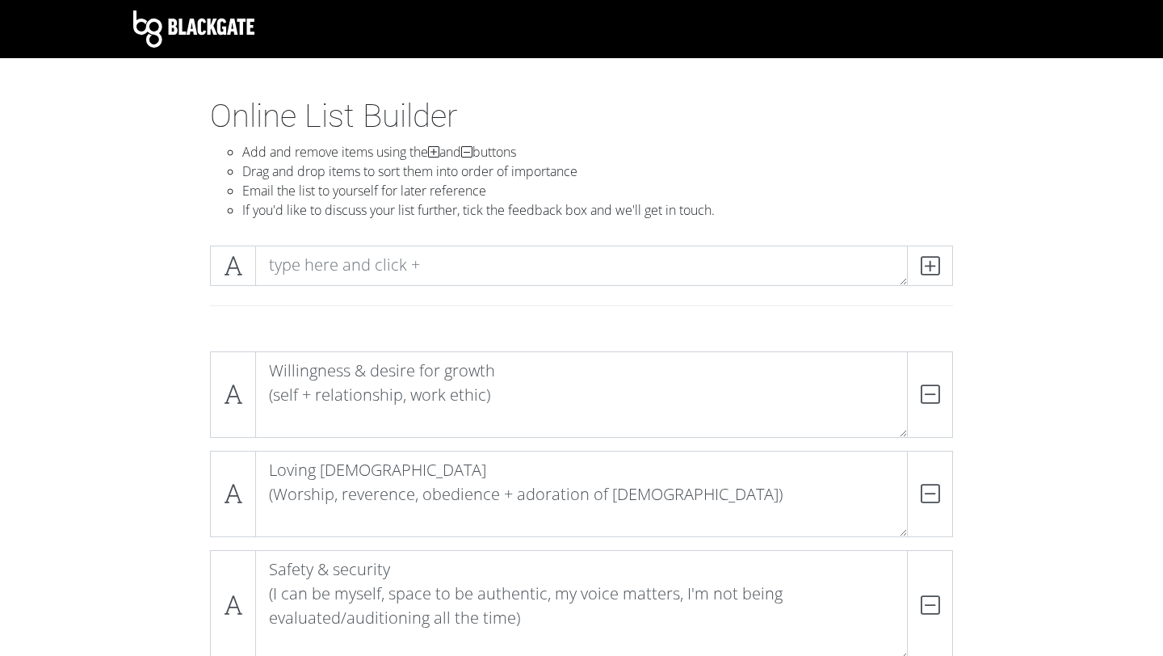
type textarea "Intimacy Being known, vulnerable, desiring emotional connection, emotional supp…"
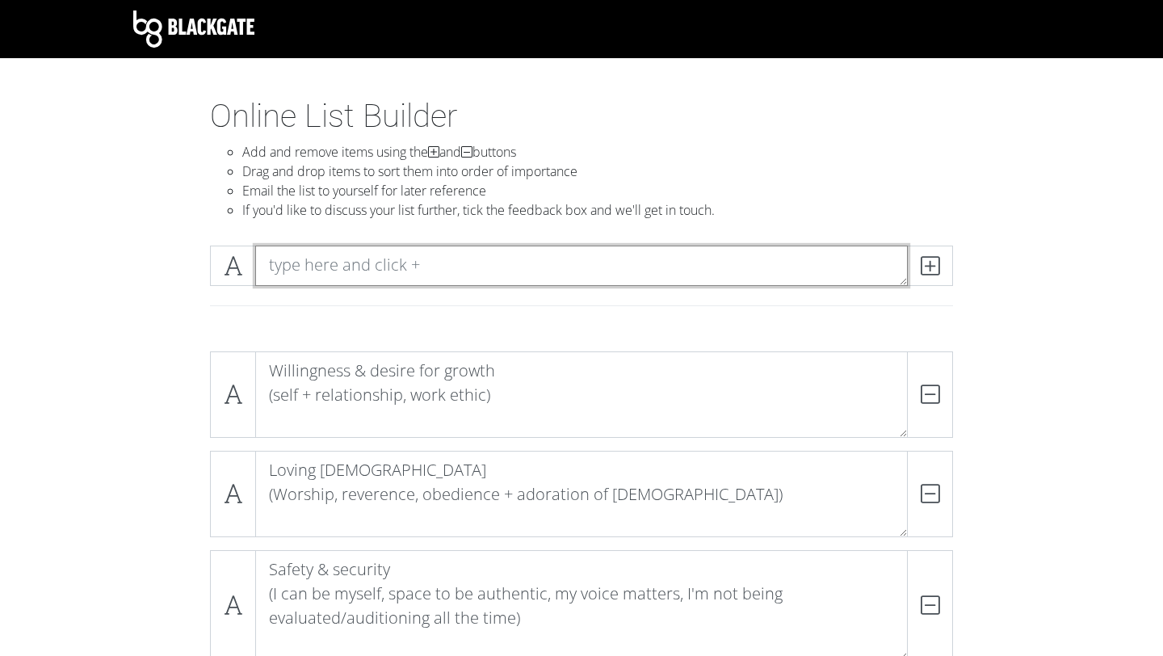
click at [599, 266] on textarea at bounding box center [581, 266] width 653 height 40
paste textarea "Grace (empathy + patience + compassion + forgiveness) Gratitude (Frequent and s…"
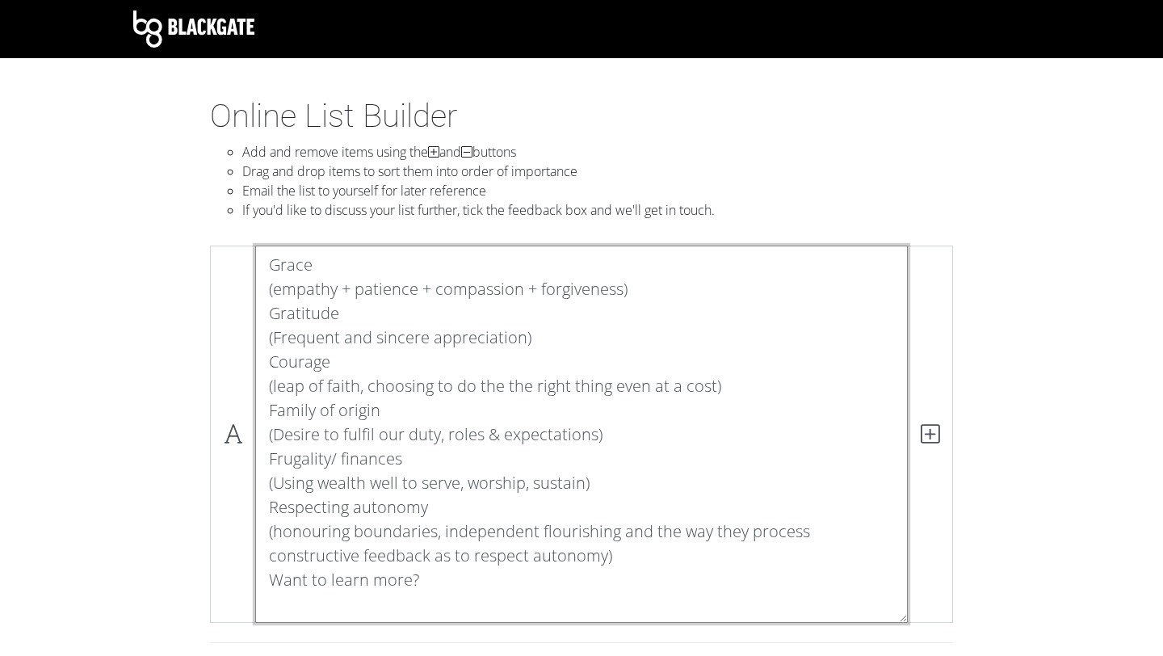
click at [280, 263] on textarea "Grace (empathy + patience + compassion + forgiveness) Gratitude (Frequent and s…" at bounding box center [581, 434] width 653 height 377
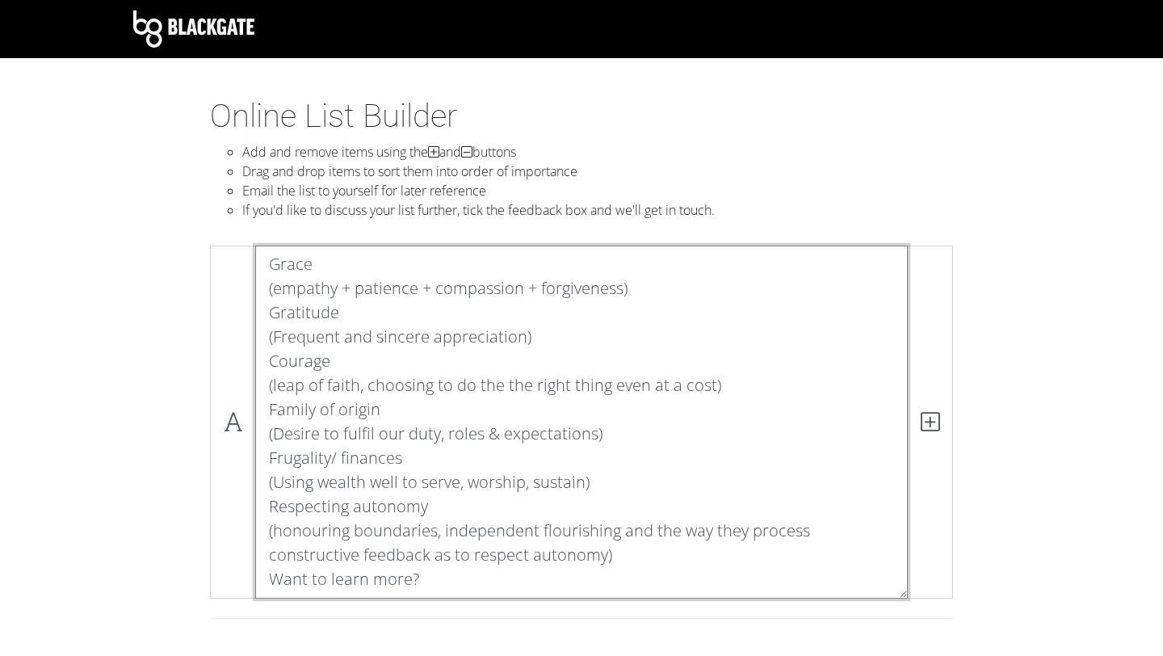
drag, startPoint x: 261, startPoint y: 315, endPoint x: 507, endPoint y: 603, distance: 379.3
click at [507, 603] on div "Grace (empathy + patience + compassion + forgiveness) Gratitude (Frequent and s…" at bounding box center [581, 429] width 751 height 366
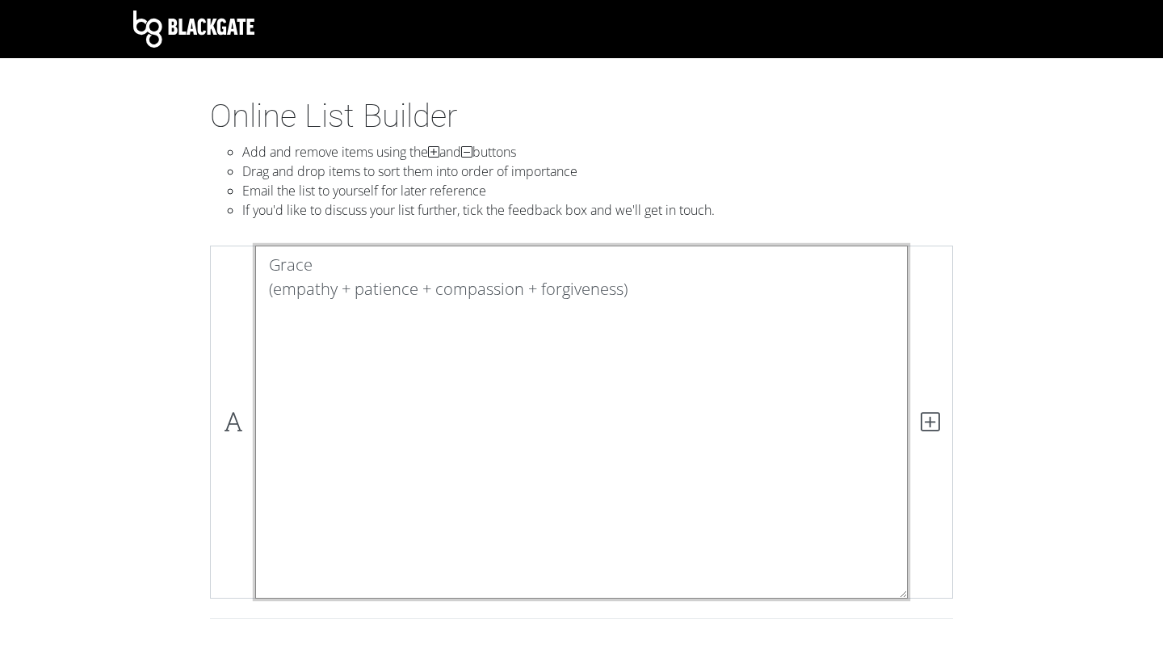
scroll to position [0, 0]
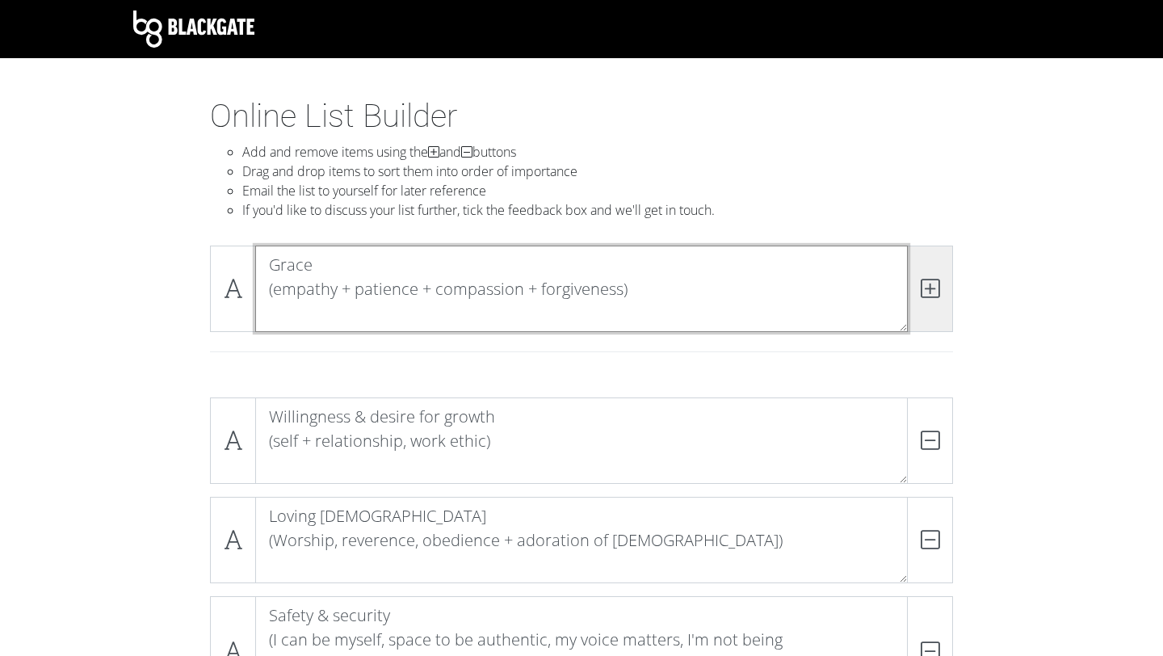
type textarea "Grace (empathy + patience + compassion + forgiveness)"
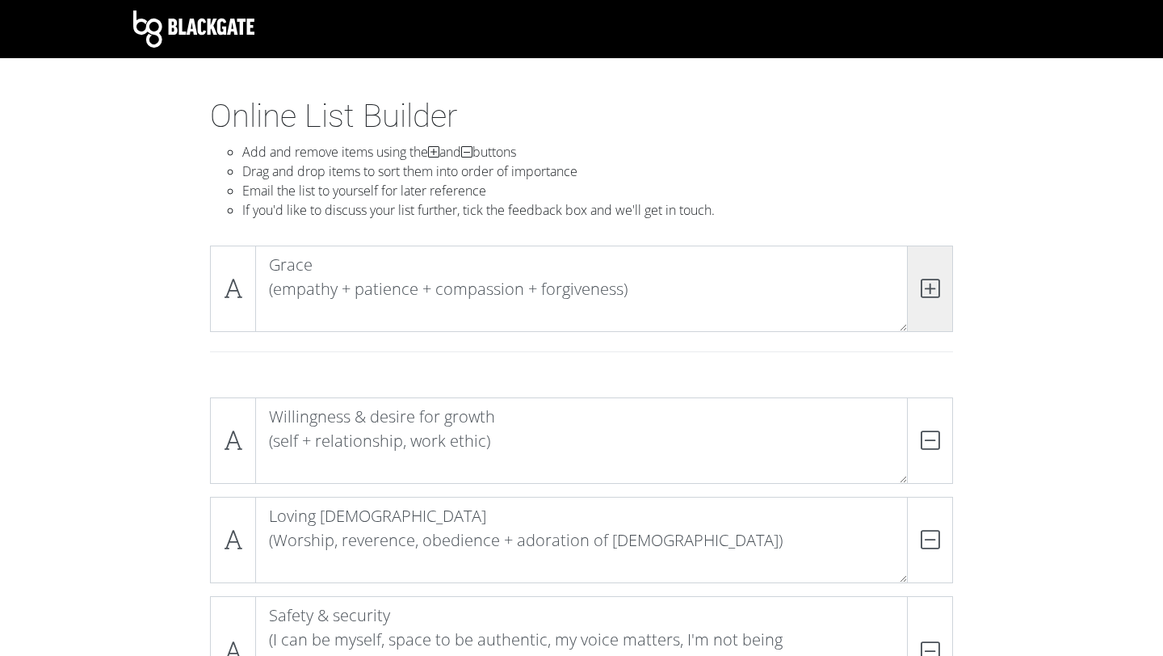
click at [931, 271] on span at bounding box center [930, 289] width 46 height 86
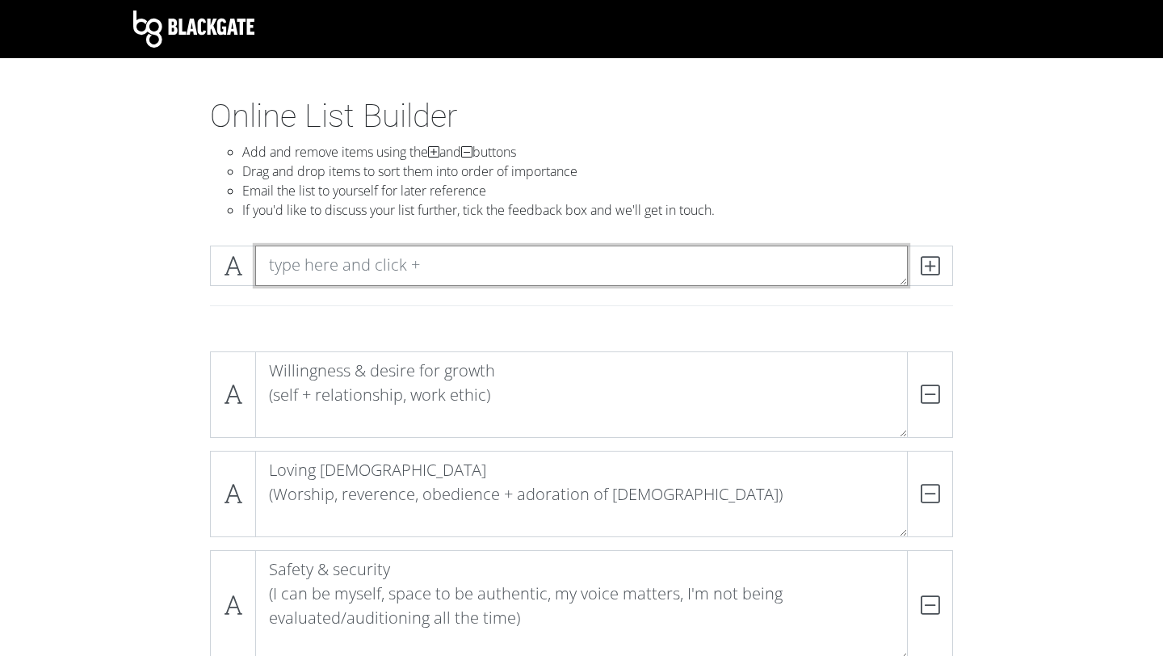
paste textarea "Gratitude (Frequent and sincere appreciation) Courage (leap of faith, choosing …"
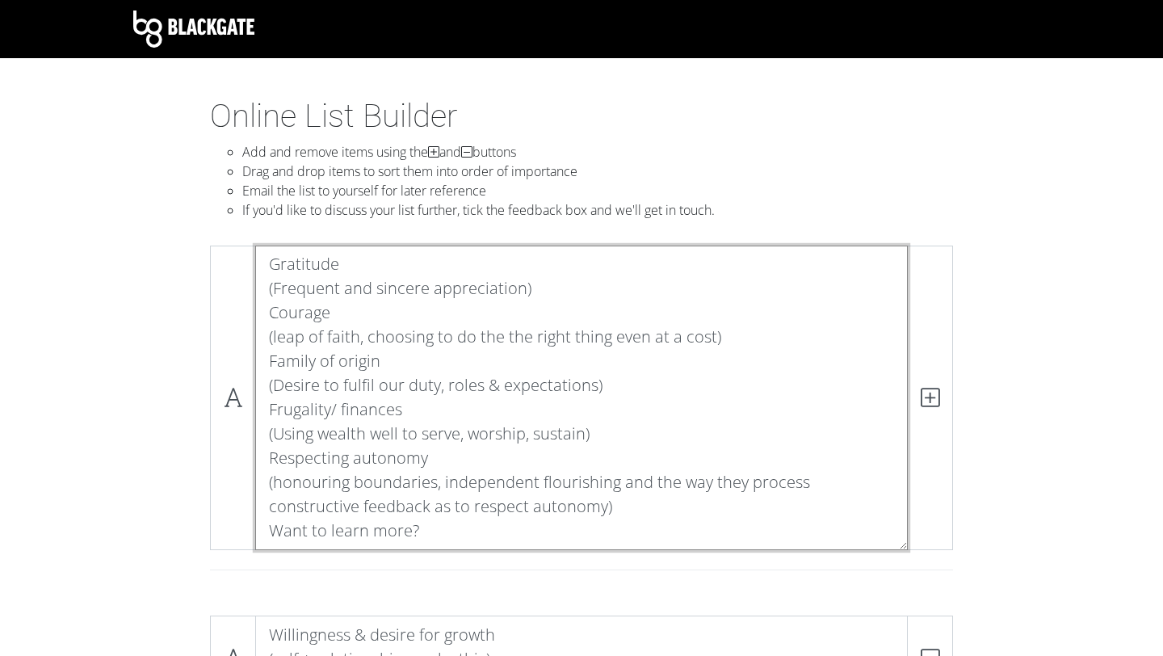
scroll to position [1, 0]
drag, startPoint x: 263, startPoint y: 318, endPoint x: 496, endPoint y: 545, distance: 325.1
click at [496, 545] on textarea "Gratitude (Frequent and sincere appreciation) Courage (leap of faith, choosing …" at bounding box center [581, 398] width 653 height 305
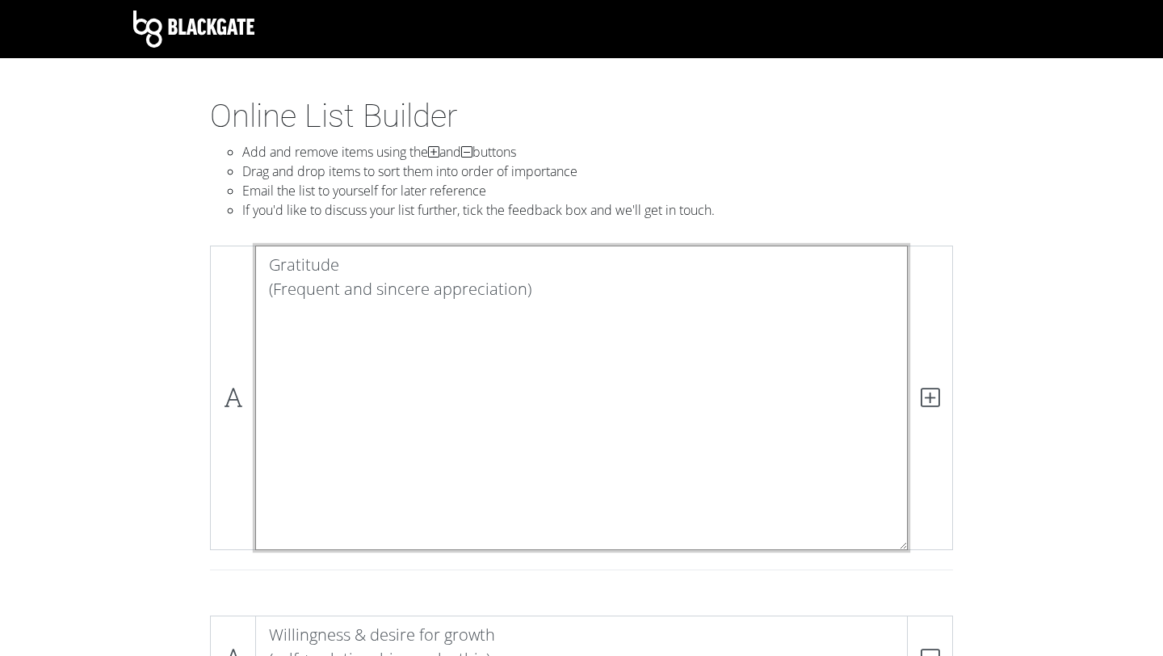
scroll to position [0, 0]
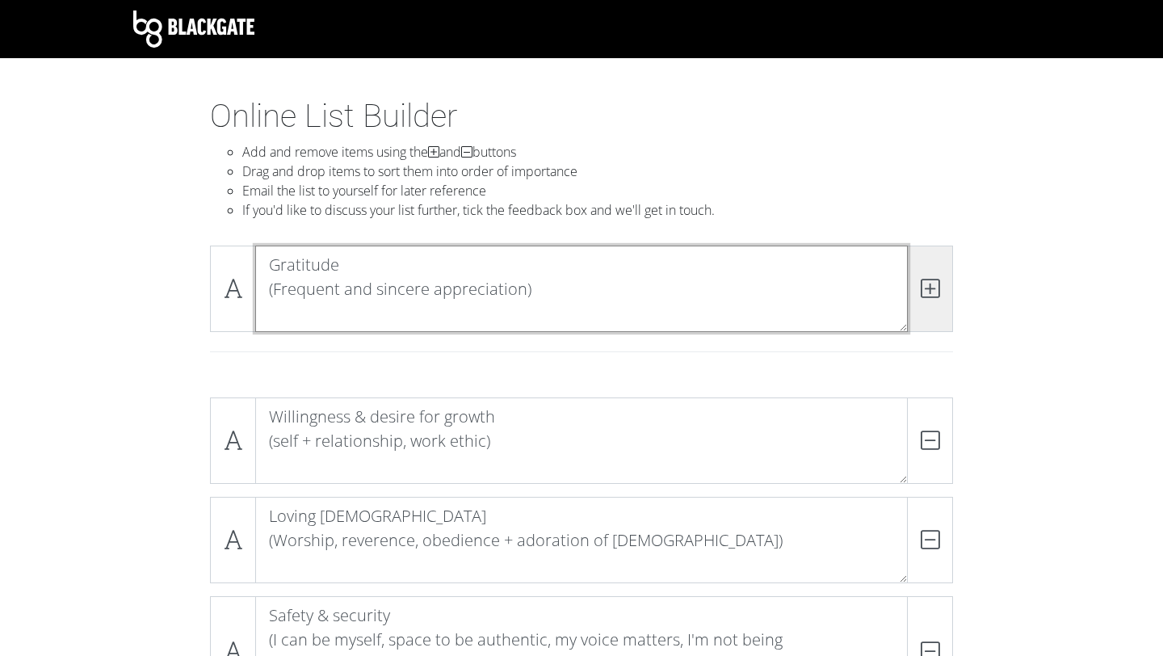
type textarea "Gratitude (Frequent and sincere appreciation)"
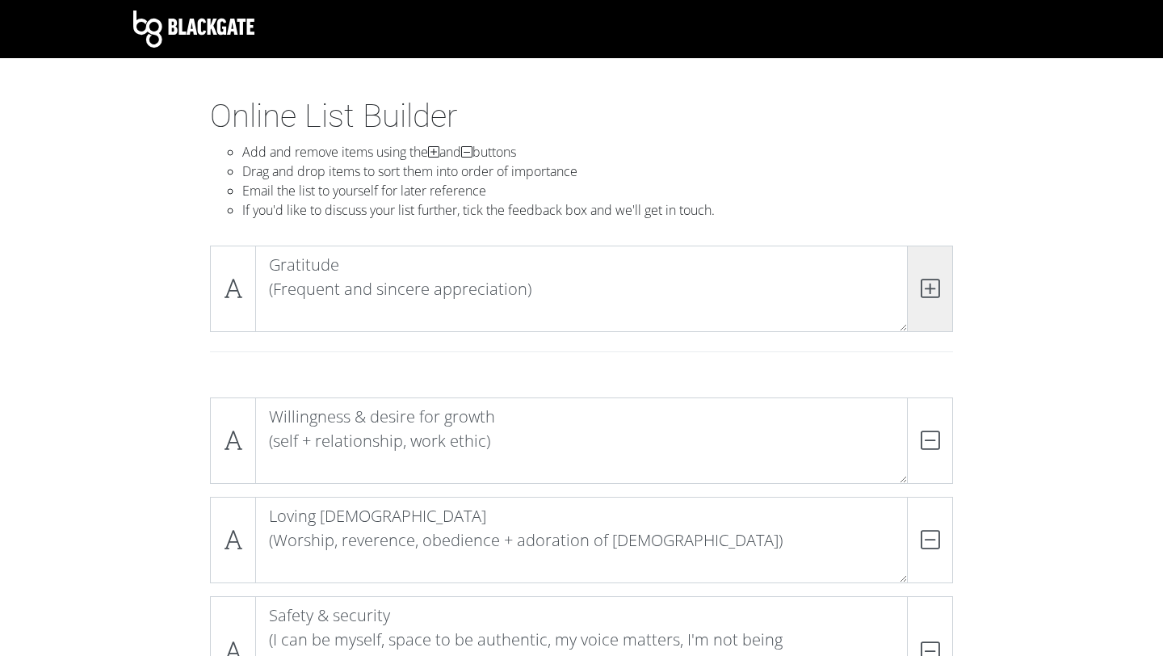
click at [936, 312] on span at bounding box center [930, 289] width 46 height 86
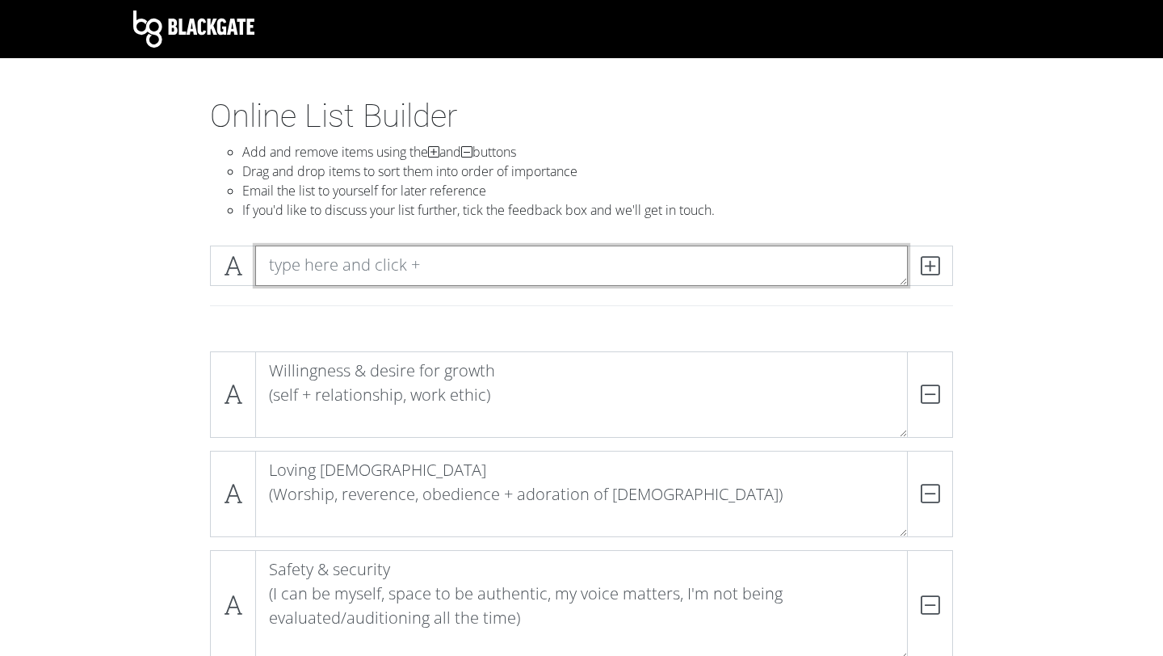
paste textarea "Courage (leap of faith, choosing to do the the right thing even at a cost) Fami…"
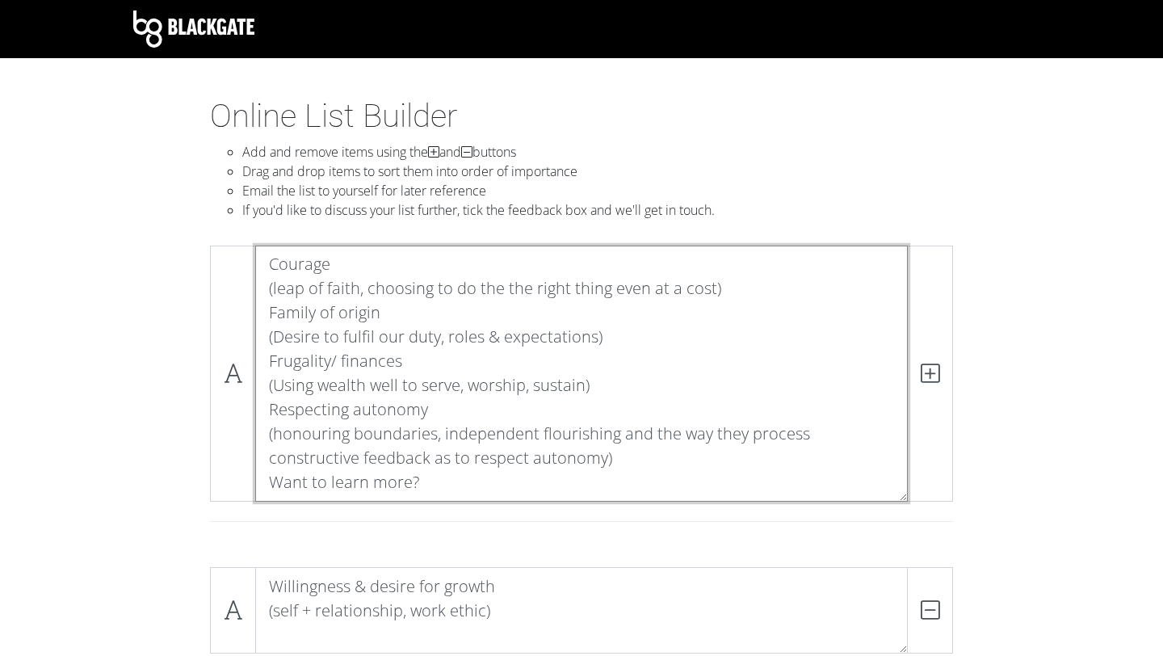
scroll to position [1, 0]
drag, startPoint x: 265, startPoint y: 318, endPoint x: 498, endPoint y: 494, distance: 292.0
click at [498, 494] on textarea "Courage (leap of faith, choosing to do the the right thing even at a cost) Fami…" at bounding box center [581, 374] width 653 height 256
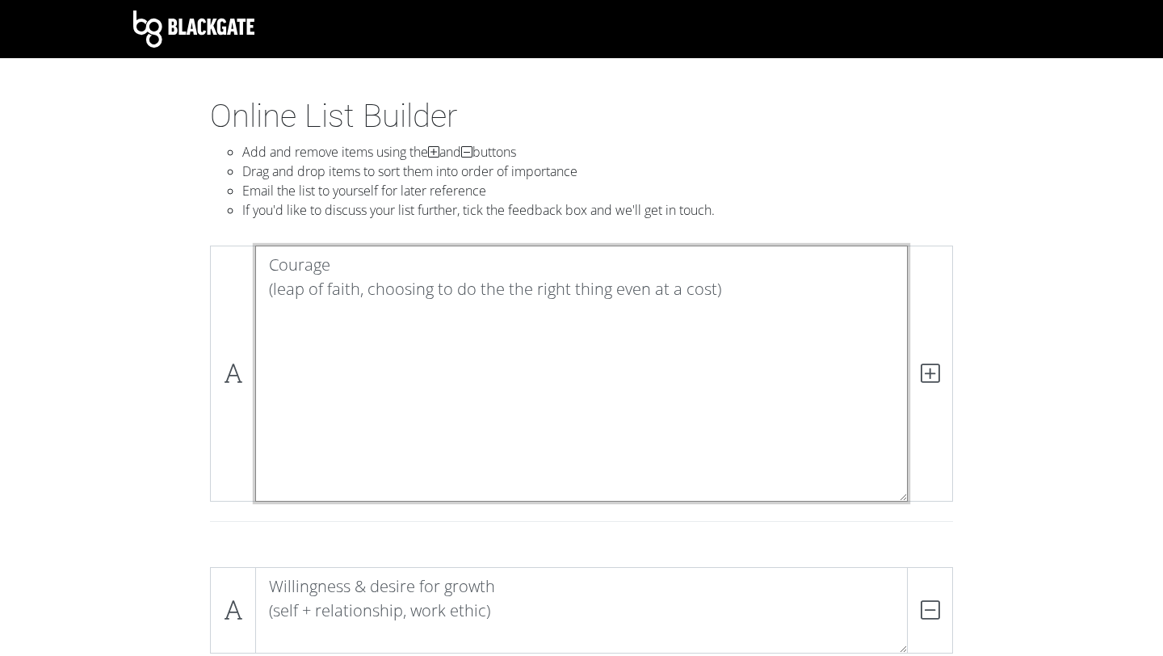
scroll to position [0, 0]
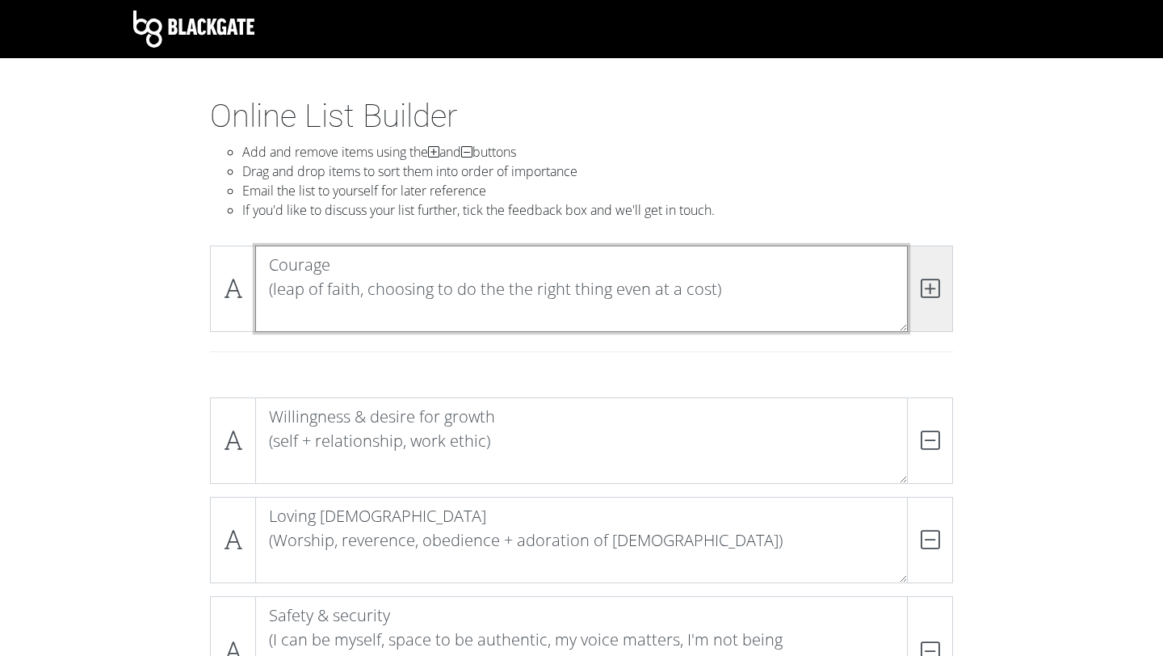
type textarea "Courage (leap of faith, choosing to do the the right thing even at a cost)"
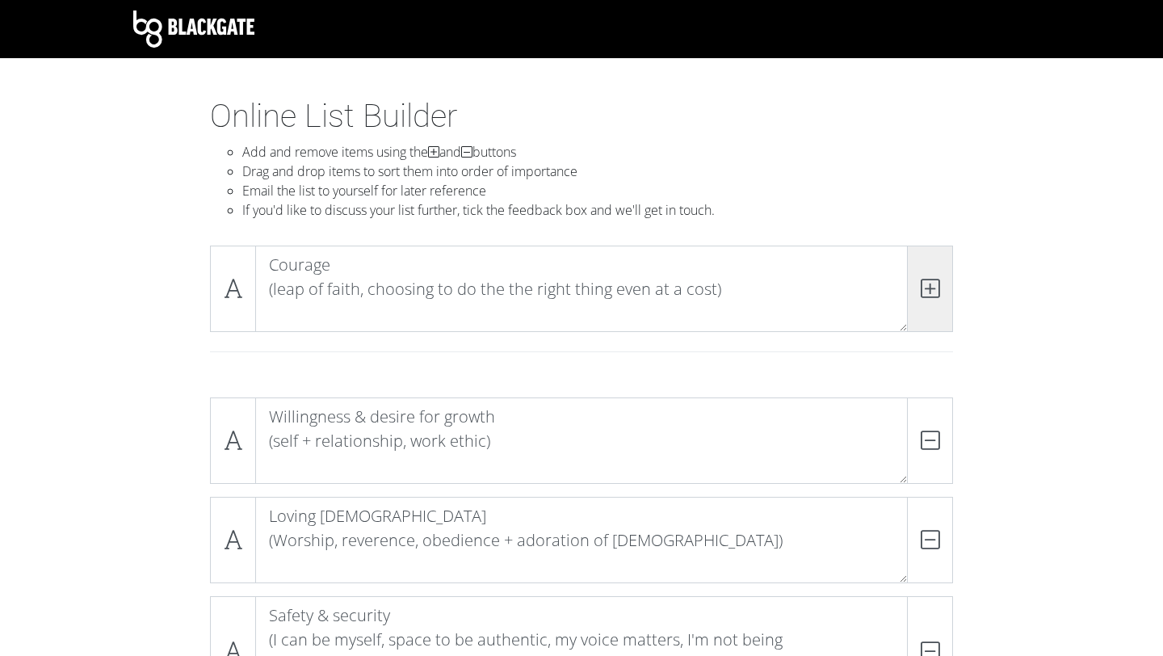
click at [938, 296] on icon at bounding box center [930, 288] width 19 height 16
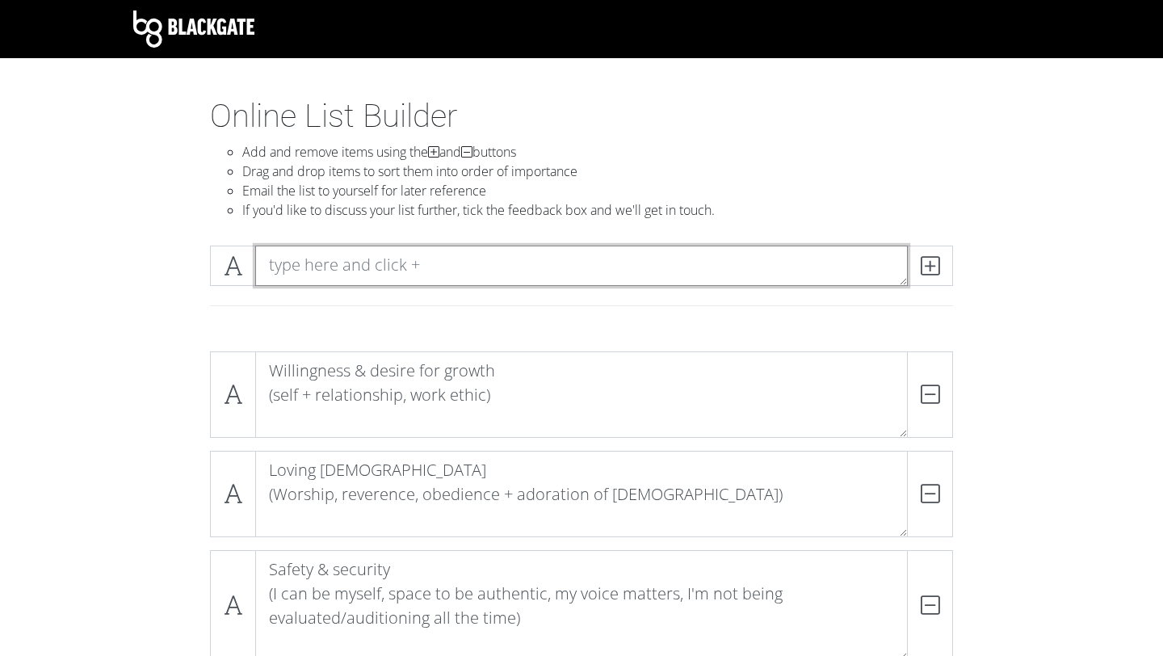
paste textarea "Family of origin (Desire to fulfil our duty, roles & expectations) Frugality/ f…"
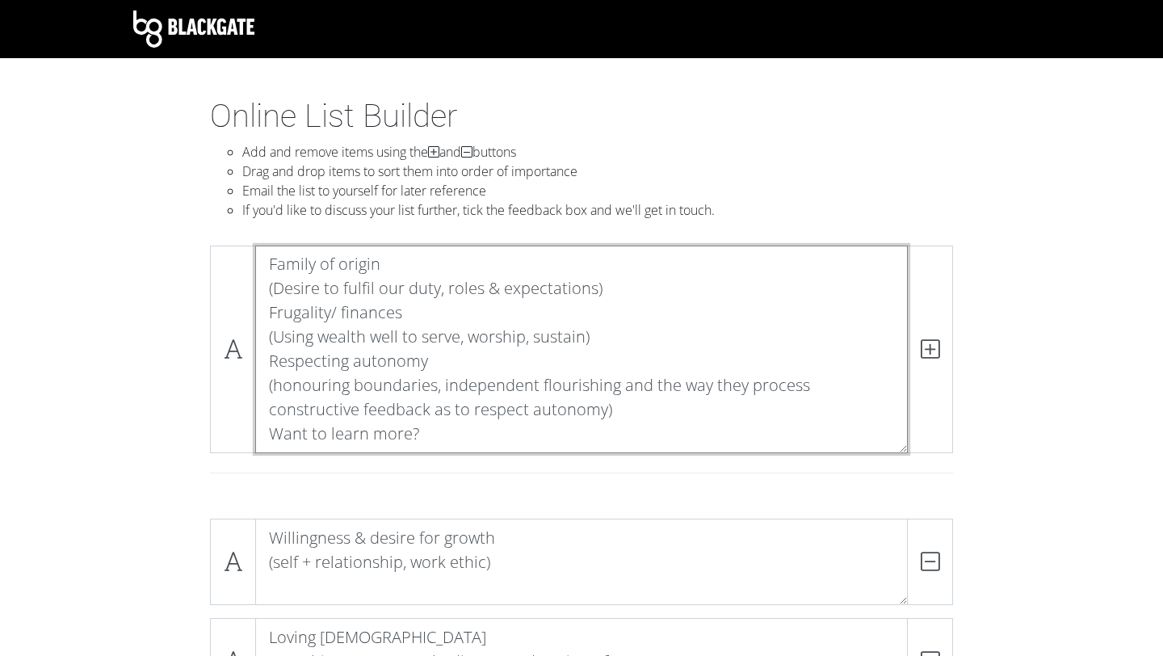
drag, startPoint x: 256, startPoint y: 314, endPoint x: 564, endPoint y: 454, distance: 338.0
click at [564, 454] on div "Family of origin (Desire to fulfil our duty, roles & expectations) Frugality/ f…" at bounding box center [581, 356] width 751 height 221
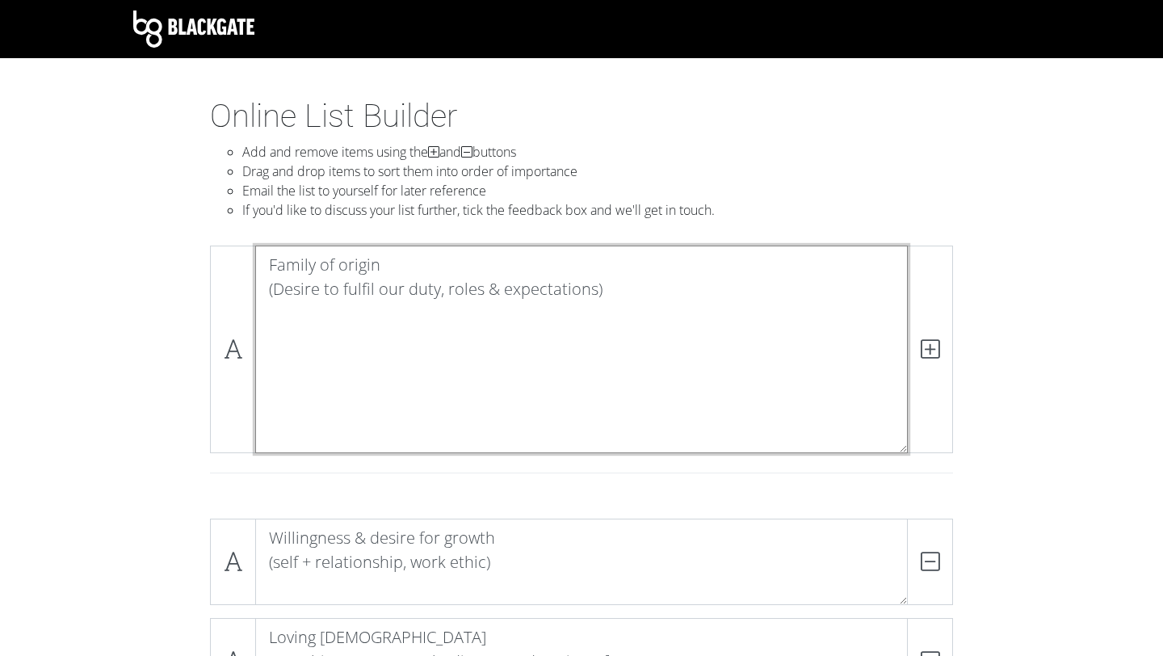
scroll to position [0, 0]
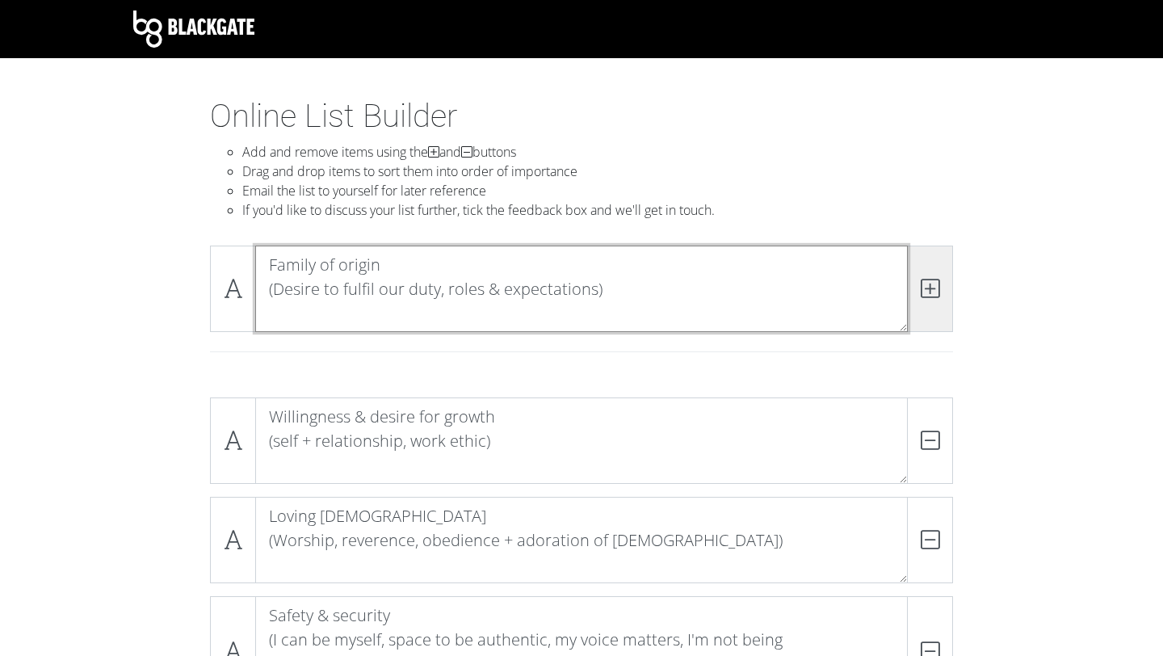
type textarea "Family of origin (Desire to fulfil our duty, roles & expectations)"
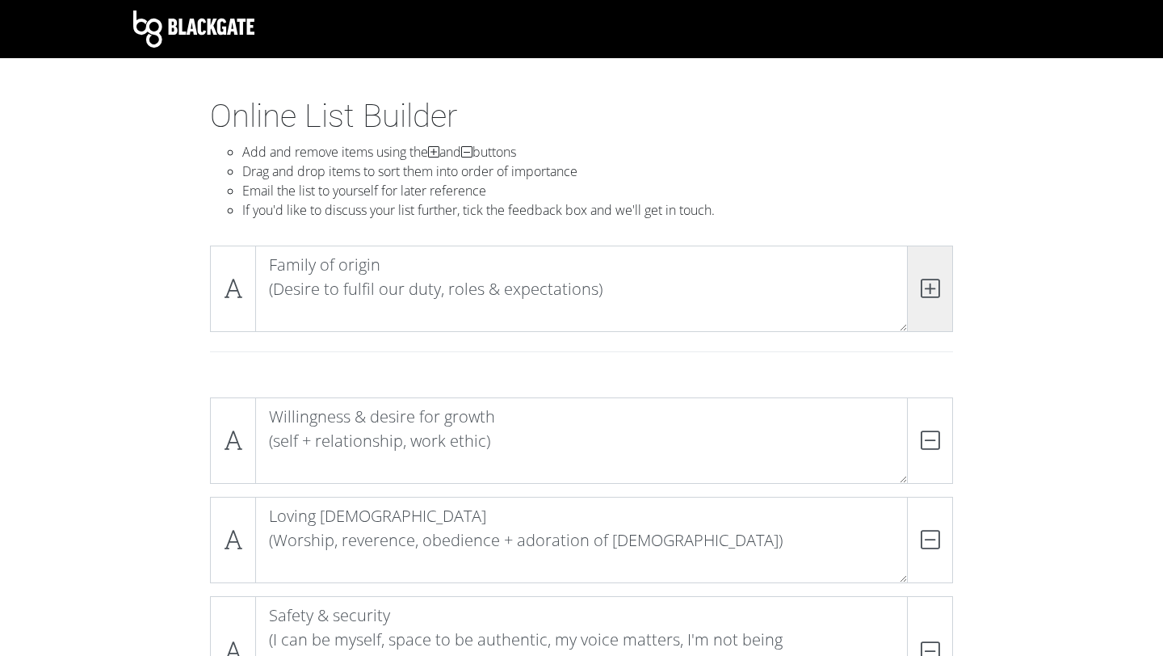
click at [935, 313] on span at bounding box center [930, 289] width 46 height 86
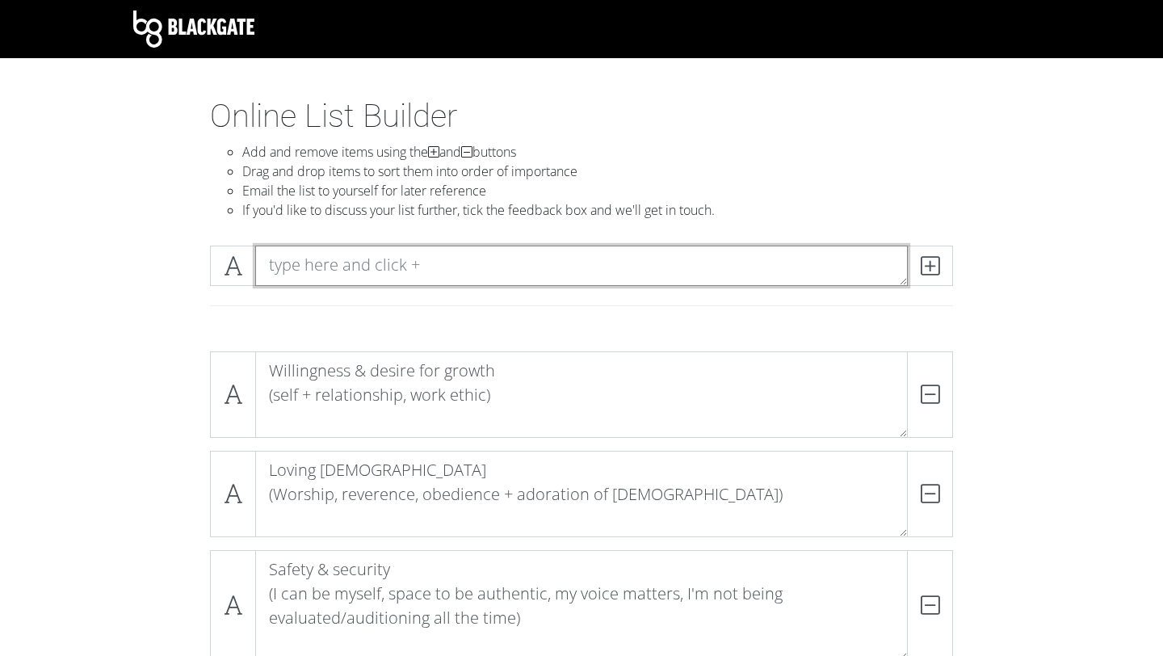
paste textarea "Frugality/ finances (Using wealth well to serve, worship, sustain) Respecting a…"
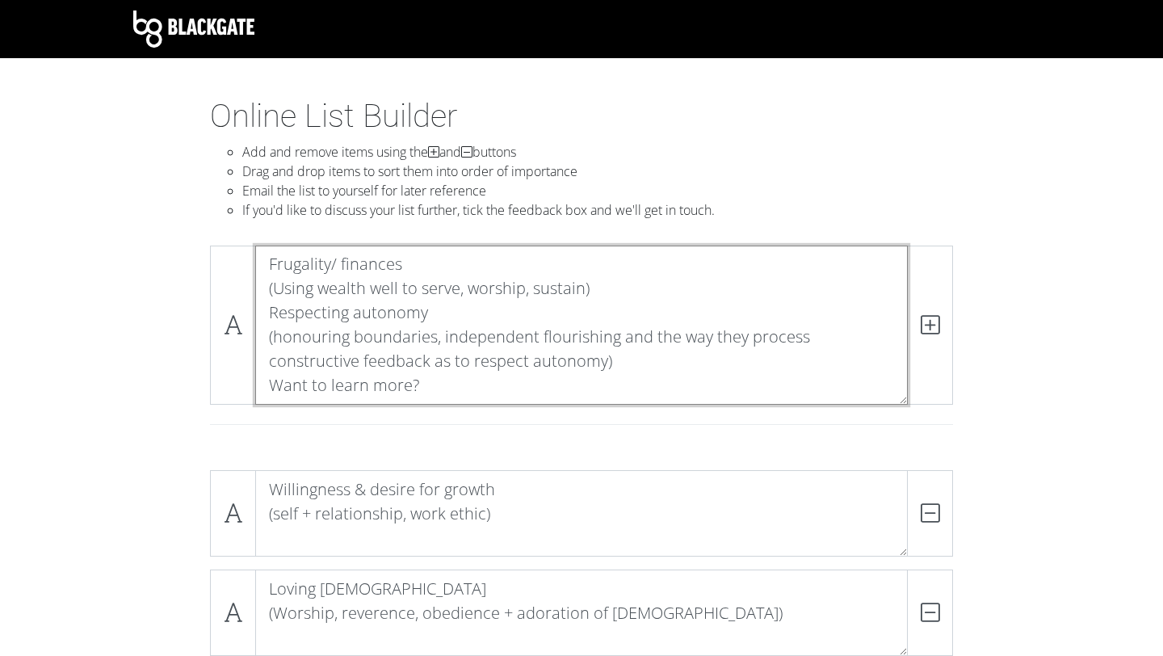
scroll to position [1, 0]
drag, startPoint x: 270, startPoint y: 312, endPoint x: 466, endPoint y: 393, distance: 212.3
click at [466, 393] on textarea "Frugality/ finances (Using wealth well to serve, worship, sustain) Respecting a…" at bounding box center [581, 325] width 653 height 159
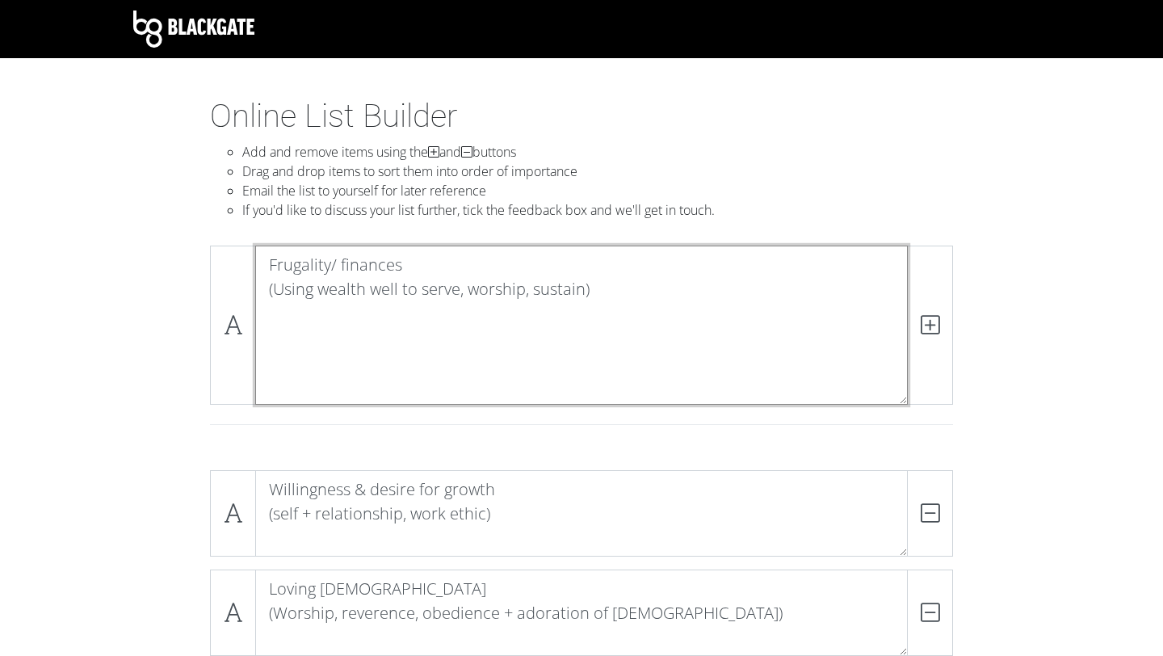
scroll to position [0, 0]
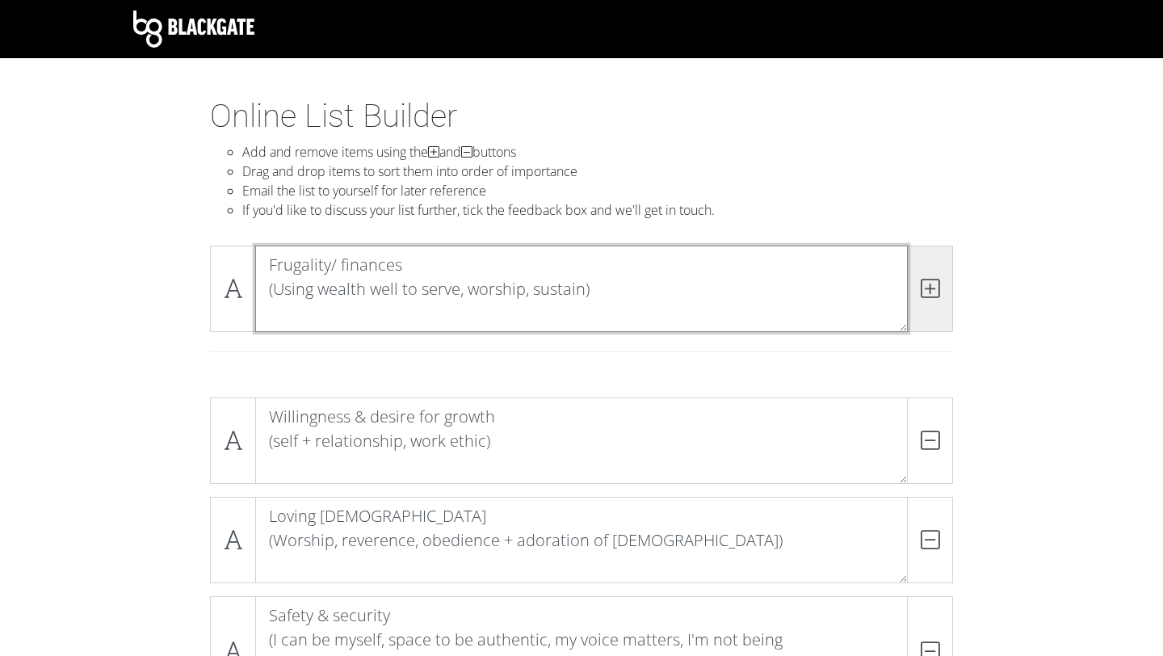
type textarea "Frugality/ finances (Using wealth well to serve, worship, sustain)"
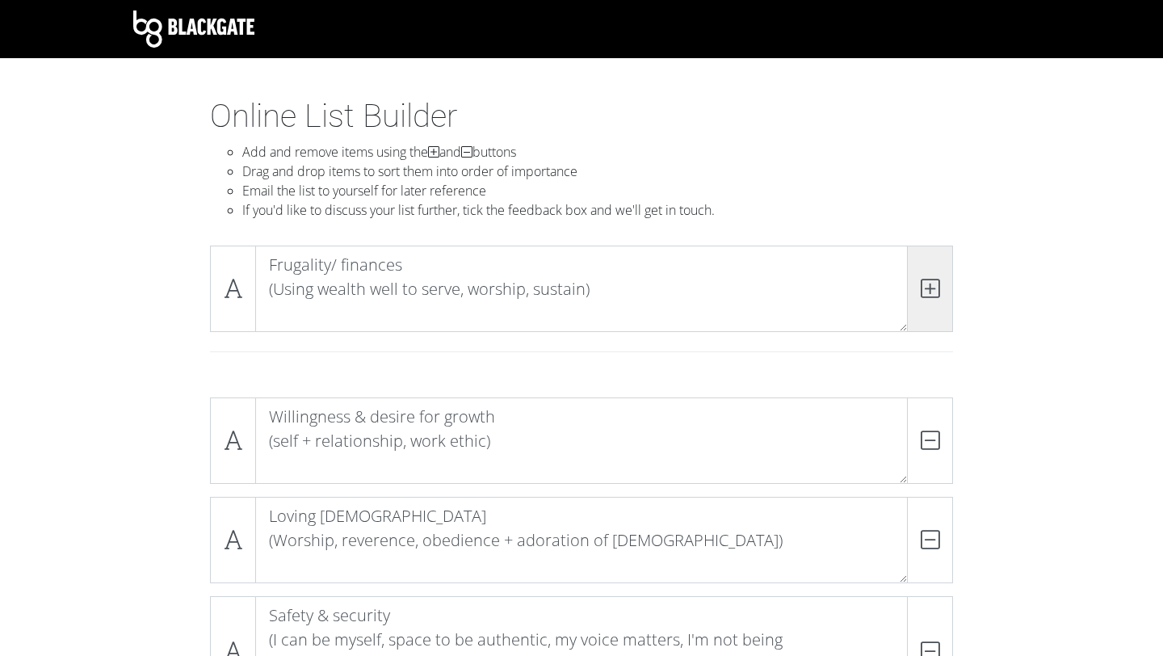
click at [926, 304] on span at bounding box center [930, 289] width 46 height 86
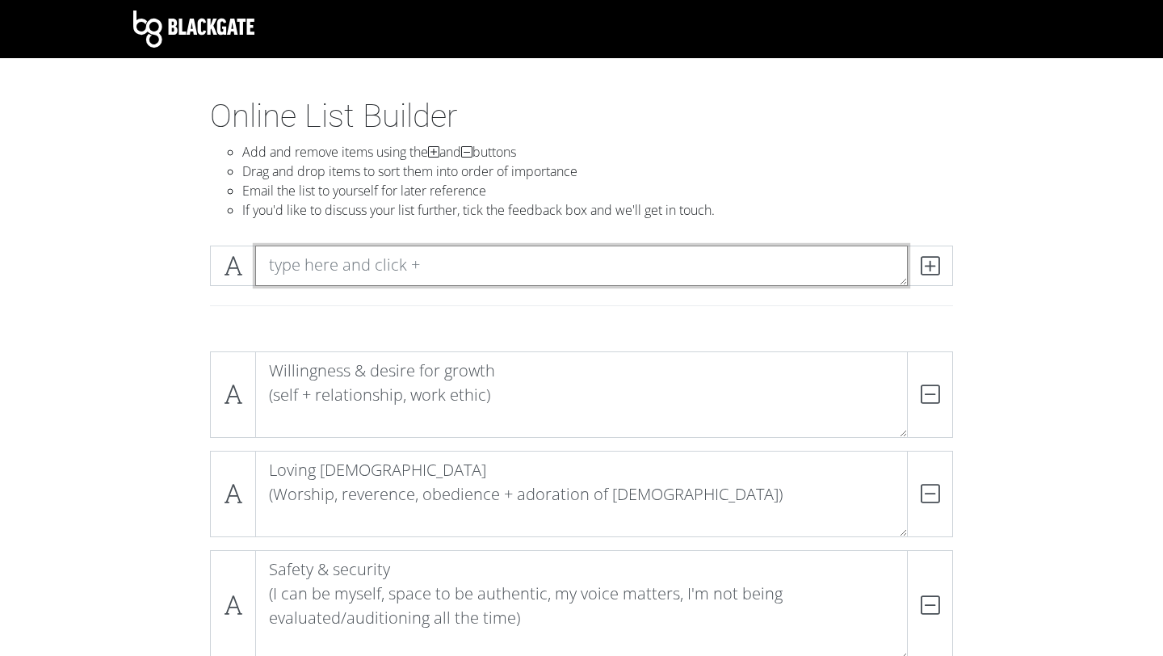
paste textarea "Respecting autonomy (honouring boundaries, independent flourishing and the way …"
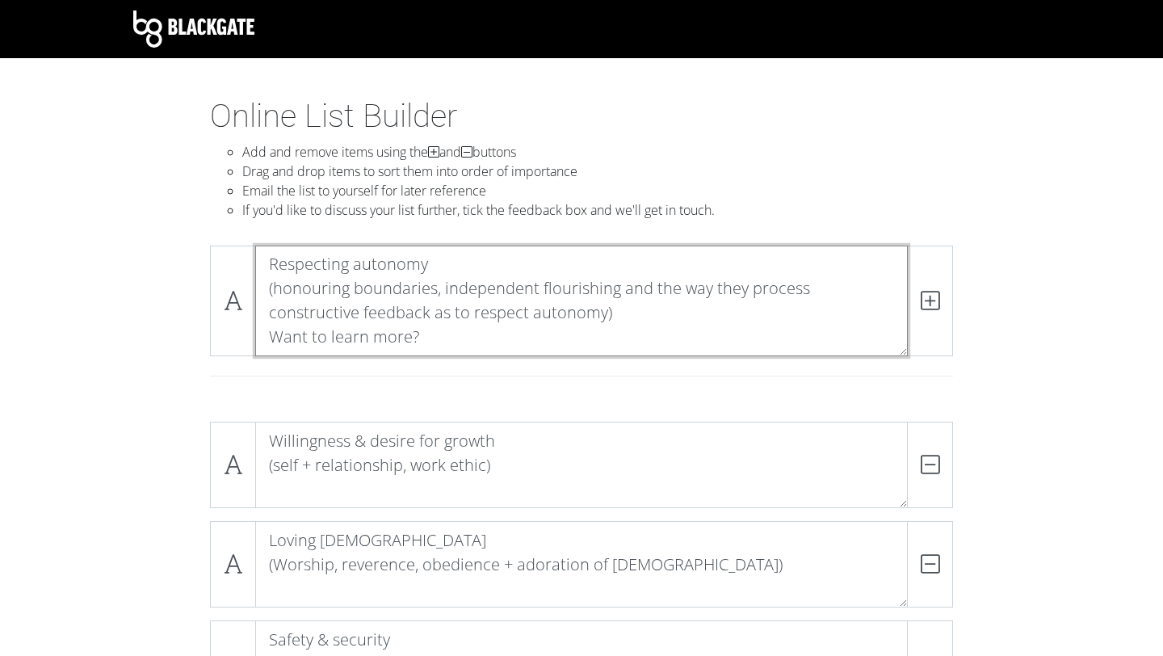
drag, startPoint x: 268, startPoint y: 316, endPoint x: 621, endPoint y: 346, distance: 354.3
click at [621, 346] on textarea "Respecting autonomy (honouring boundaries, independent flourishing and the way …" at bounding box center [581, 301] width 653 height 111
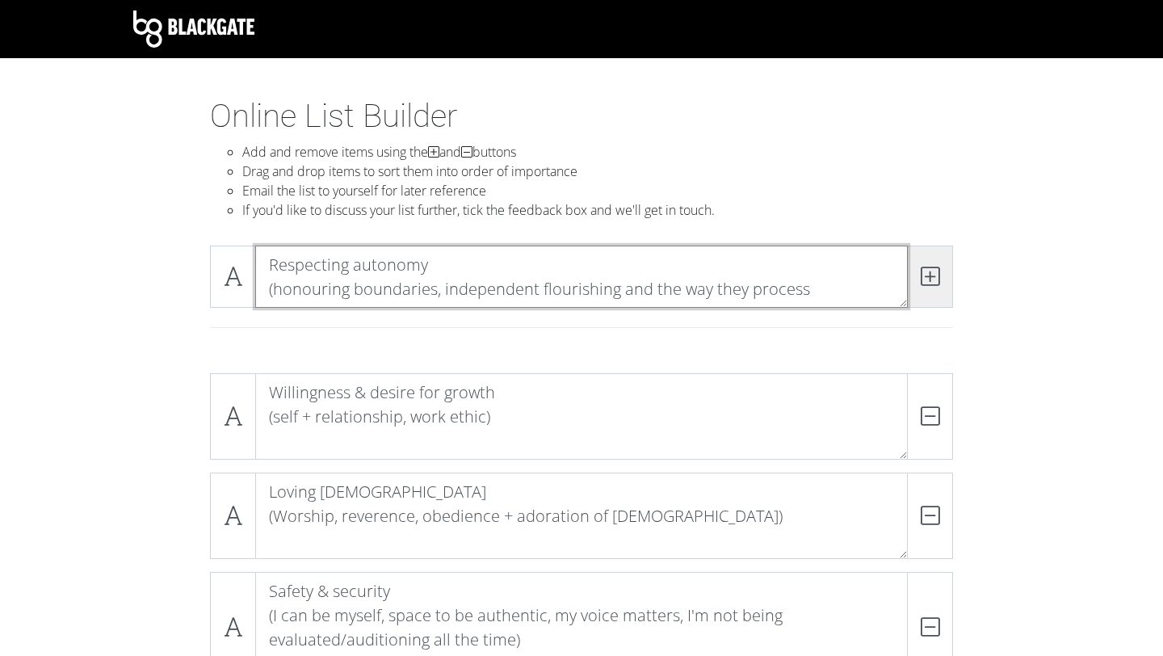
type textarea "Respecting autonomy (honouring boundaries, independent flourishing and the way …"
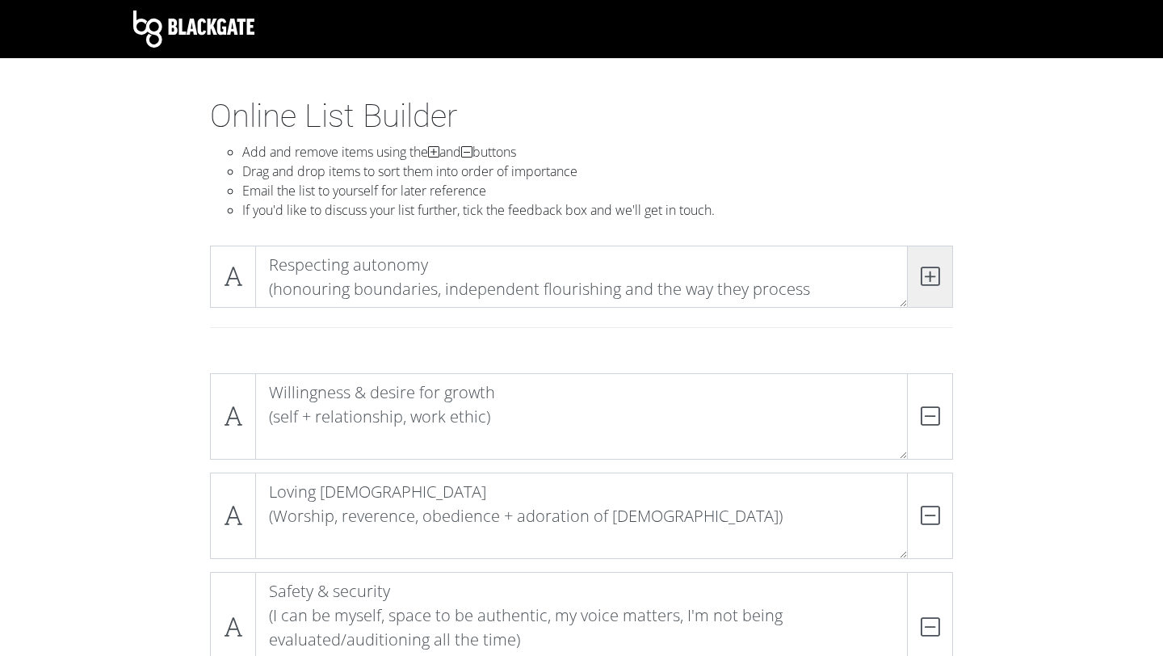
click at [925, 301] on span at bounding box center [930, 277] width 46 height 62
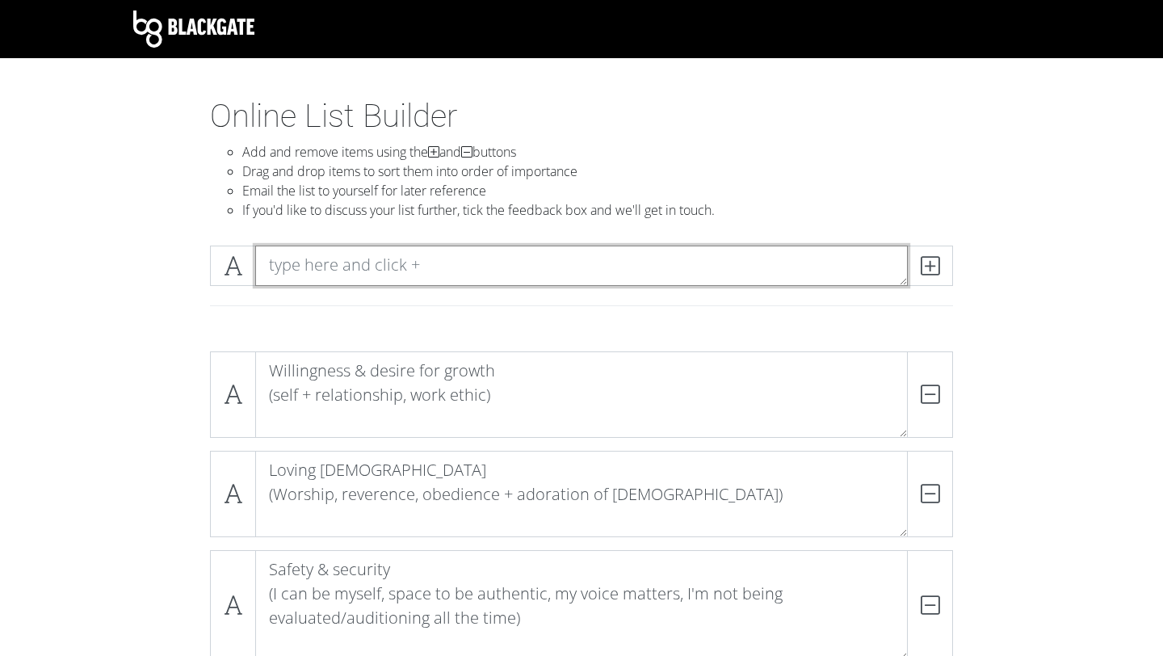
paste textarea "constructive feedback as to respect autonomy) Want to learn more?"
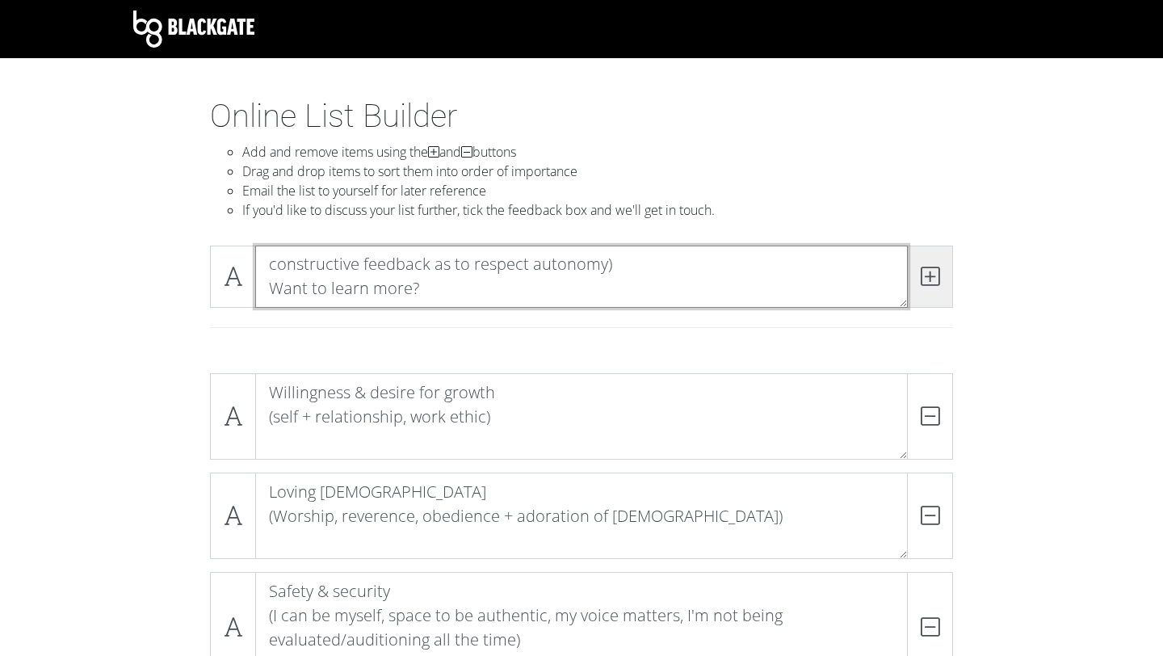
type textarea "constructive feedback as to respect autonomy) Want to learn more?"
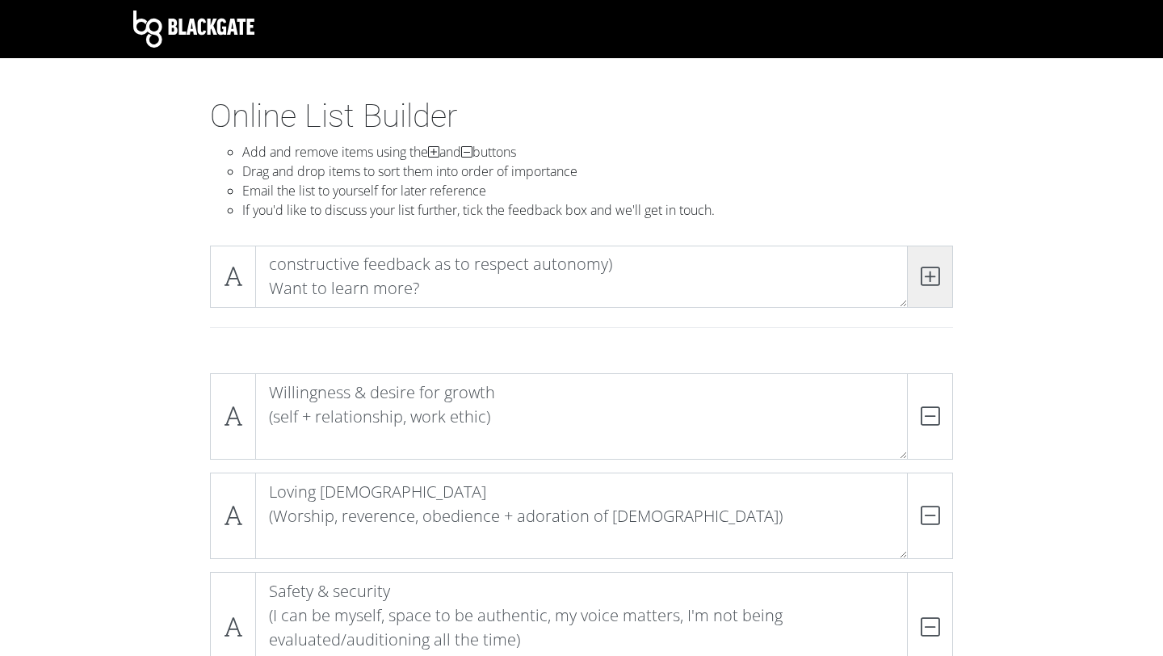
click at [922, 260] on span at bounding box center [930, 277] width 46 height 62
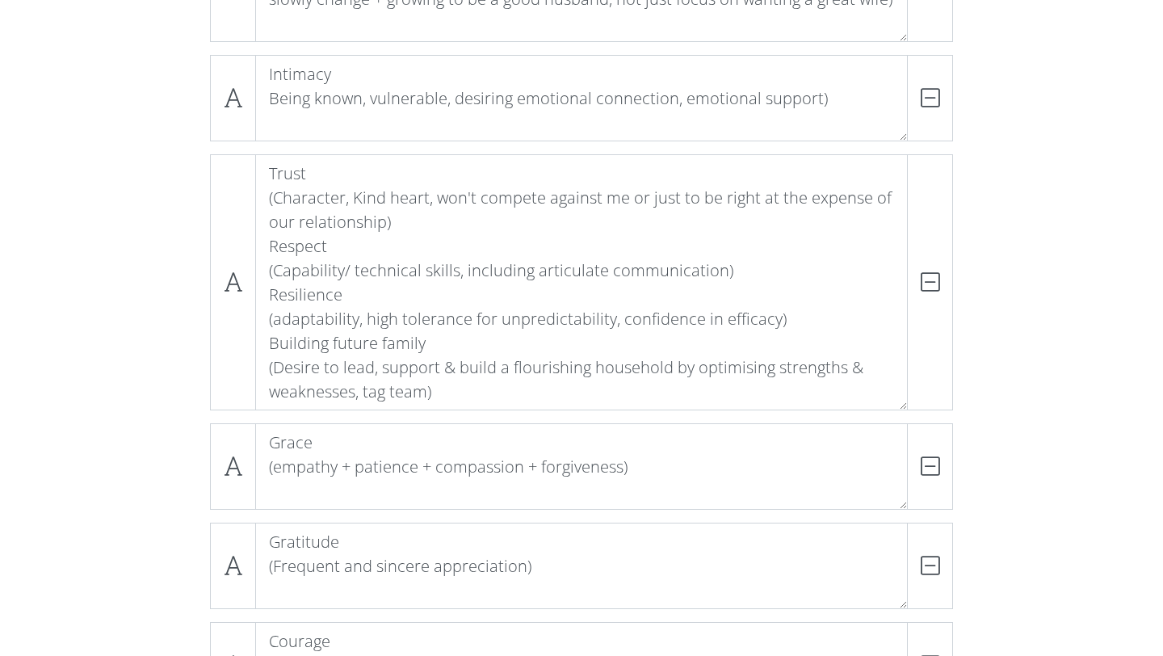
scroll to position [1252, 0]
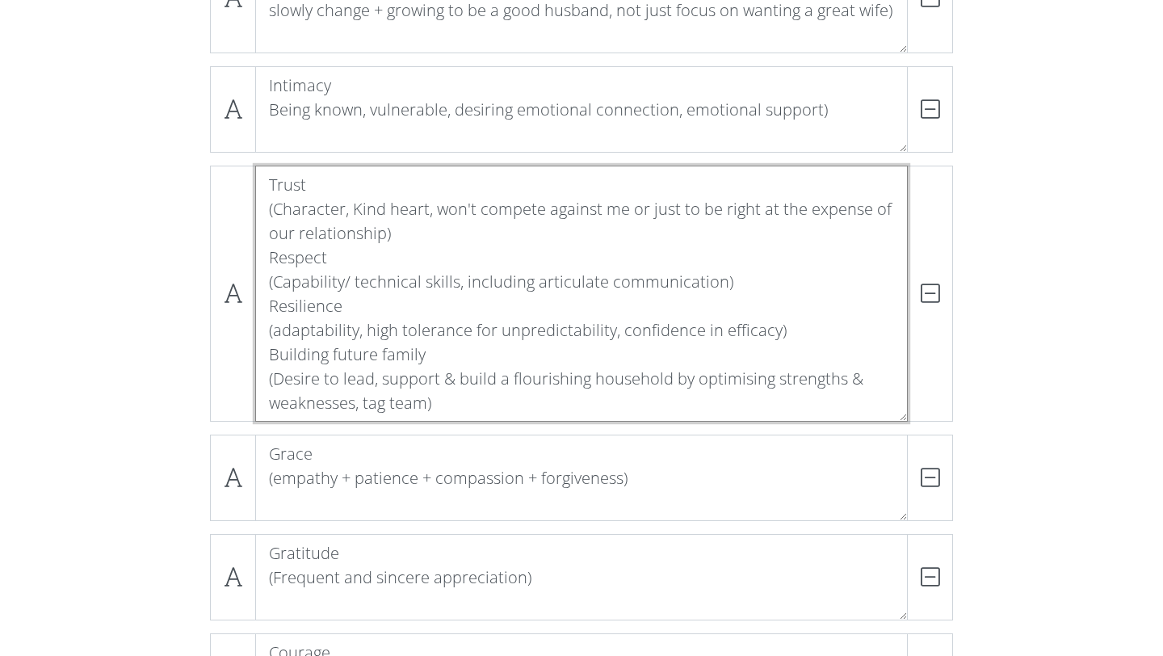
click at [431, 253] on textarea "Trust (Character, Kind heart, won't compete against me or just to be right at t…" at bounding box center [581, 294] width 653 height 256
drag, startPoint x: 271, startPoint y: 262, endPoint x: 524, endPoint y: 406, distance: 292.0
click at [524, 406] on textarea "Trust (Character, Kind heart, won't compete against me or just to be right at t…" at bounding box center [581, 294] width 653 height 256
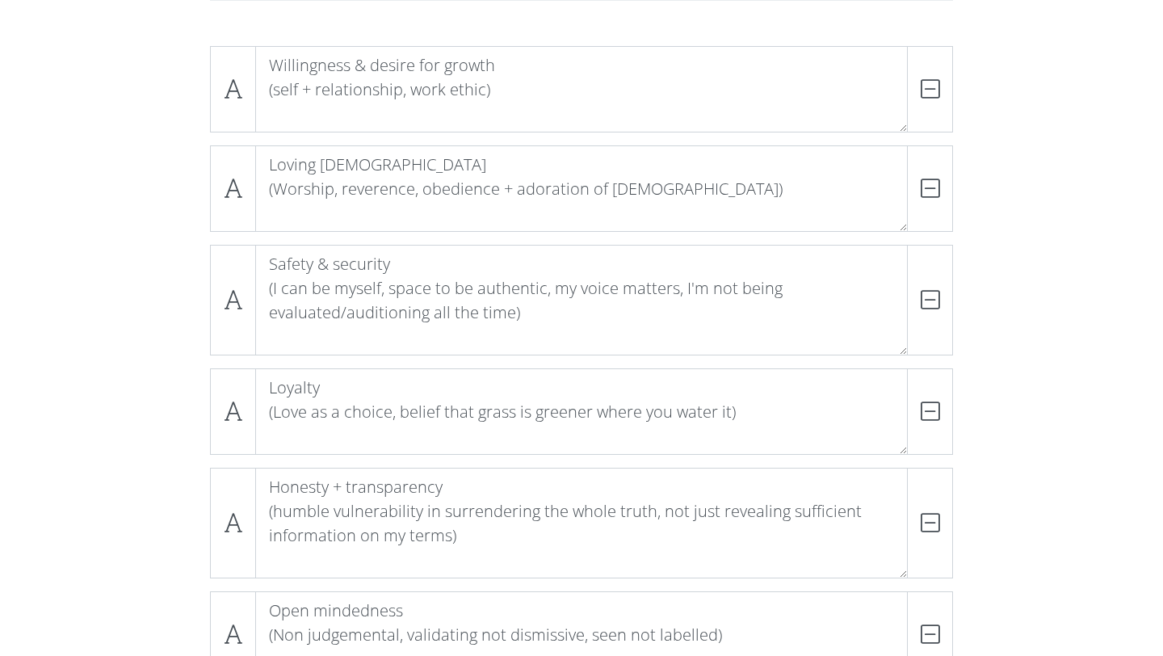
scroll to position [0, 0]
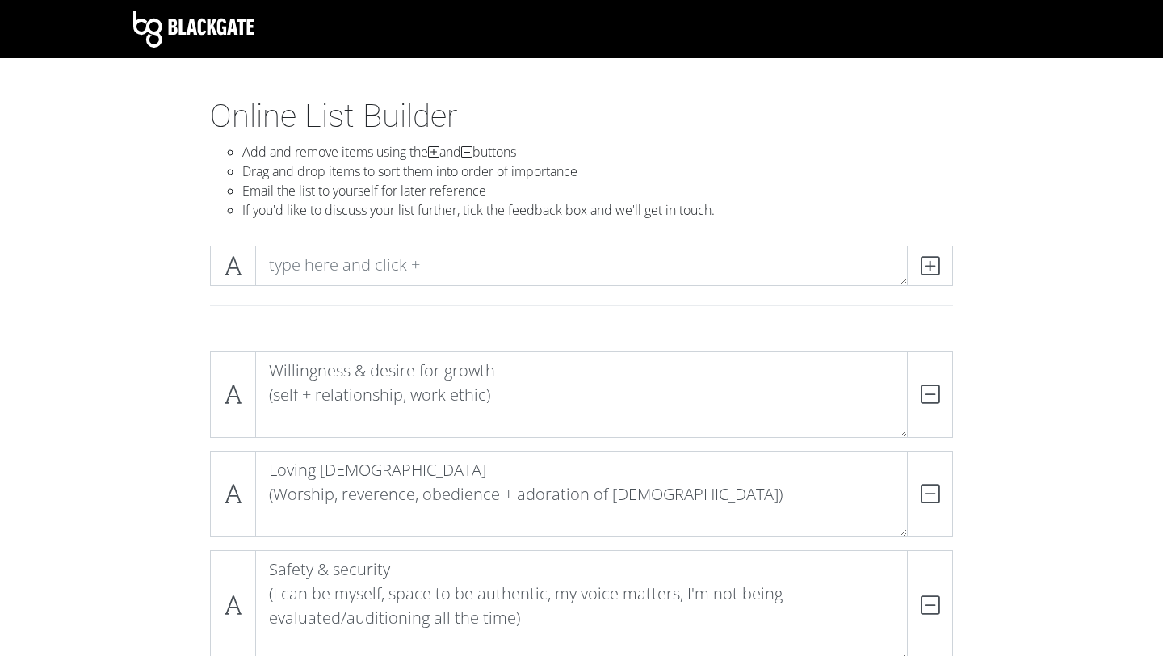
type textarea "Trust (Character, Kind heart, won't compete against me or just to be right at t…"
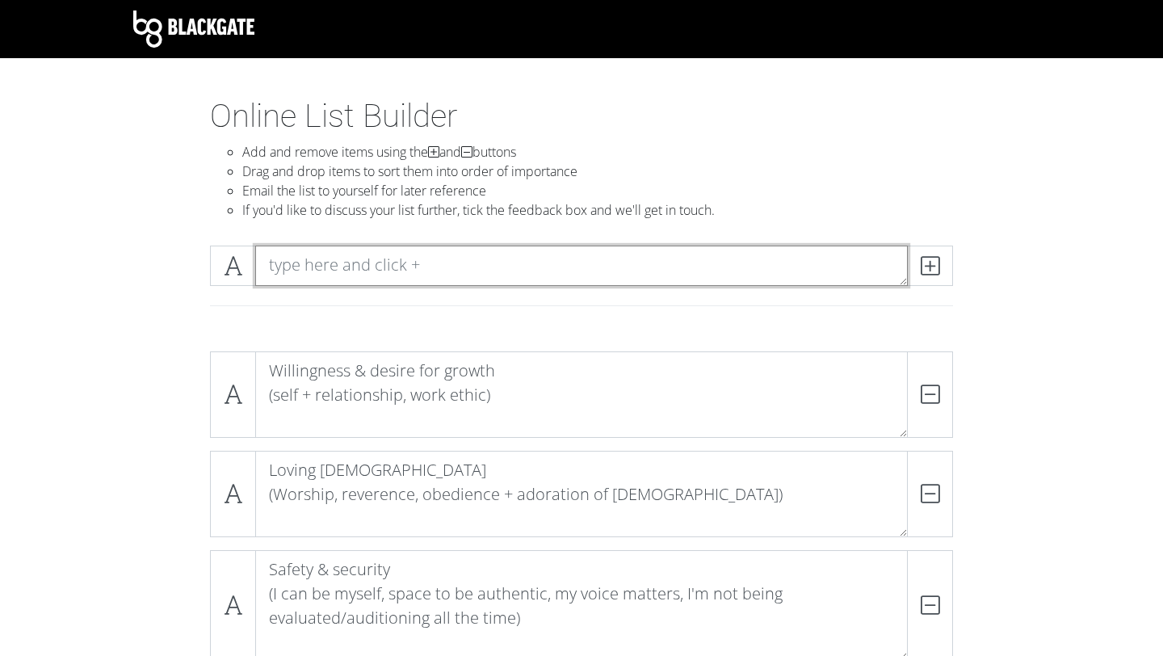
click at [816, 257] on textarea at bounding box center [581, 266] width 653 height 40
paste textarea "Respect (Capability/ technical skills, including articulate communication) Resi…"
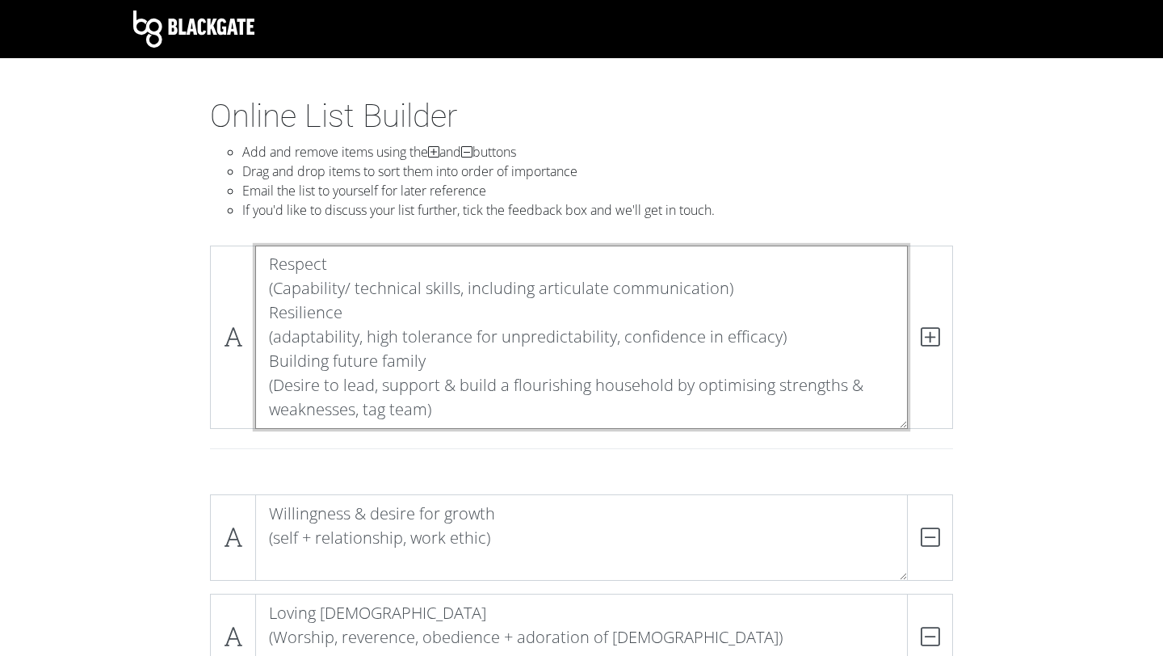
drag, startPoint x: 263, startPoint y: 313, endPoint x: 475, endPoint y: 404, distance: 230.2
click at [475, 404] on textarea "Respect (Capability/ technical skills, including articulate communication) Resi…" at bounding box center [581, 337] width 653 height 183
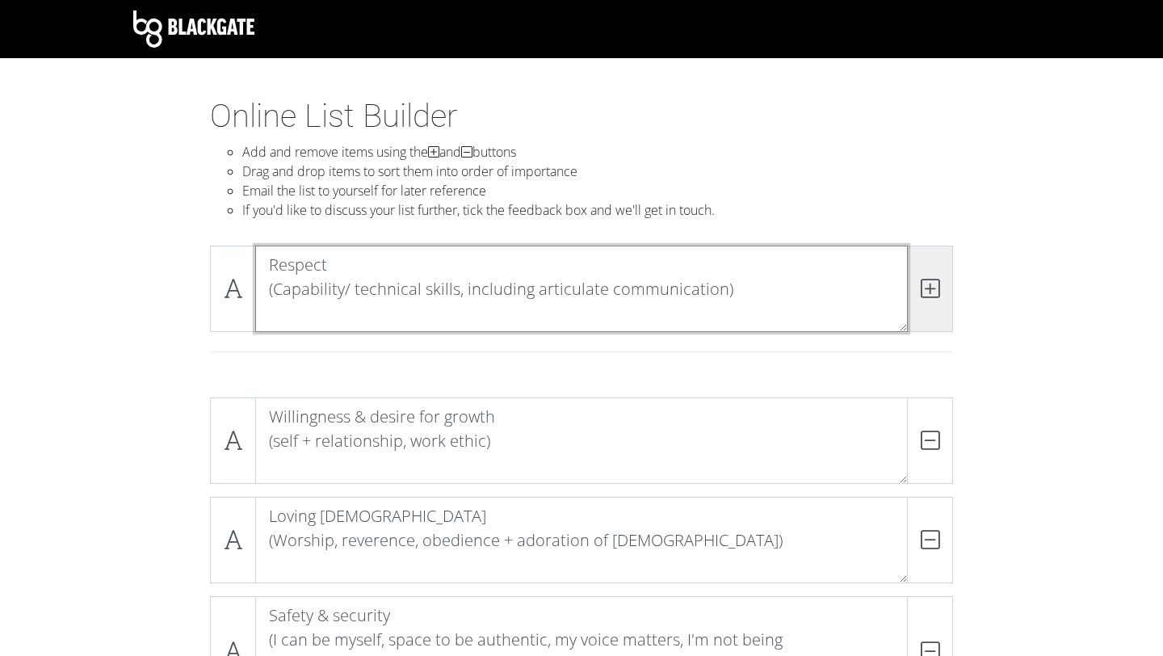
type textarea "Respect (Capability/ technical skills, including articulate communication)"
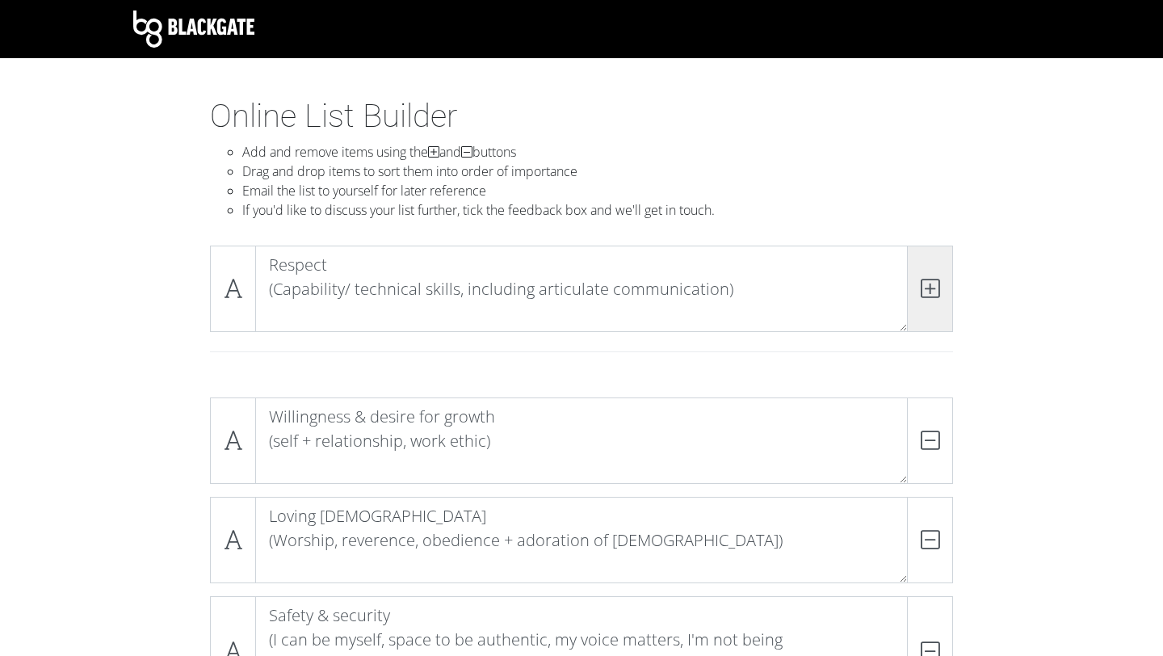
click at [934, 300] on span at bounding box center [930, 289] width 46 height 86
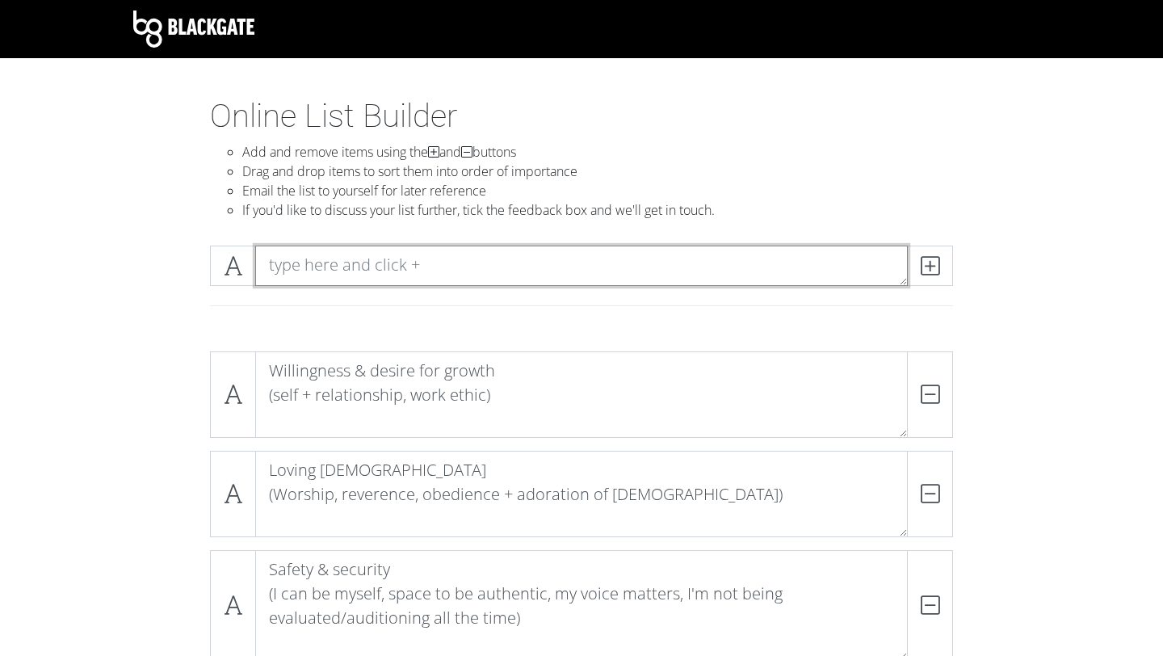
paste textarea "Resilience (adaptability, high tolerance for unpredictability, confidence in ef…"
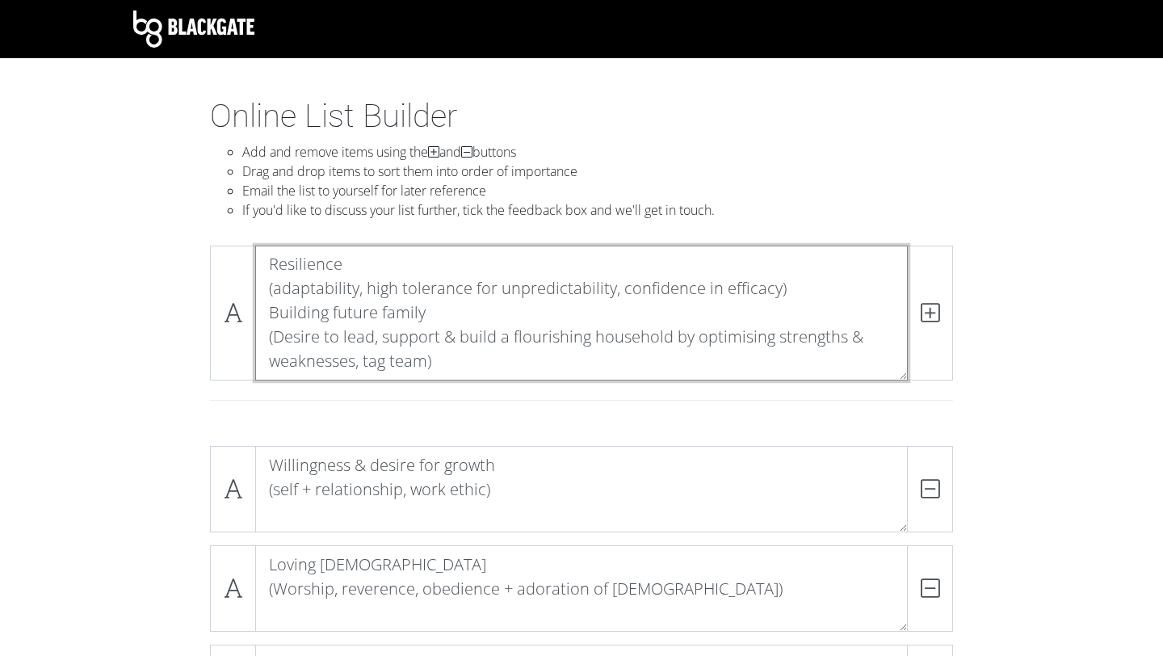
drag, startPoint x: 268, startPoint y: 313, endPoint x: 539, endPoint y: 376, distance: 278.1
click at [539, 376] on textarea "Resilience (adaptability, high tolerance for unpredictability, confidence in ef…" at bounding box center [581, 313] width 653 height 135
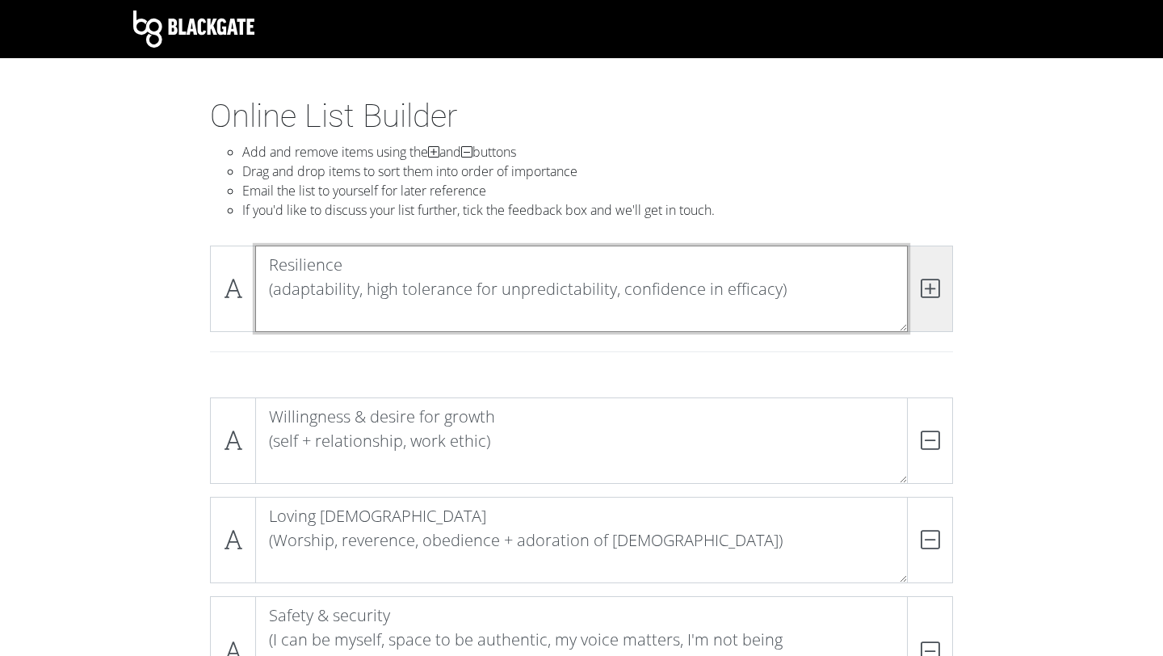
type textarea "Resilience (adaptability, high tolerance for unpredictability, confidence in ef…"
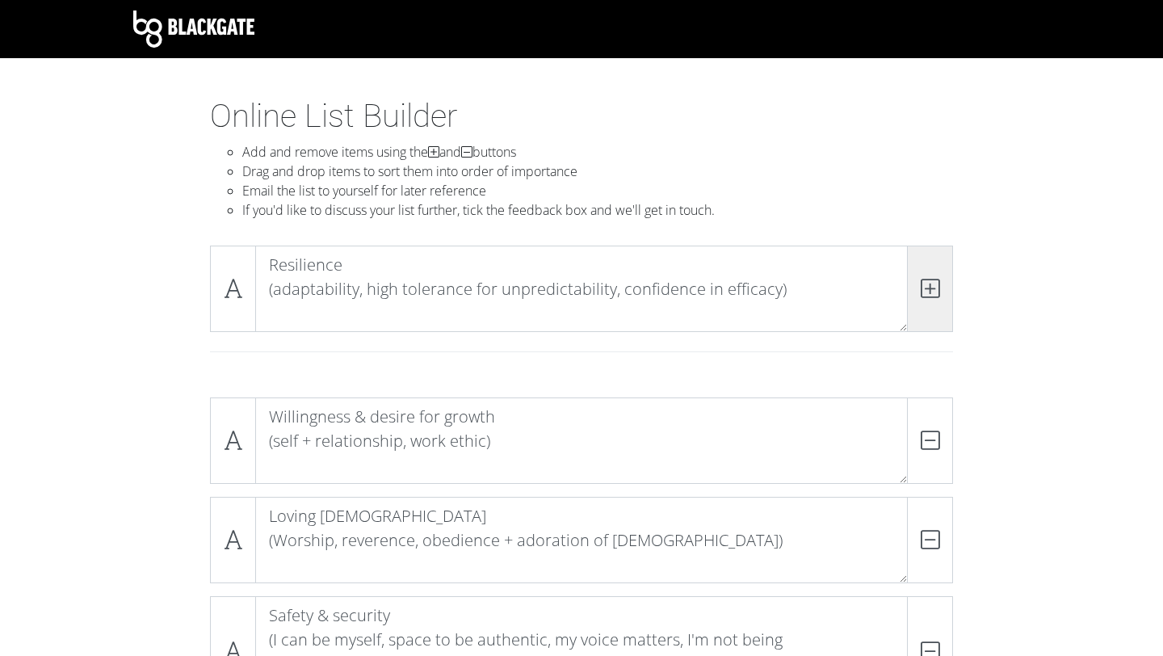
click at [923, 284] on icon at bounding box center [930, 288] width 19 height 16
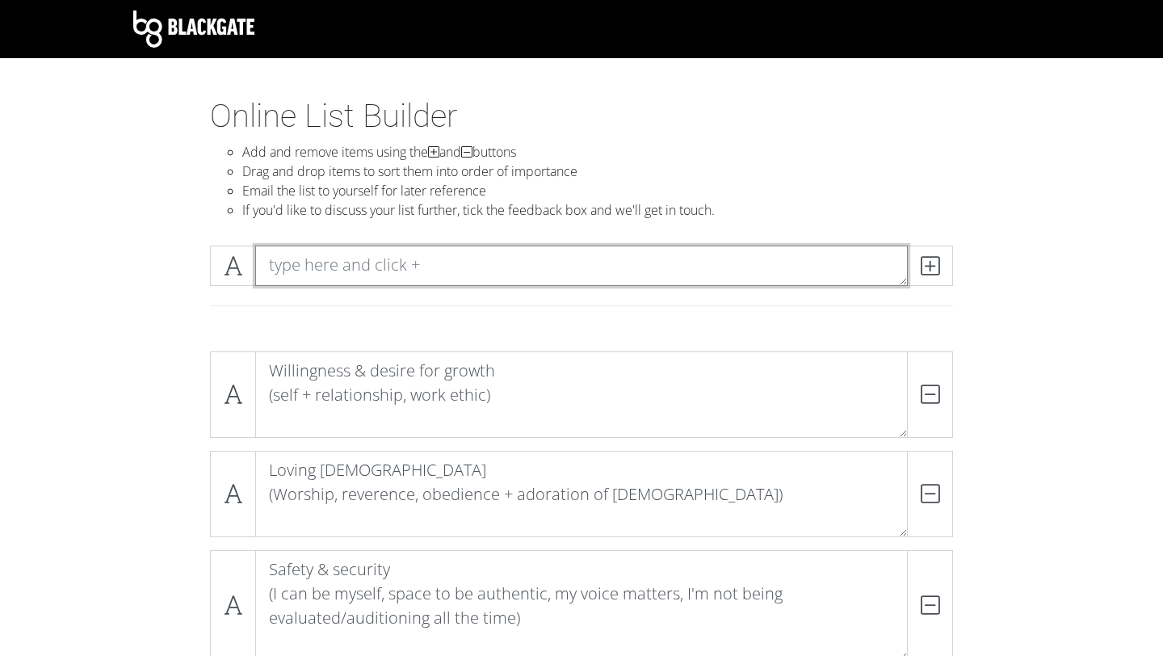
paste textarea "Building future family (Desire to lead, support & build a flourishing household…"
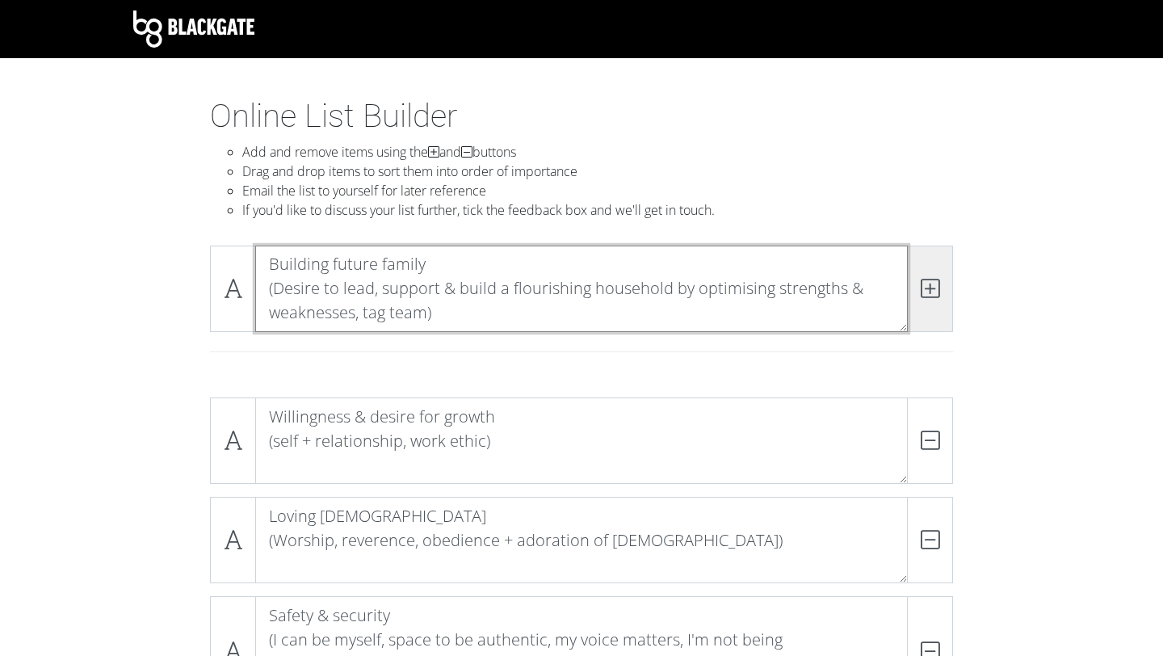
type textarea "Building future family (Desire to lead, support & build a flourishing household…"
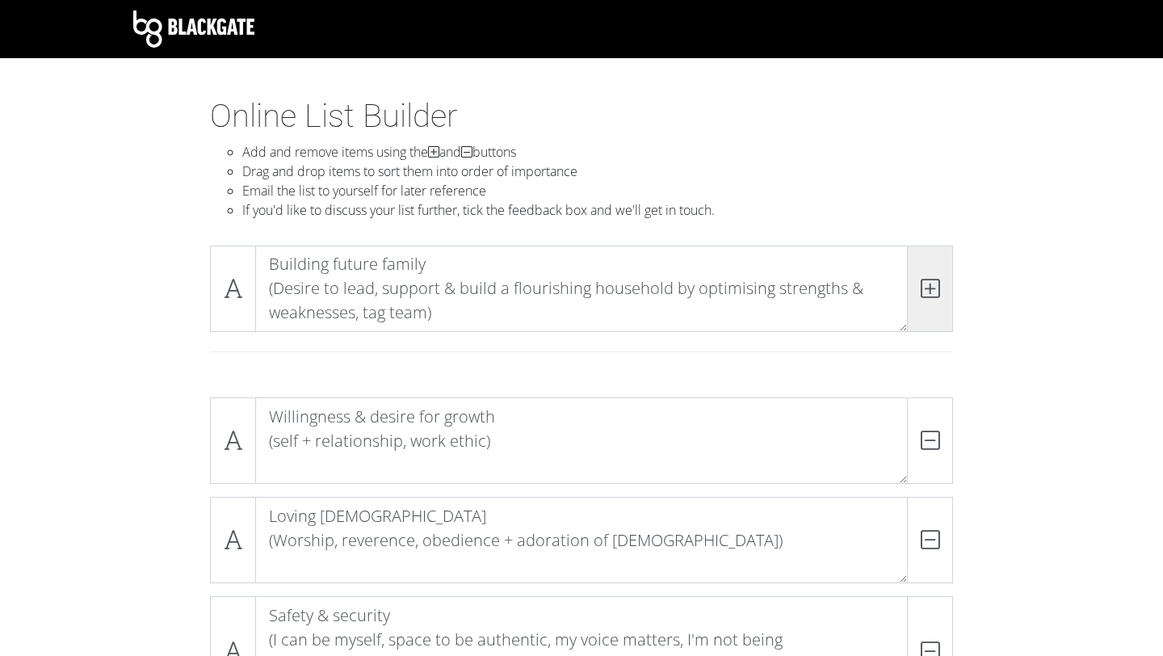
click at [934, 301] on span at bounding box center [930, 289] width 46 height 86
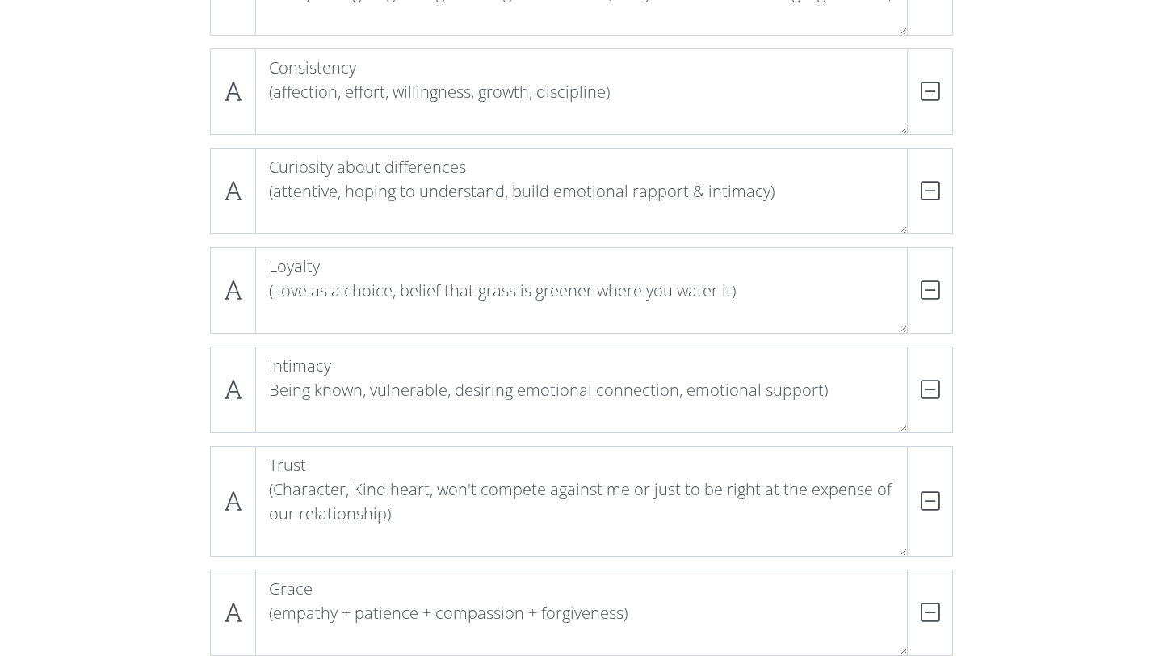
scroll to position [991, 0]
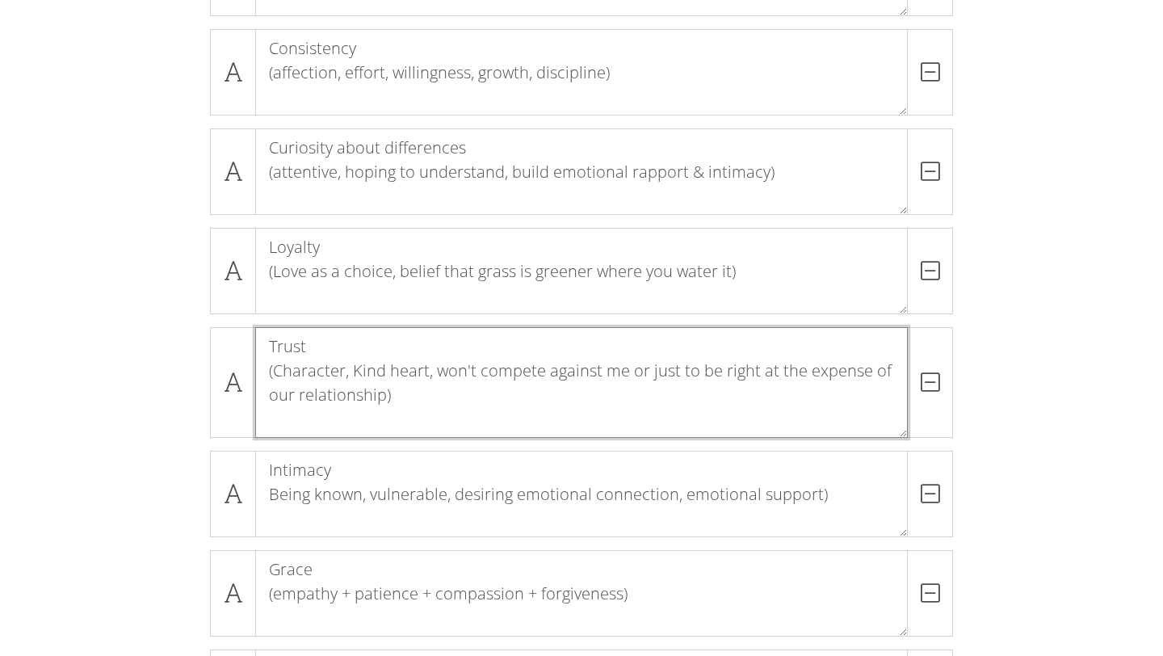
drag, startPoint x: 437, startPoint y: 375, endPoint x: 644, endPoint y: 376, distance: 206.8
click at [644, 376] on textarea "Trust (Character, Kind heart, won't compete against me or just to be right at t…" at bounding box center [581, 382] width 653 height 111
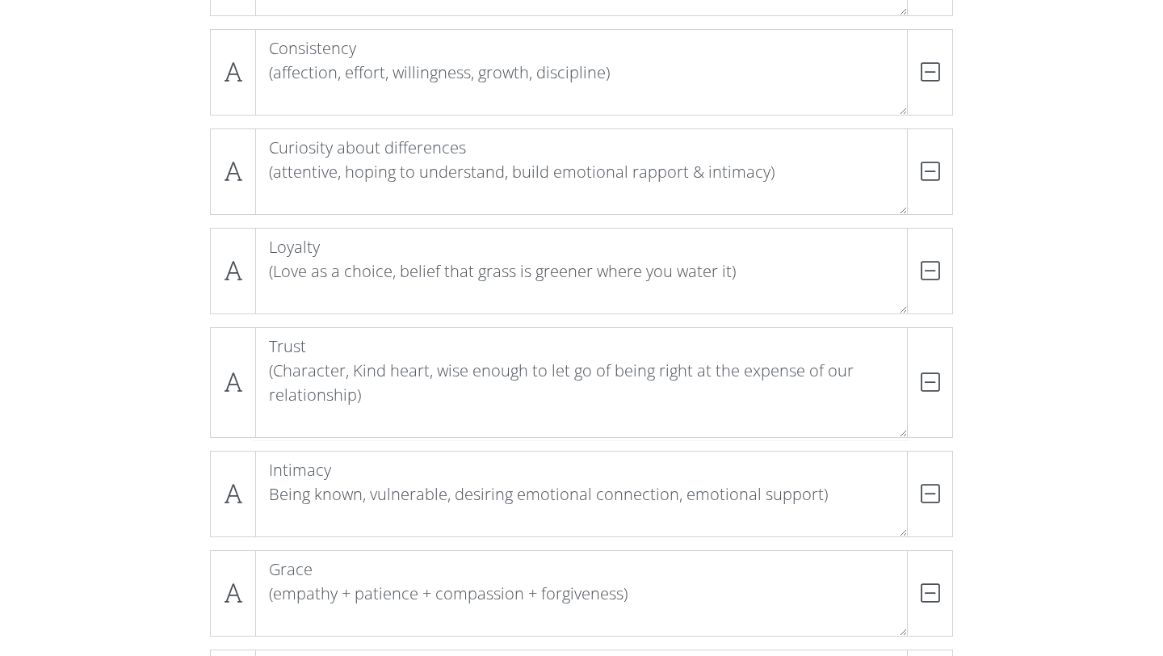
click at [1032, 382] on div "Loving [DEMOGRAPHIC_DATA] (Worship, reverence, obedience + adoration of [DEMOGR…" at bounding box center [581, 427] width 921 height 2161
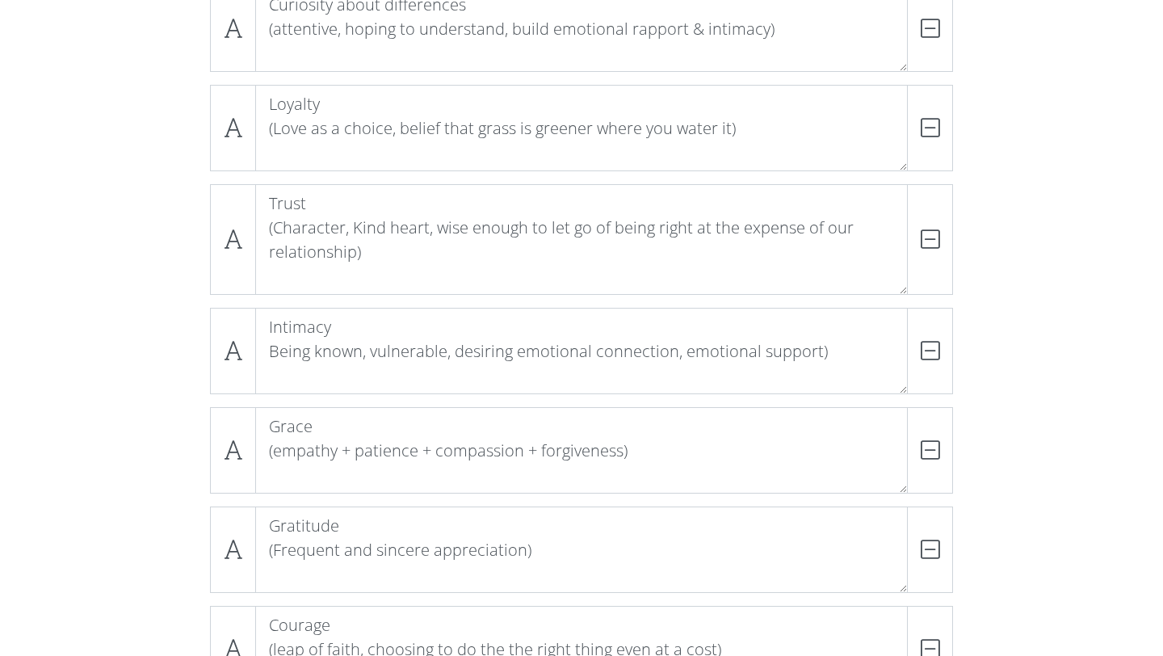
scroll to position [1136, 0]
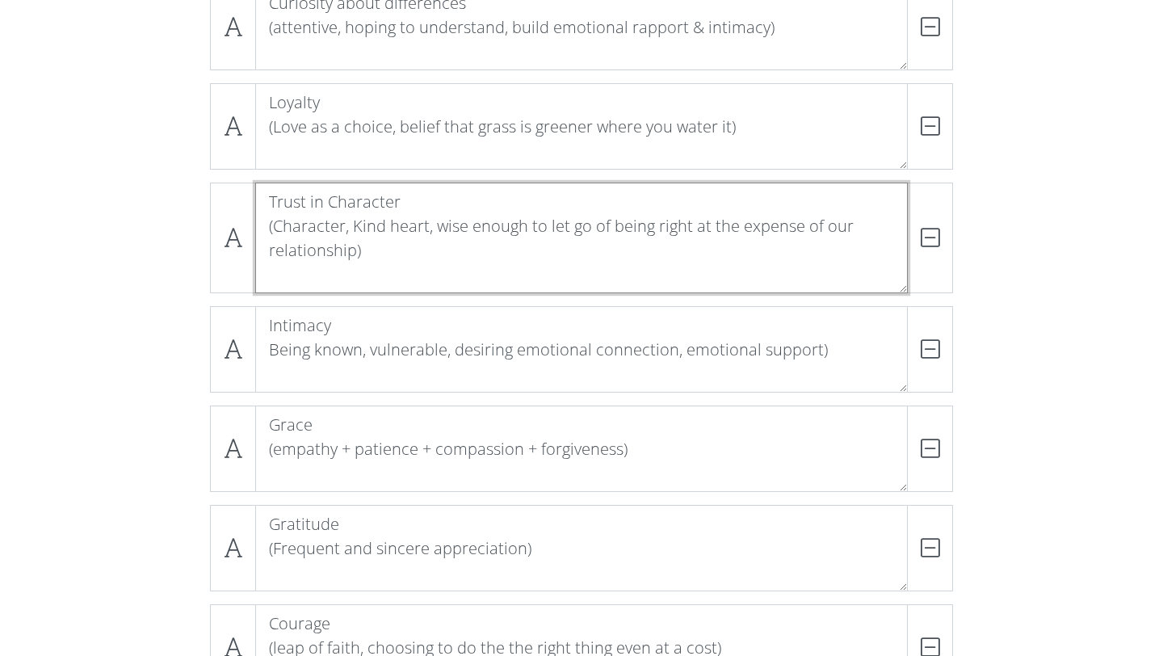
click at [332, 210] on textarea "Trust in Character (Character, Kind heart, wise enough to let go of being right…" at bounding box center [581, 238] width 653 height 111
type textarea "Trust in character (Character, Kind heart, wise enough to let go of being right…"
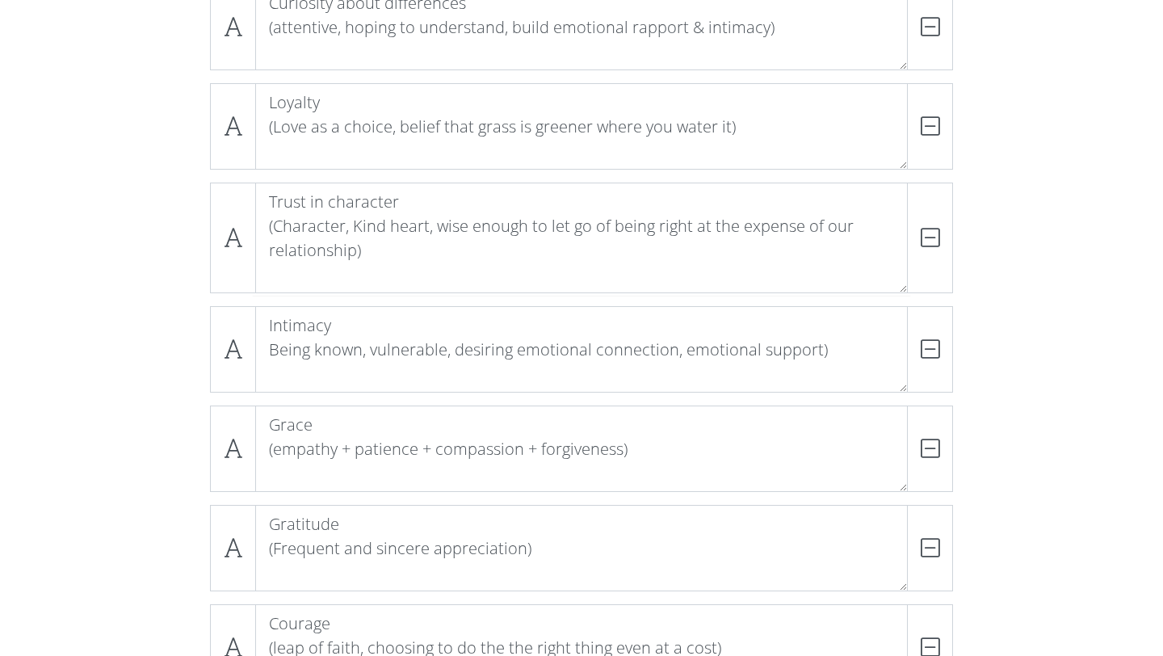
click at [1130, 338] on form "Loving [DEMOGRAPHIC_DATA] (Worship, reverence, obedience + adoration of [DEMOGR…" at bounding box center [581, 404] width 1163 height 2403
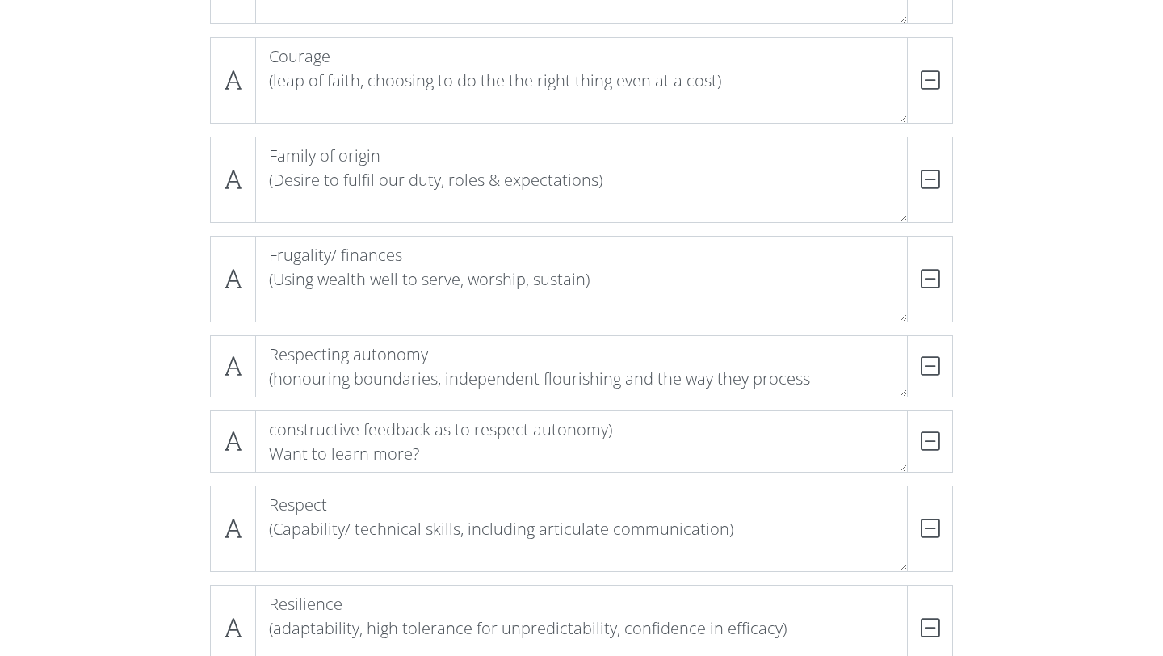
scroll to position [1709, 0]
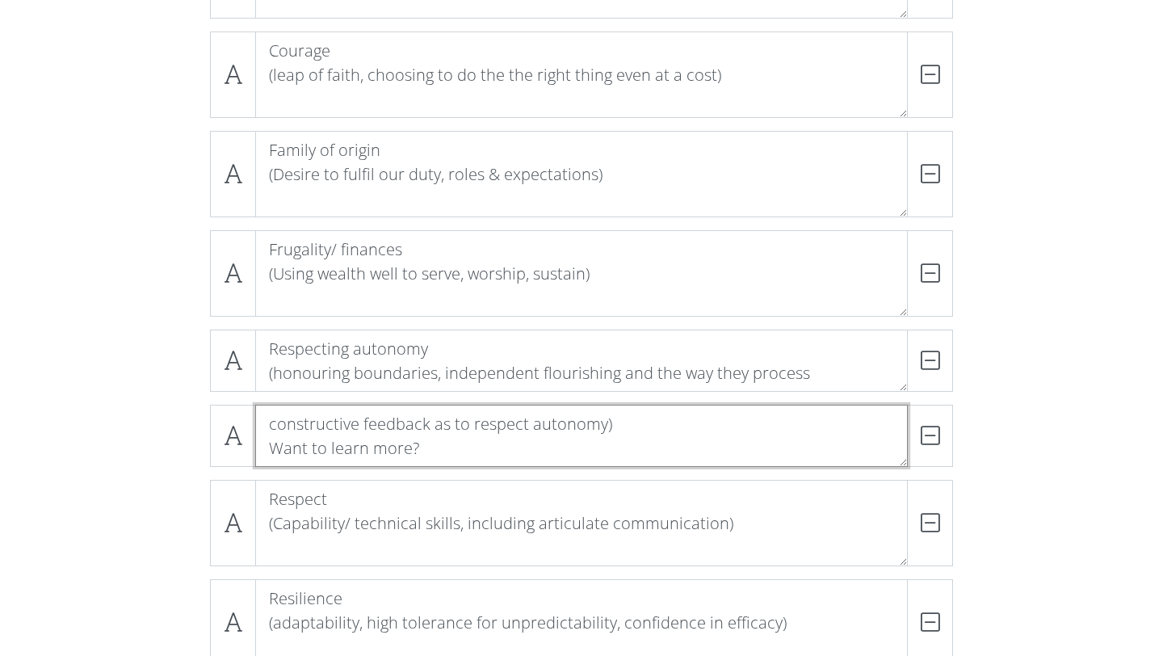
click at [301, 442] on textarea "constructive feedback as to respect autonomy) Want to learn more?" at bounding box center [581, 436] width 653 height 62
drag, startPoint x: 412, startPoint y: 448, endPoint x: 263, endPoint y: 422, distance: 151.7
click at [261, 421] on textarea "constructive feedback as to respect autonomy) Want to learn more?" at bounding box center [581, 436] width 653 height 62
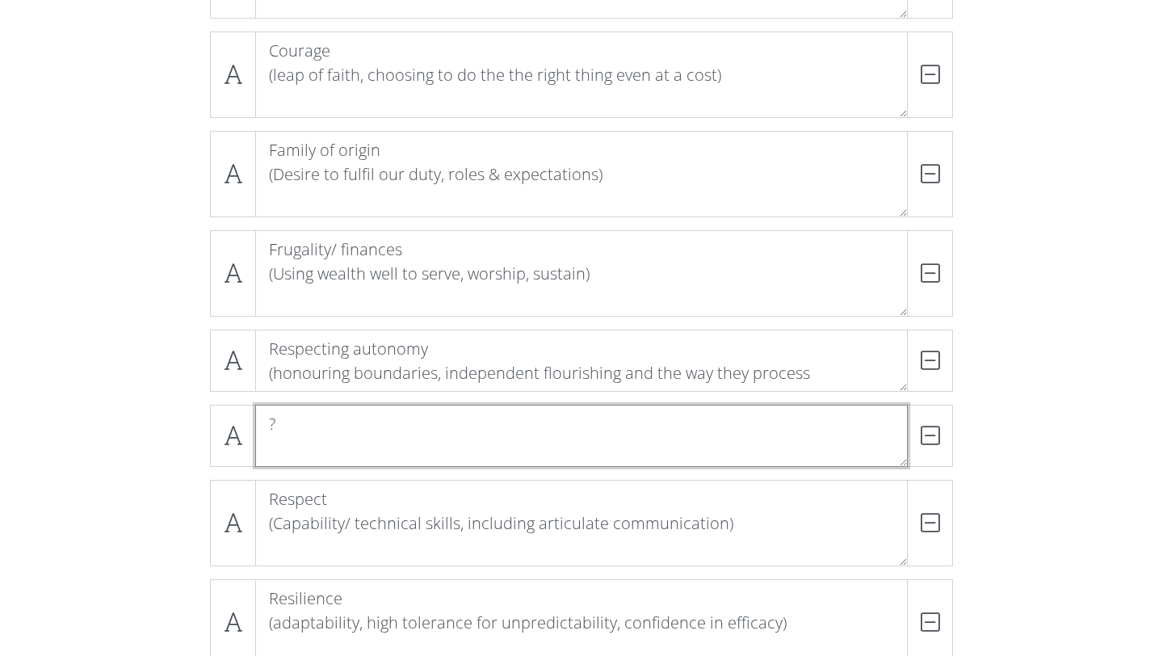
type textarea "?"
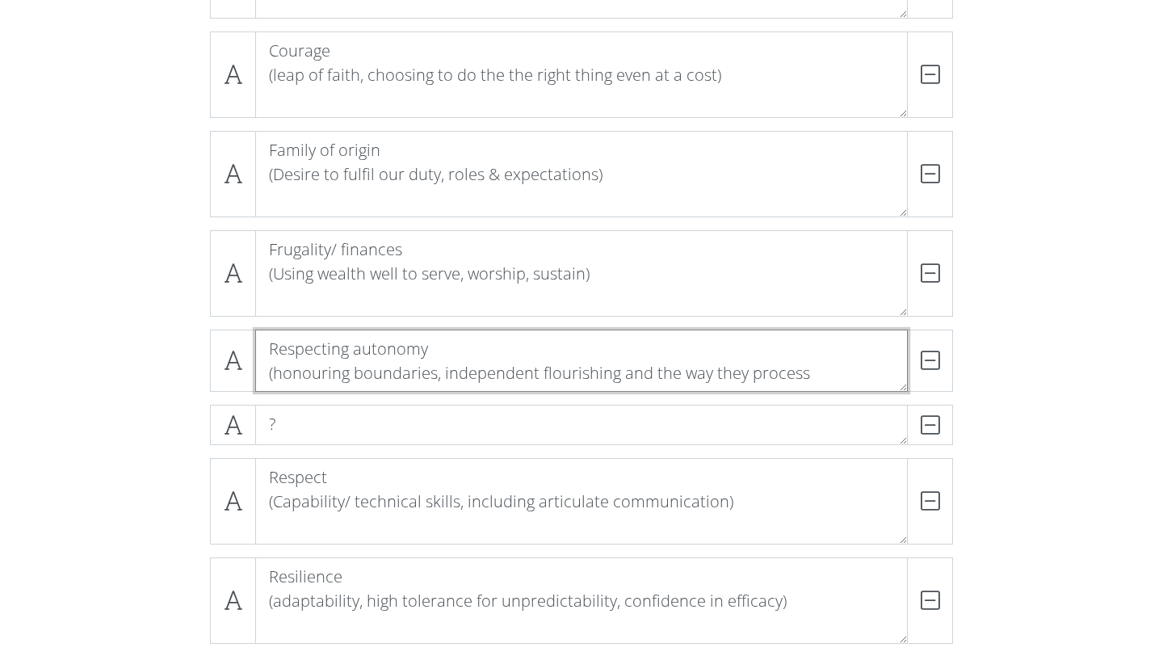
click at [439, 385] on textarea "Respecting autonomy (honouring boundaries, independent flourishing and the way …" at bounding box center [581, 361] width 653 height 62
paste textarea "constructive feedback as to respect autonomy) Want to learn more"
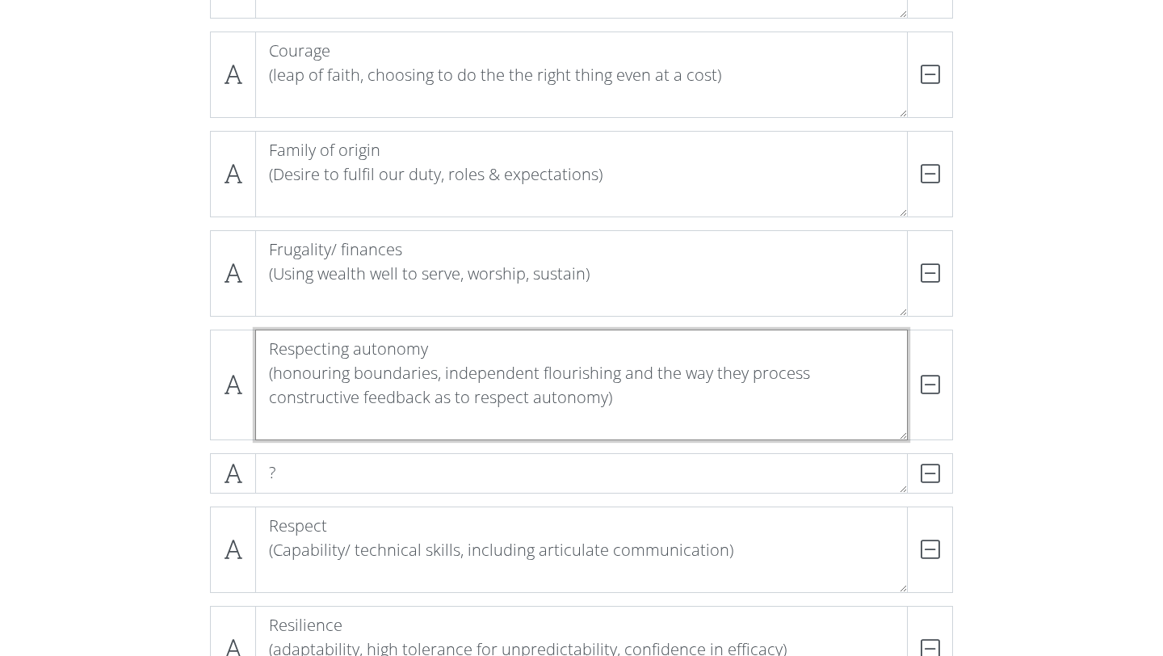
scroll to position [0, 0]
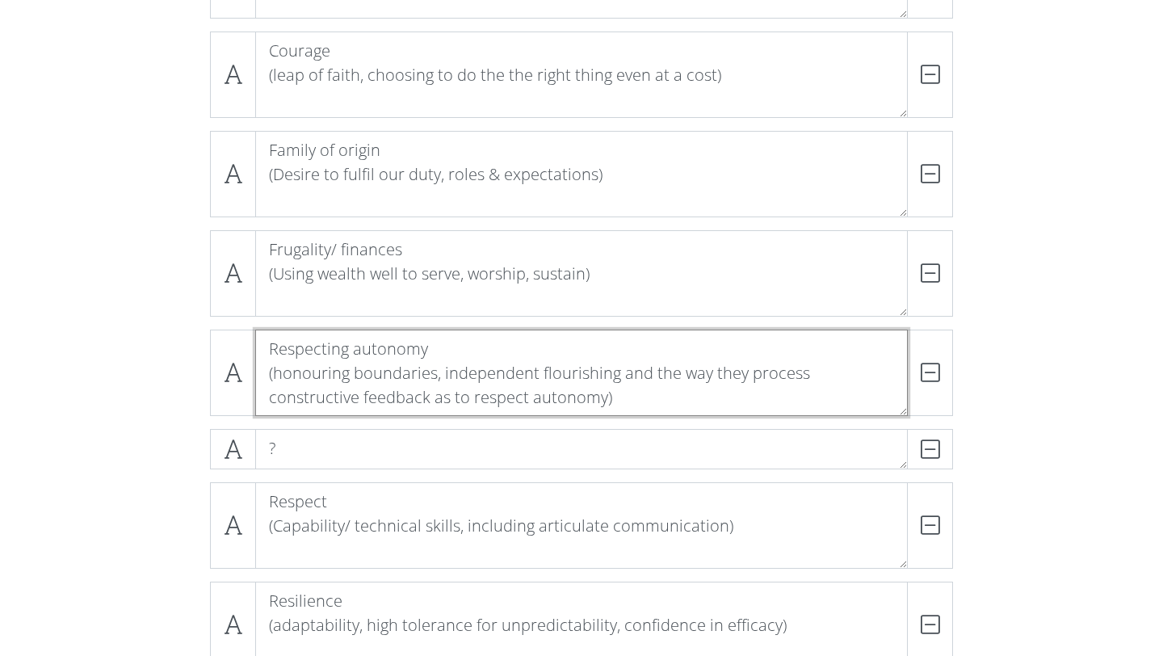
type textarea "Respecting autonomy (honouring boundaries, independent flourishing and the way …"
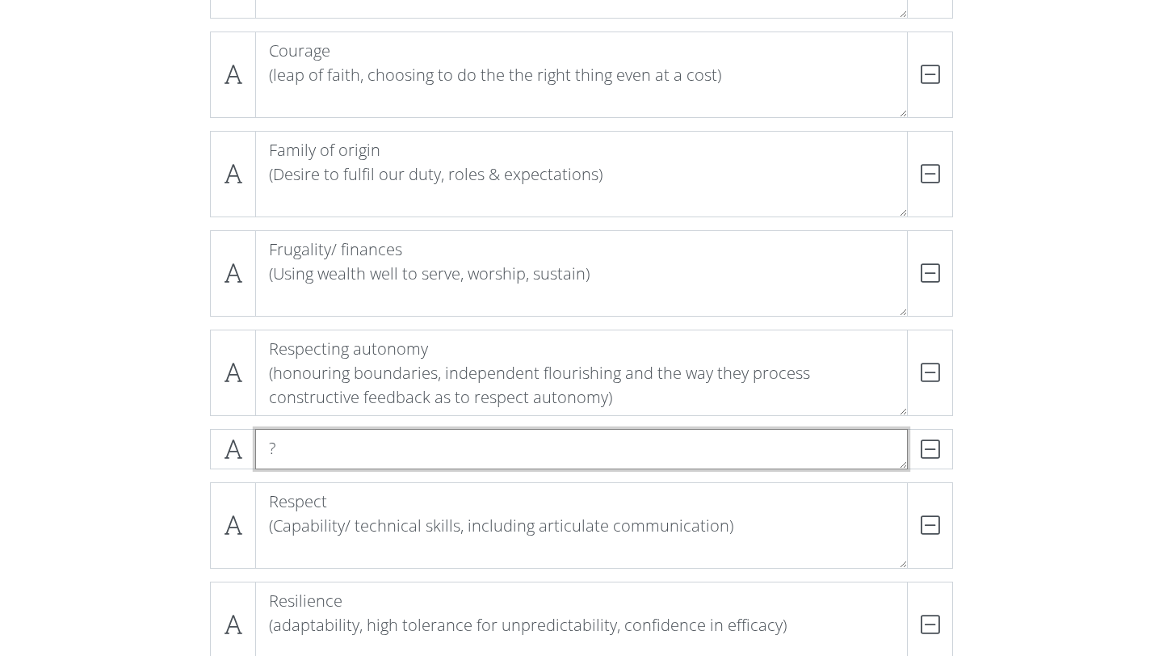
click at [376, 448] on textarea "?" at bounding box center [581, 449] width 653 height 40
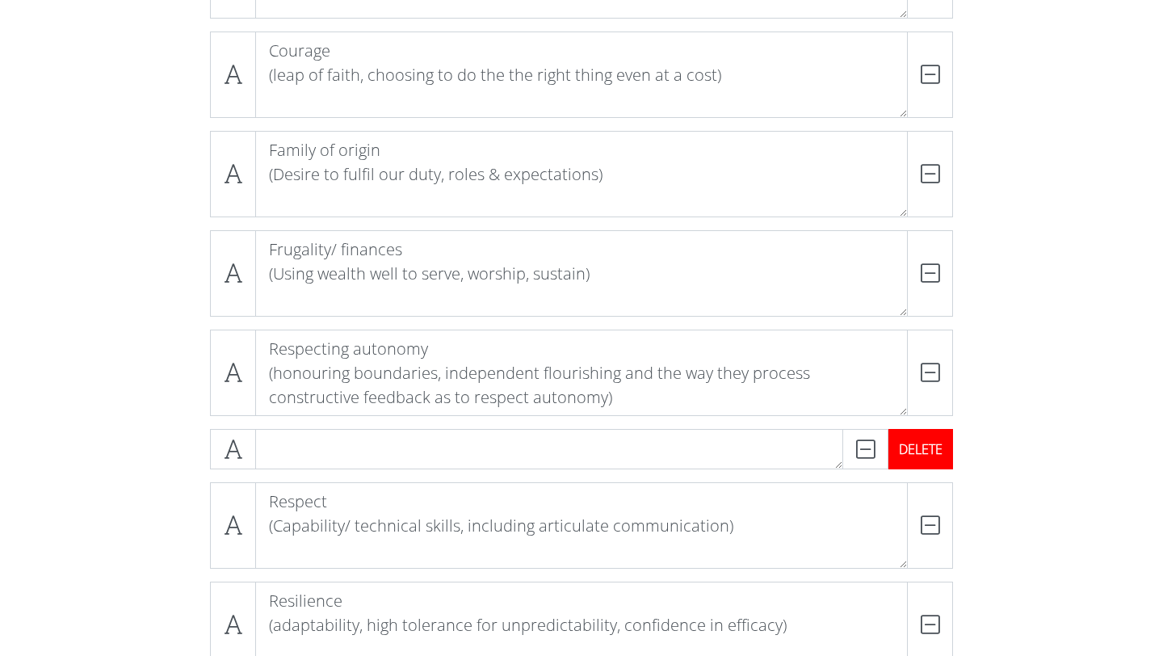
click at [932, 457] on div "DELETE" at bounding box center [921, 449] width 65 height 40
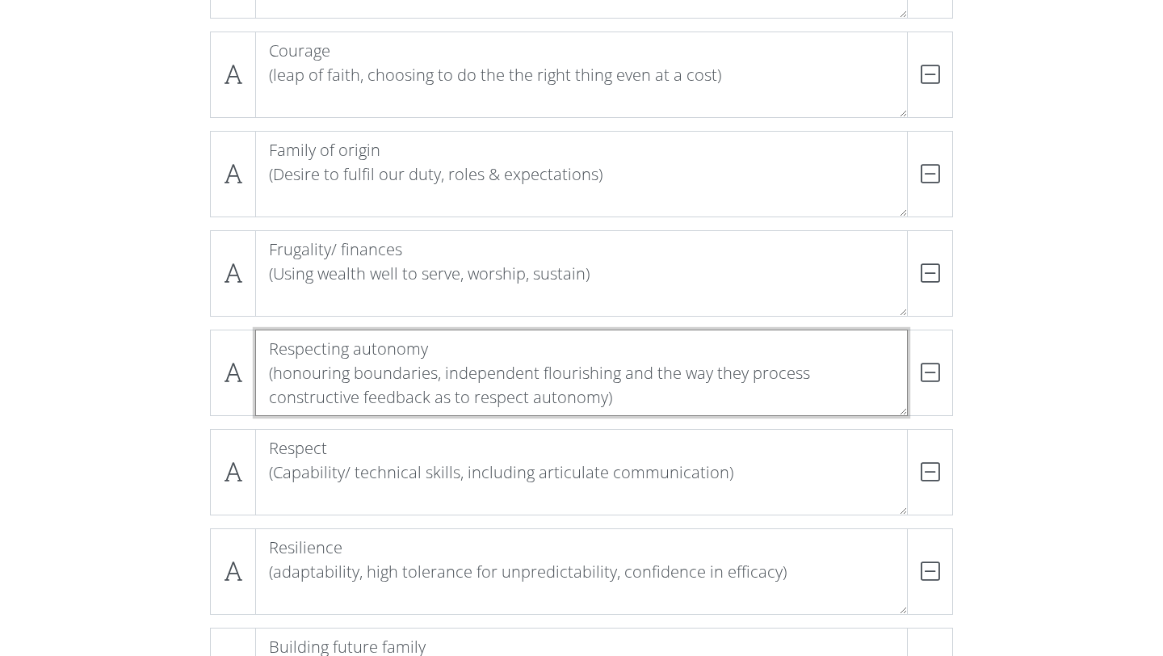
click at [716, 396] on textarea "Respecting autonomy (honouring boundaries, independent flourishing and the way …" at bounding box center [581, 373] width 653 height 86
click at [275, 397] on textarea "Respecting autonomy (honouring boundaries, independent flourishing and the way …" at bounding box center [581, 373] width 653 height 86
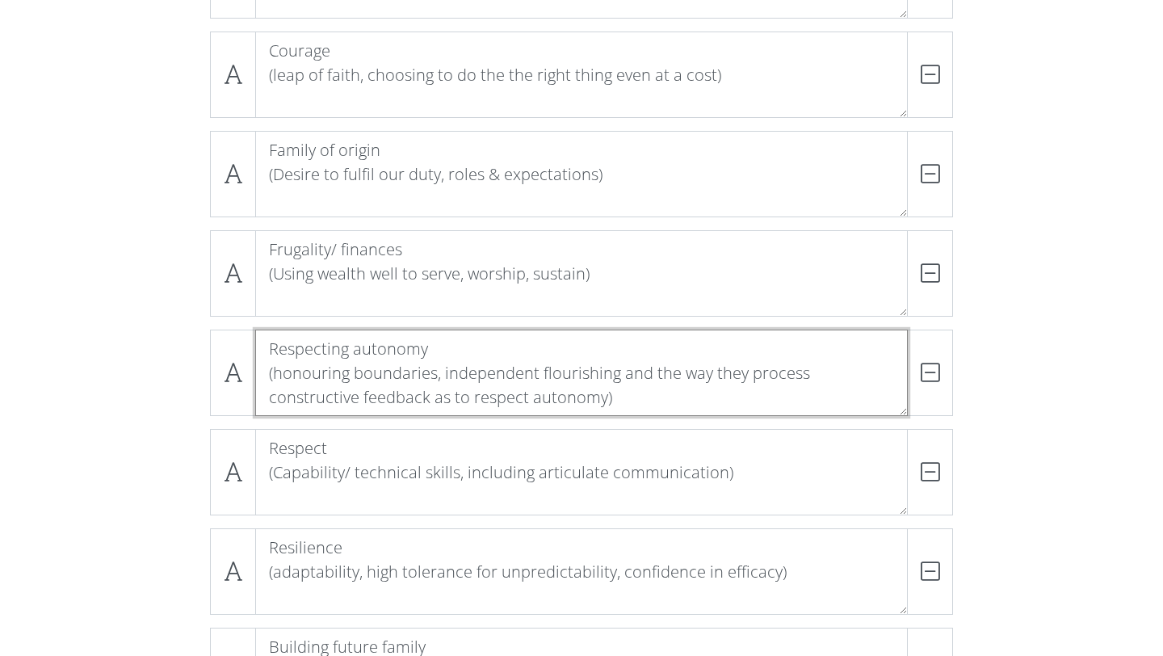
drag, startPoint x: 625, startPoint y: 373, endPoint x: 602, endPoint y: 394, distance: 31.5
click at [602, 394] on textarea "Respecting autonomy (honouring boundaries, independent flourishing and the way …" at bounding box center [581, 373] width 653 height 86
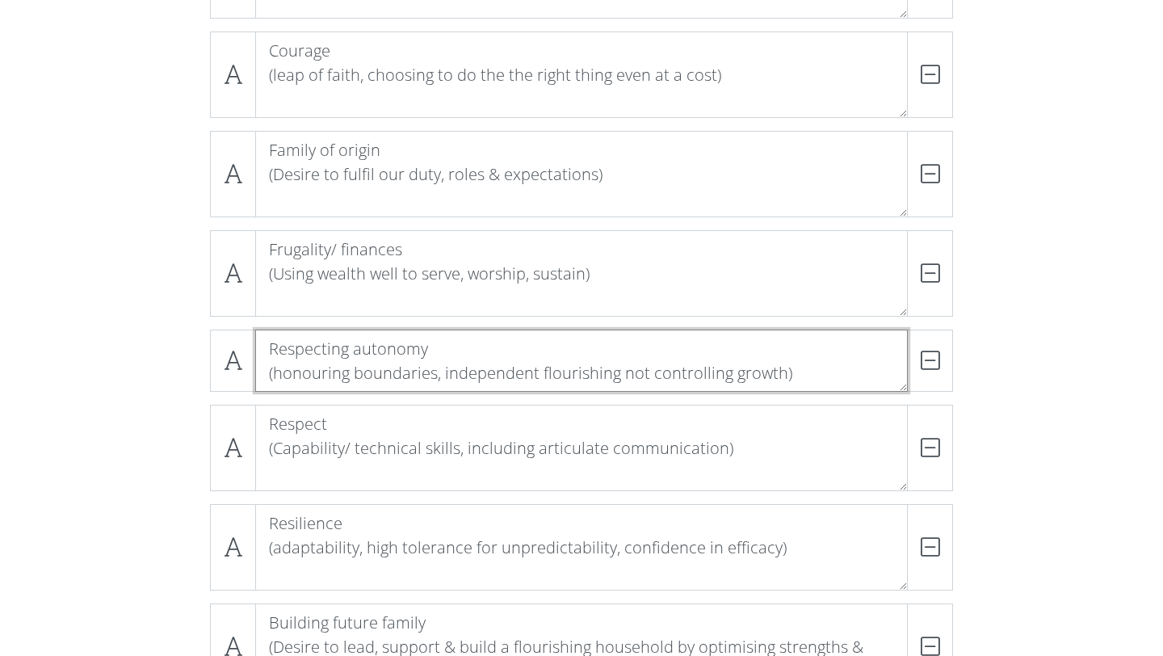
click at [664, 372] on textarea "Respecting autonomy (honouring boundaries, independent flourishing not controll…" at bounding box center [581, 361] width 653 height 62
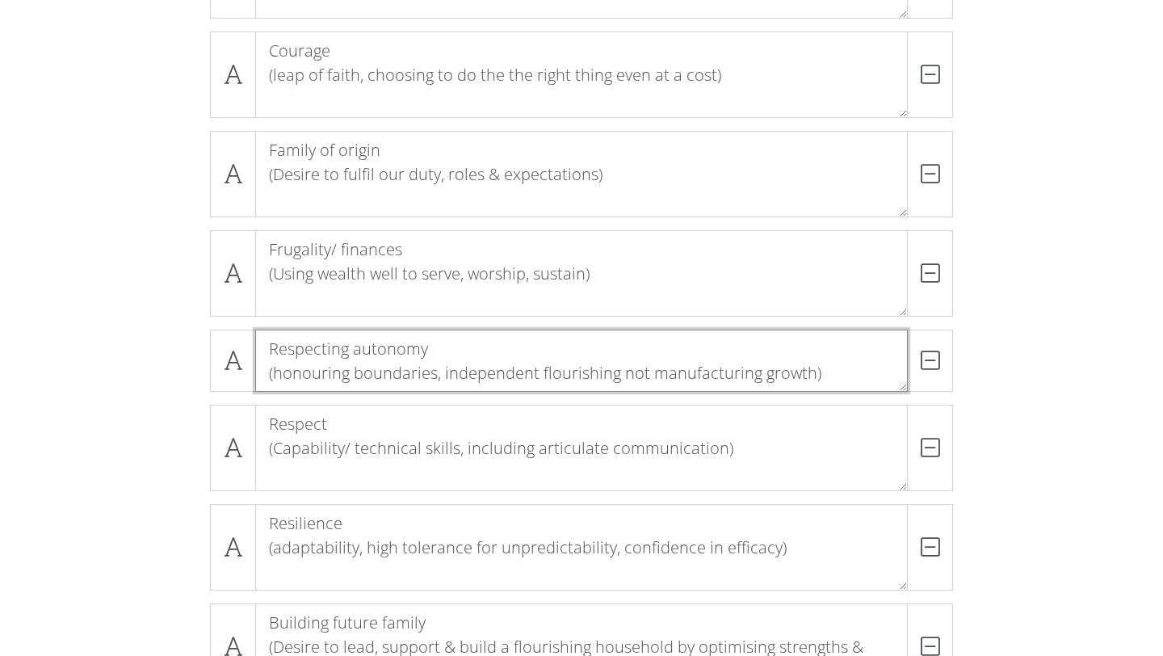
click at [590, 371] on textarea "Respecting autonomy (honouring boundaries, independent flourishing not manufact…" at bounding box center [581, 361] width 653 height 62
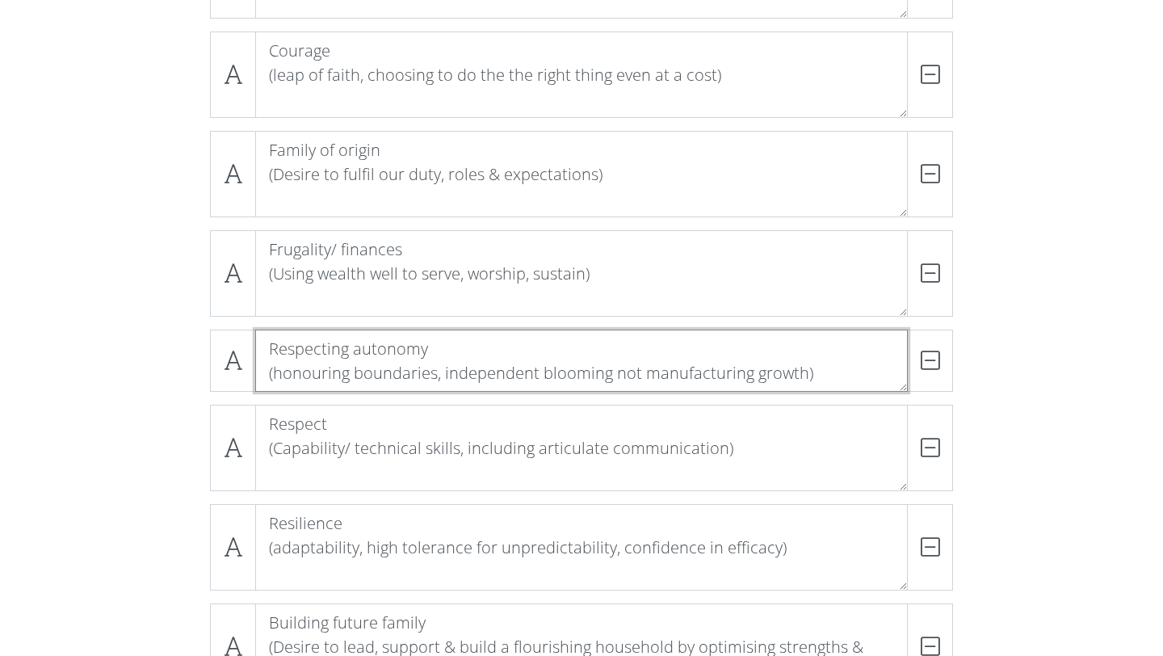
click at [609, 369] on textarea "Respecting autonomy (honouring boundaries, independent blooming not manufacturi…" at bounding box center [581, 361] width 653 height 62
type textarea "Respecting autonomy (honouring boundaries, independent blooming, not manufactur…"
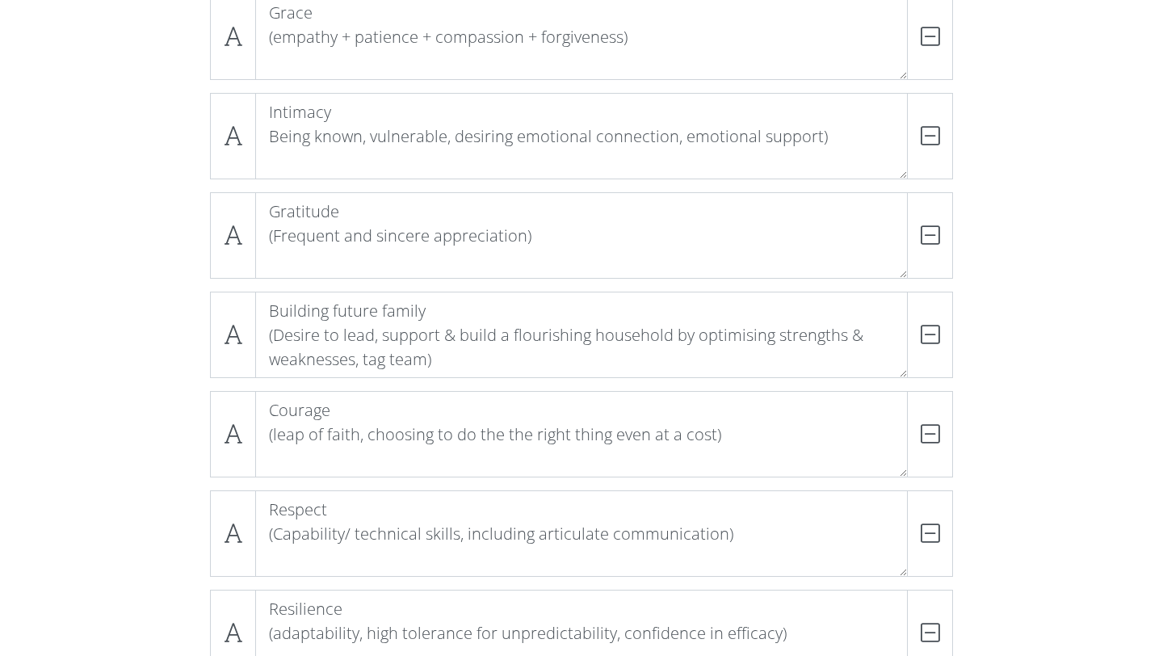
scroll to position [1450, 0]
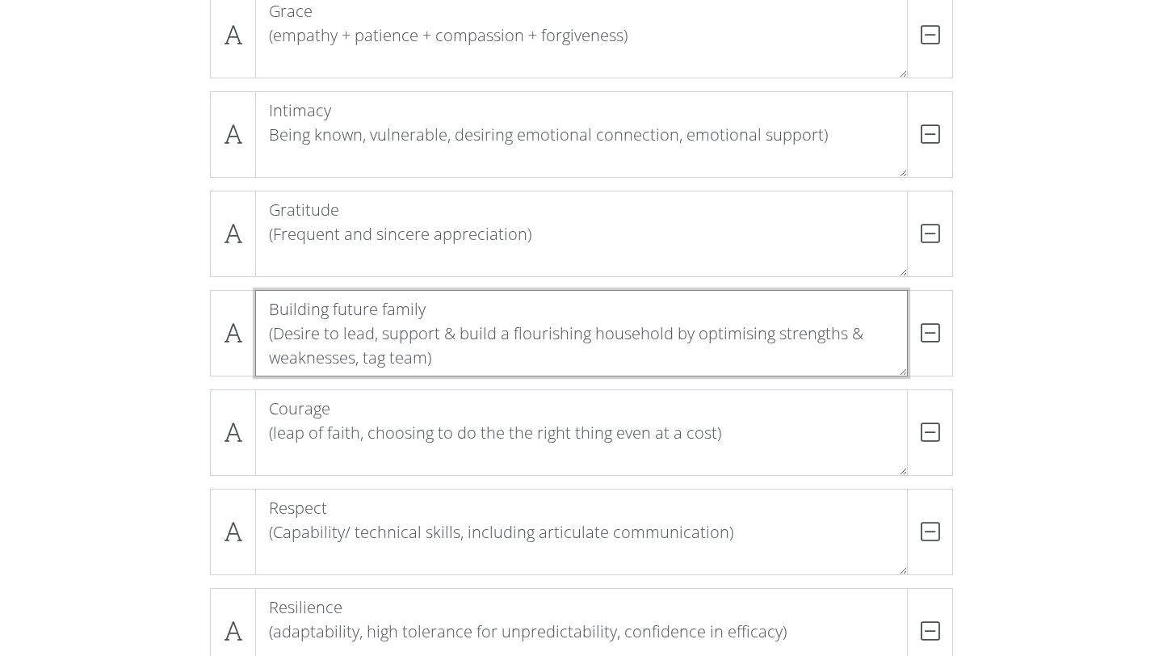
click at [271, 309] on textarea "Building future family (Desire to lead, support & build a flourishing household…" at bounding box center [581, 333] width 653 height 86
click at [364, 311] on textarea "Desire to building future family (Desire to lead, support & build a flourishing…" at bounding box center [581, 333] width 653 height 86
click at [692, 308] on textarea "Desire to devote oneself to future family (Desire to lead, support & build a fl…" at bounding box center [581, 333] width 653 height 86
drag, startPoint x: 556, startPoint y: 309, endPoint x: 258, endPoint y: 309, distance: 298.1
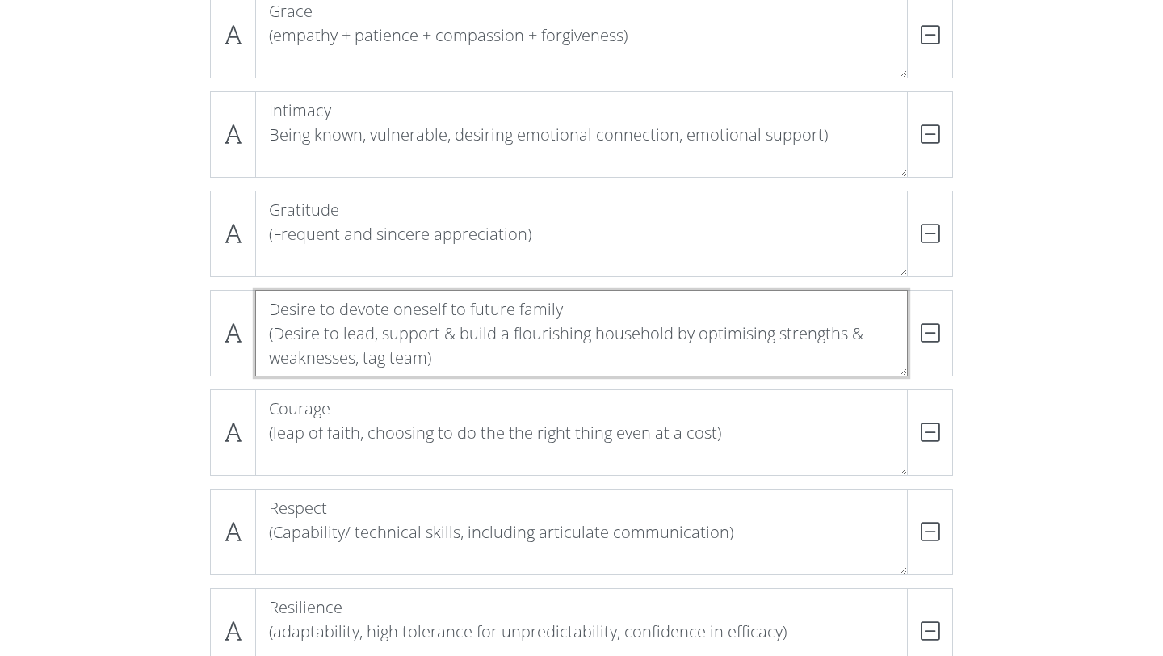
click at [258, 309] on textarea "Desire to devote oneself to future family (Desire to lead, support & build a fl…" at bounding box center [581, 333] width 653 height 86
type textarea "Future family oriented (Desire to lead, support & build a flourishing household…"
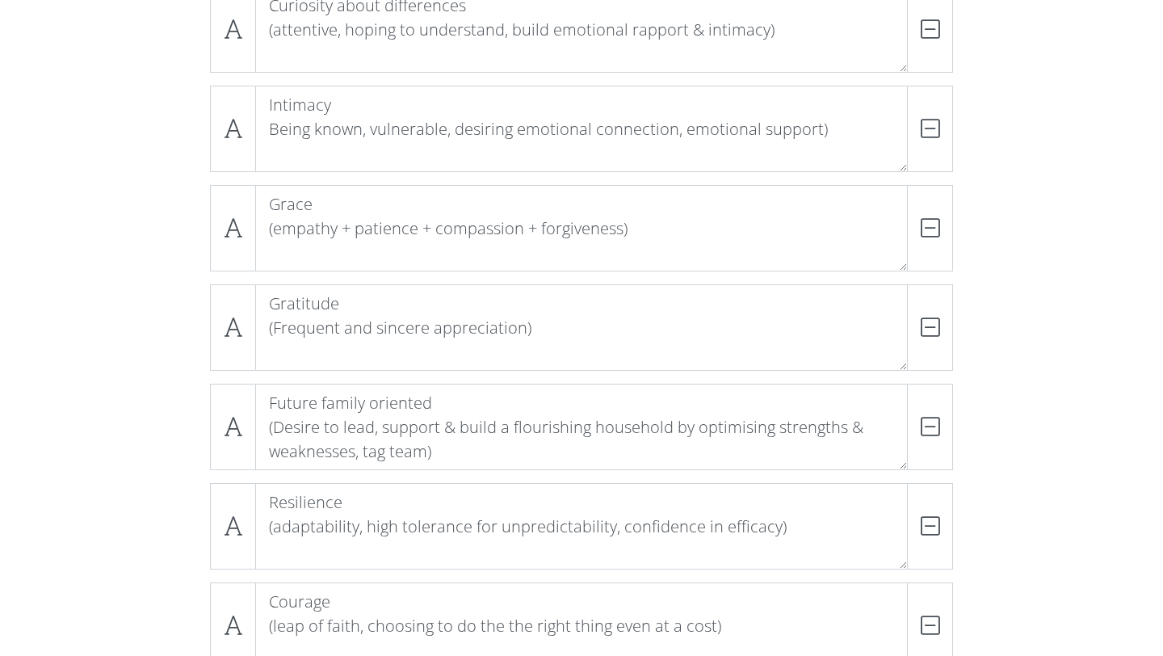
scroll to position [1345, 0]
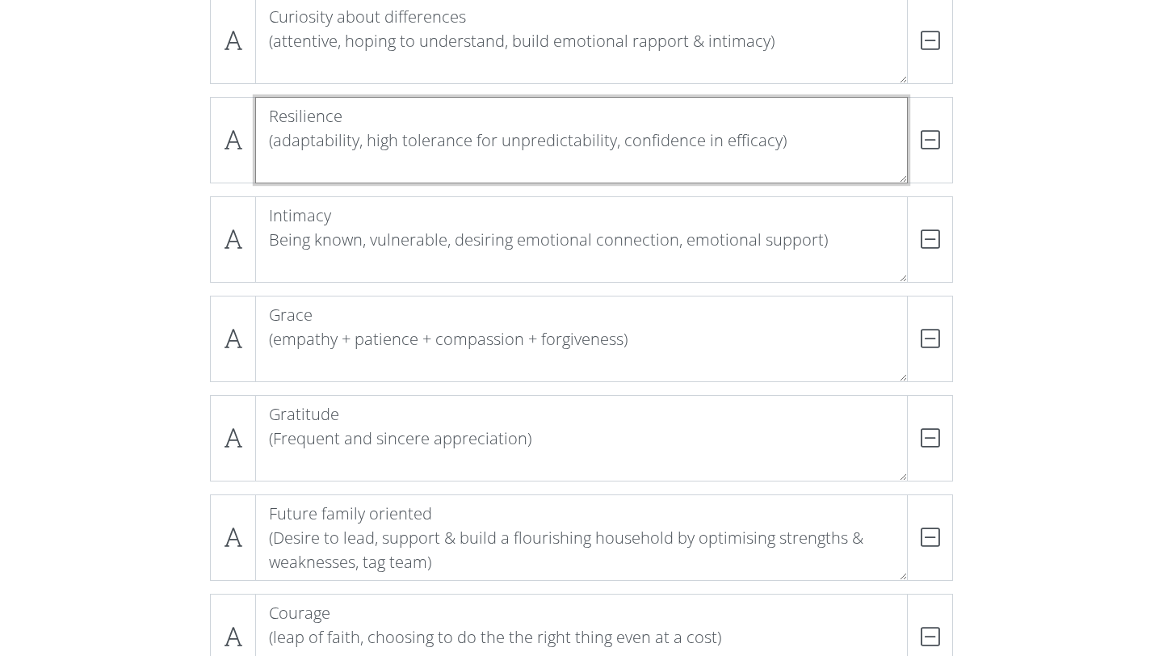
click at [331, 120] on textarea "Resilience (adaptability, high tolerance for unpredictability, confidence in ef…" at bounding box center [581, 140] width 653 height 86
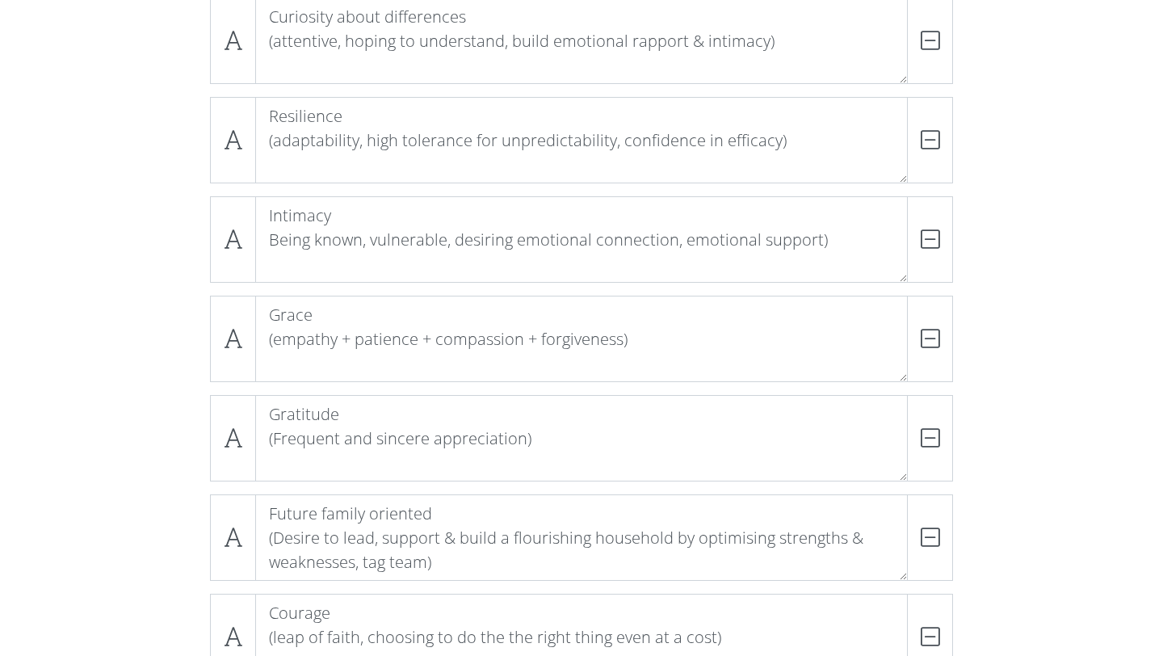
click at [176, 288] on div "Loving [DEMOGRAPHIC_DATA] (Worship, reverence, obedience + adoration of [DEMOGR…" at bounding box center [581, 36] width 921 height 2086
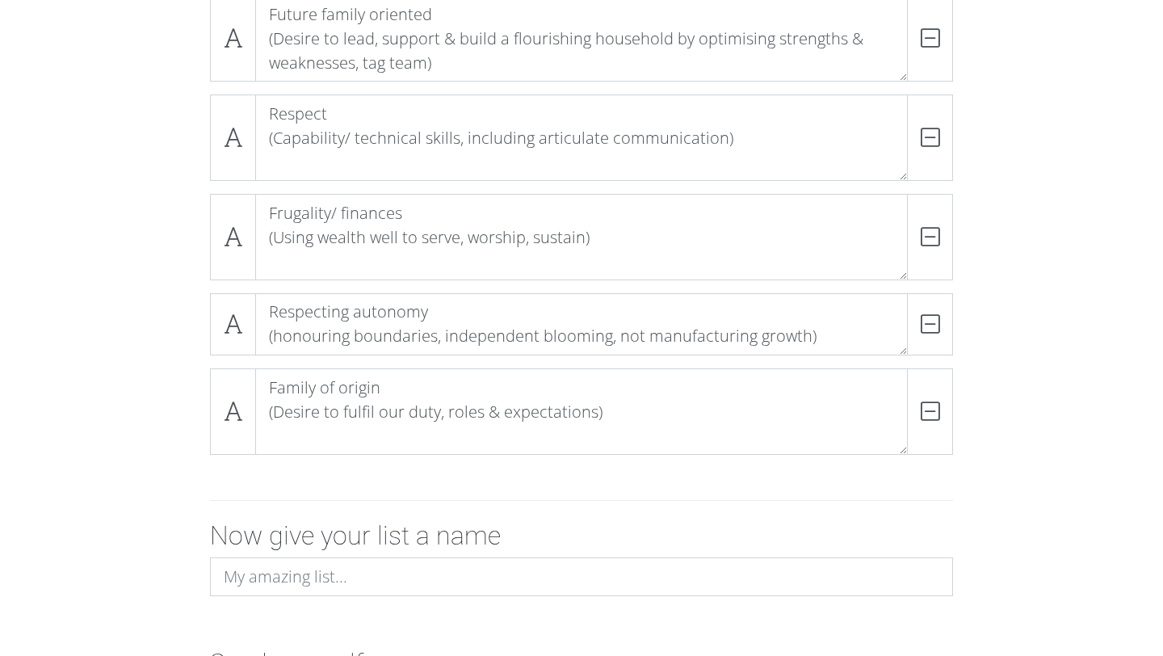
scroll to position [2094, 0]
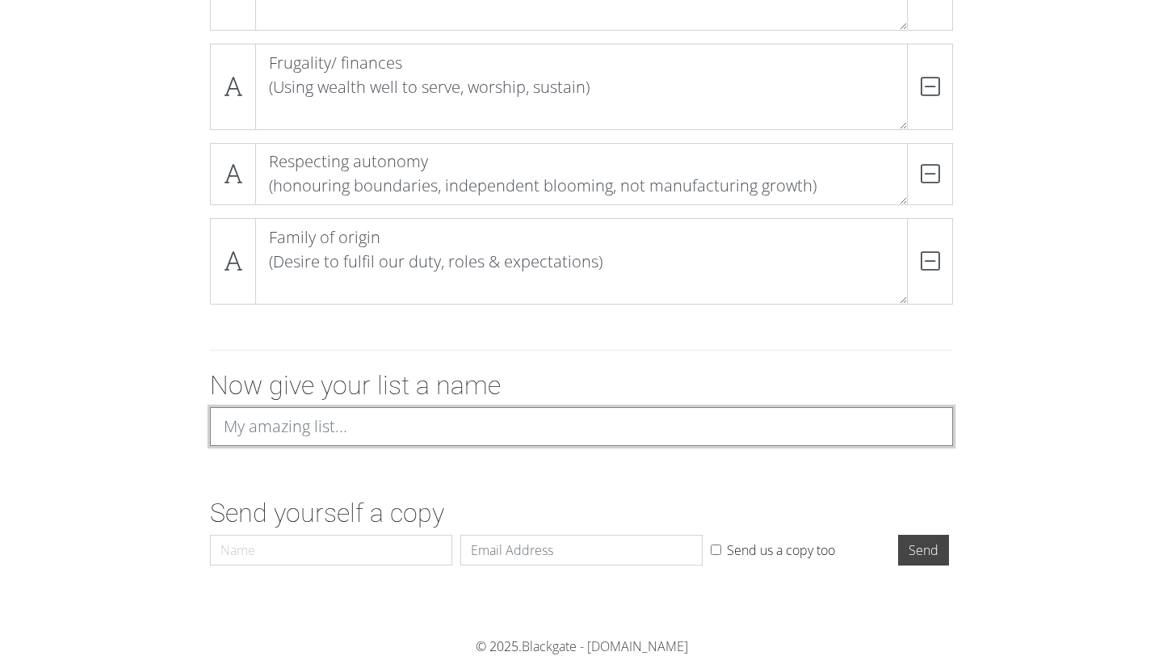
drag, startPoint x: 386, startPoint y: 427, endPoint x: 166, endPoint y: 425, distance: 220.6
click at [166, 425] on div "Now give your list a name" at bounding box center [581, 414] width 921 height 89
type input "My top values in a lifelong relationship V2"
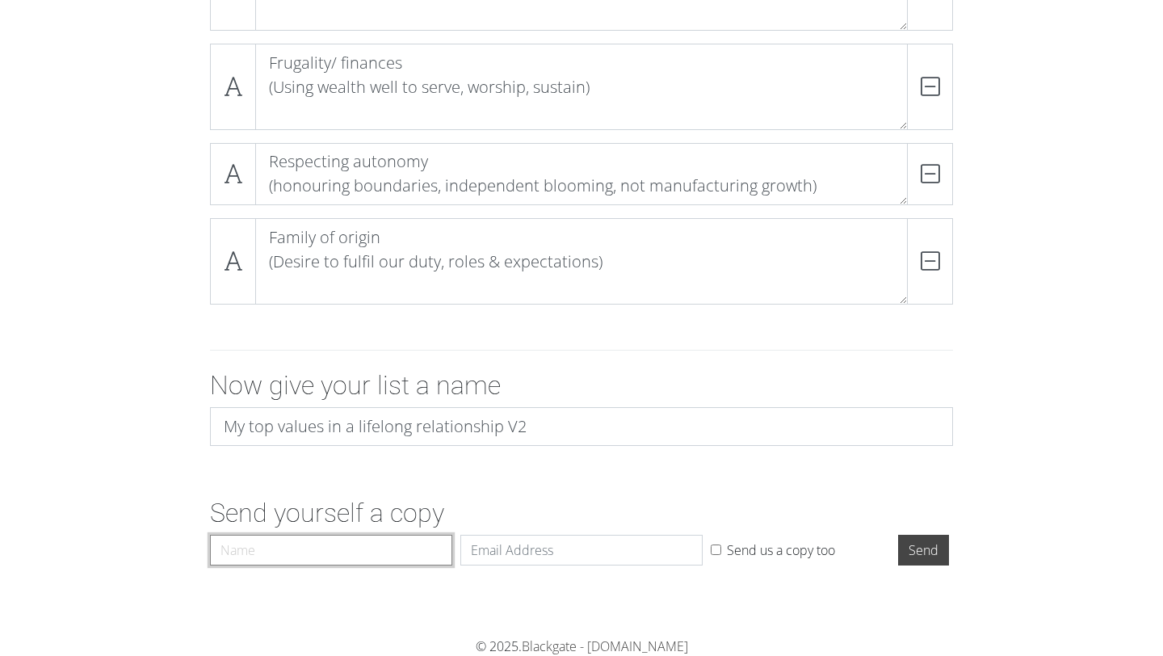
click at [364, 540] on input "Name" at bounding box center [331, 550] width 242 height 31
type input "[PERSON_NAME]"
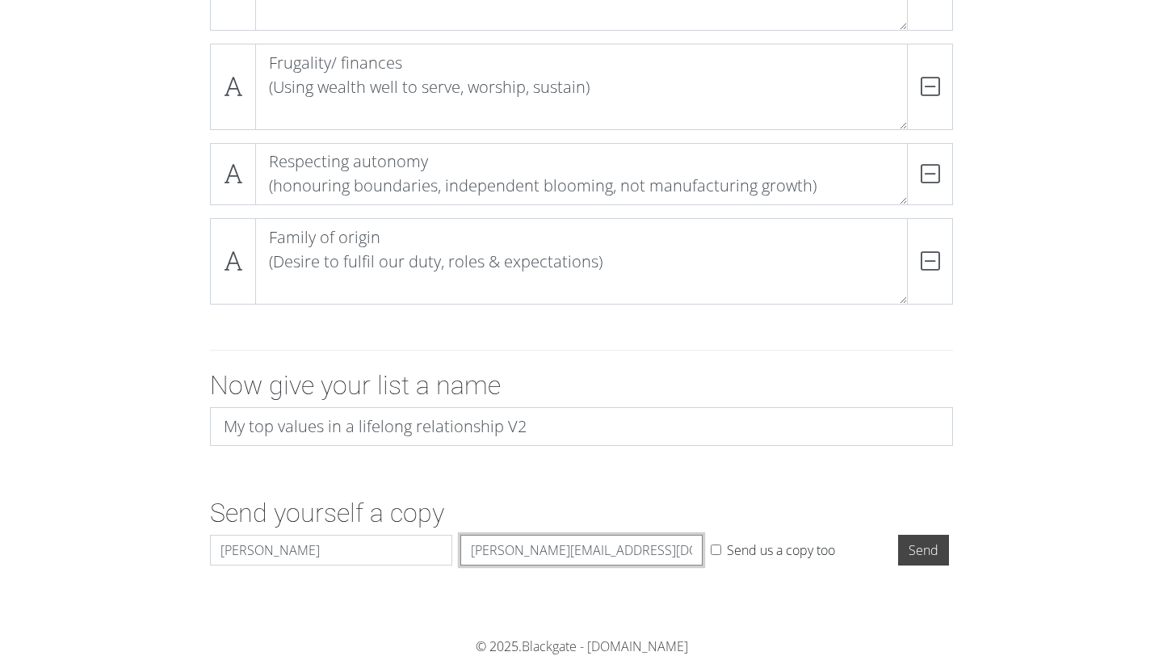
type input "[PERSON_NAME][EMAIL_ADDRESS][DOMAIN_NAME]"
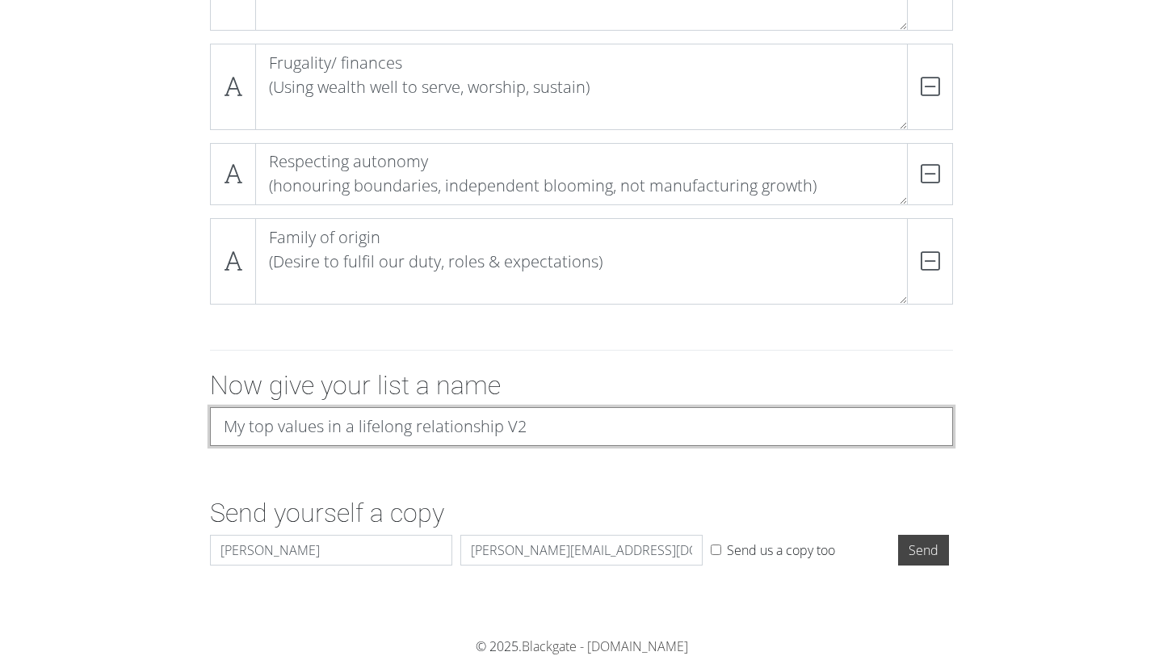
click at [543, 416] on input "My top values in a lifelong relationship V2" at bounding box center [581, 426] width 743 height 39
type input "My top values in a lifelong relationship V3"
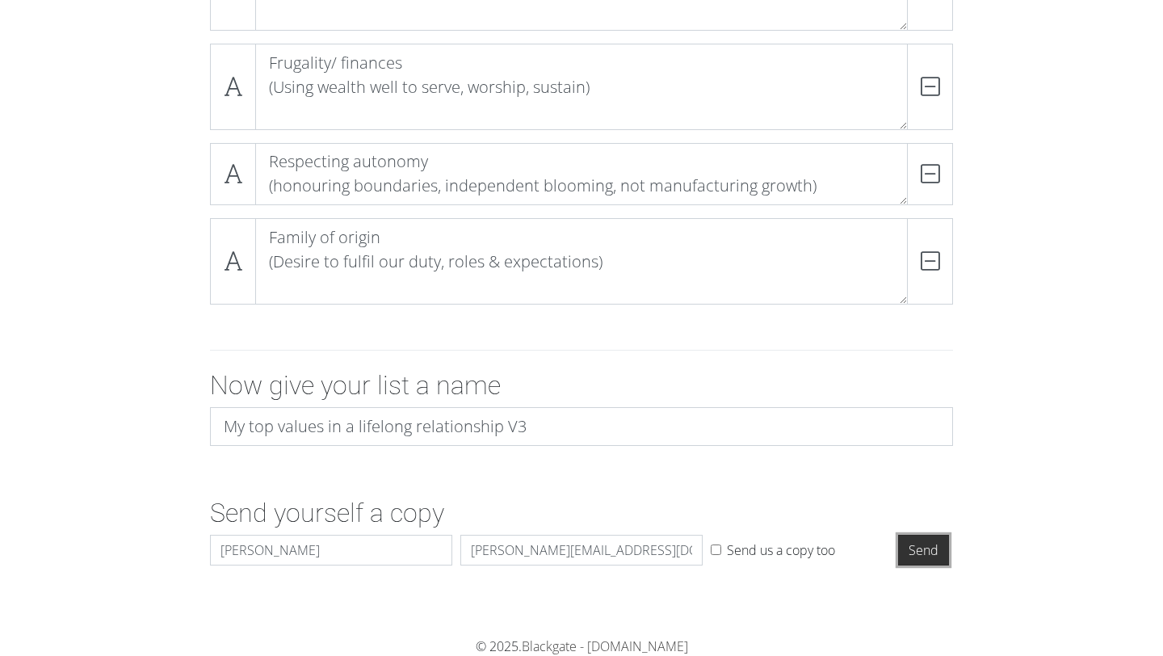
click at [925, 557] on input "Send" at bounding box center [923, 550] width 51 height 31
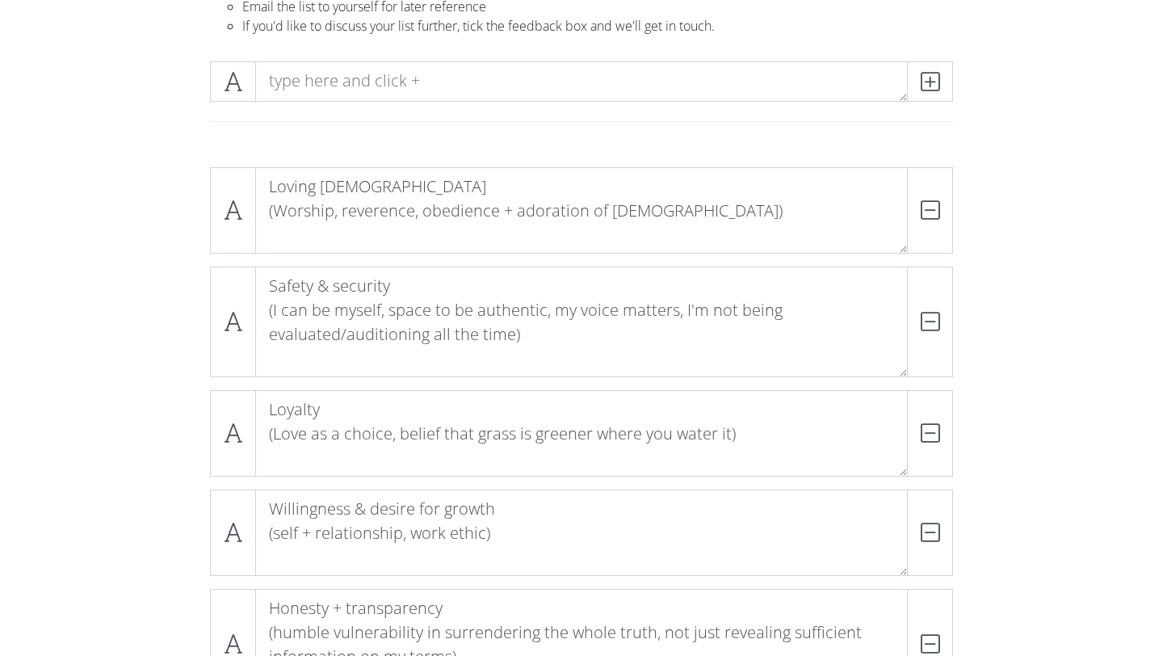
scroll to position [0, 0]
